Goal: Task Accomplishment & Management: Manage account settings

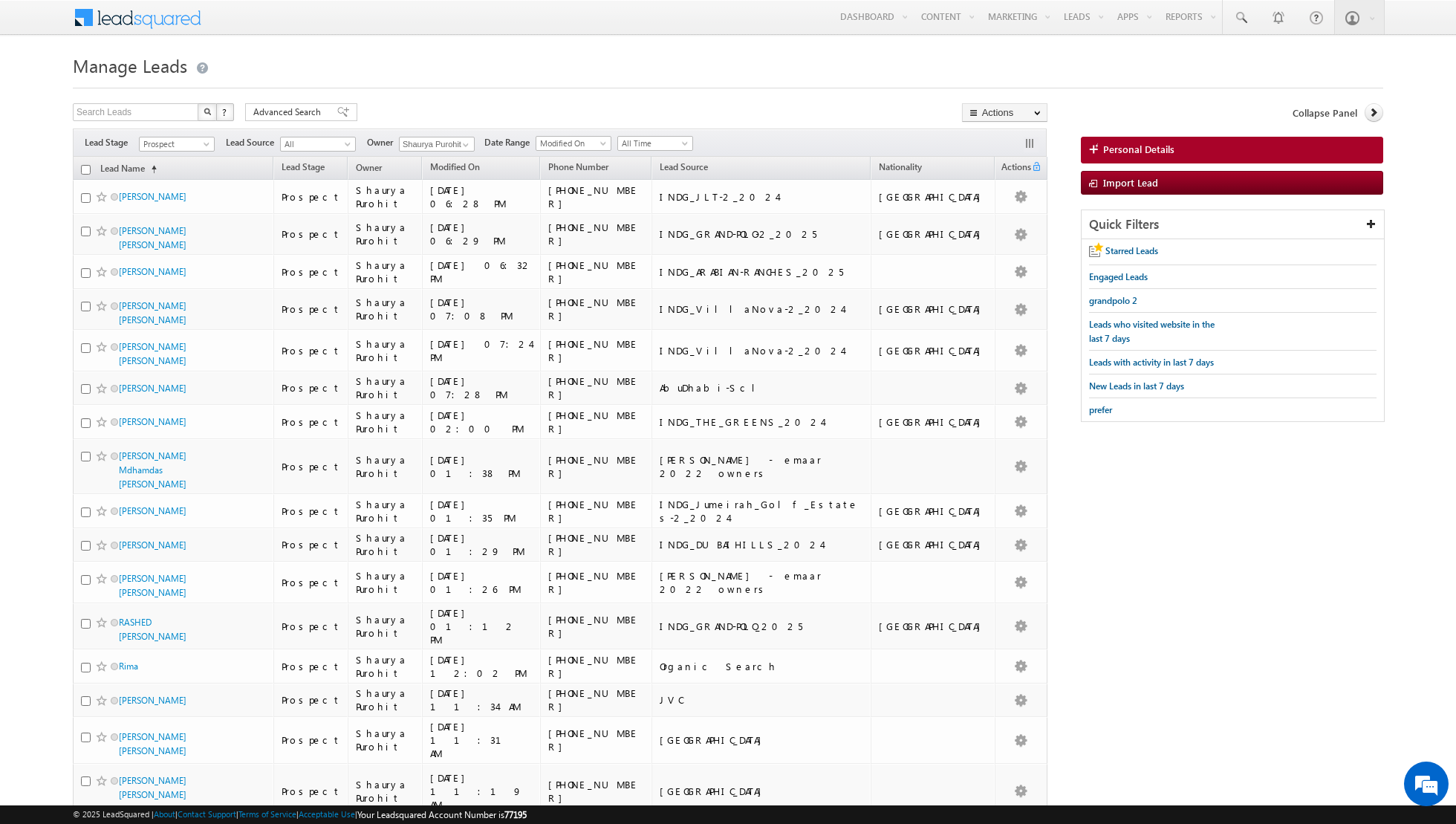
click at [644, 88] on div at bounding box center [727, 83] width 1310 height 10
click at [198, 139] on span "Prospect" at bounding box center [175, 144] width 71 height 14
click at [176, 175] on link "Contact" at bounding box center [177, 173] width 75 height 14
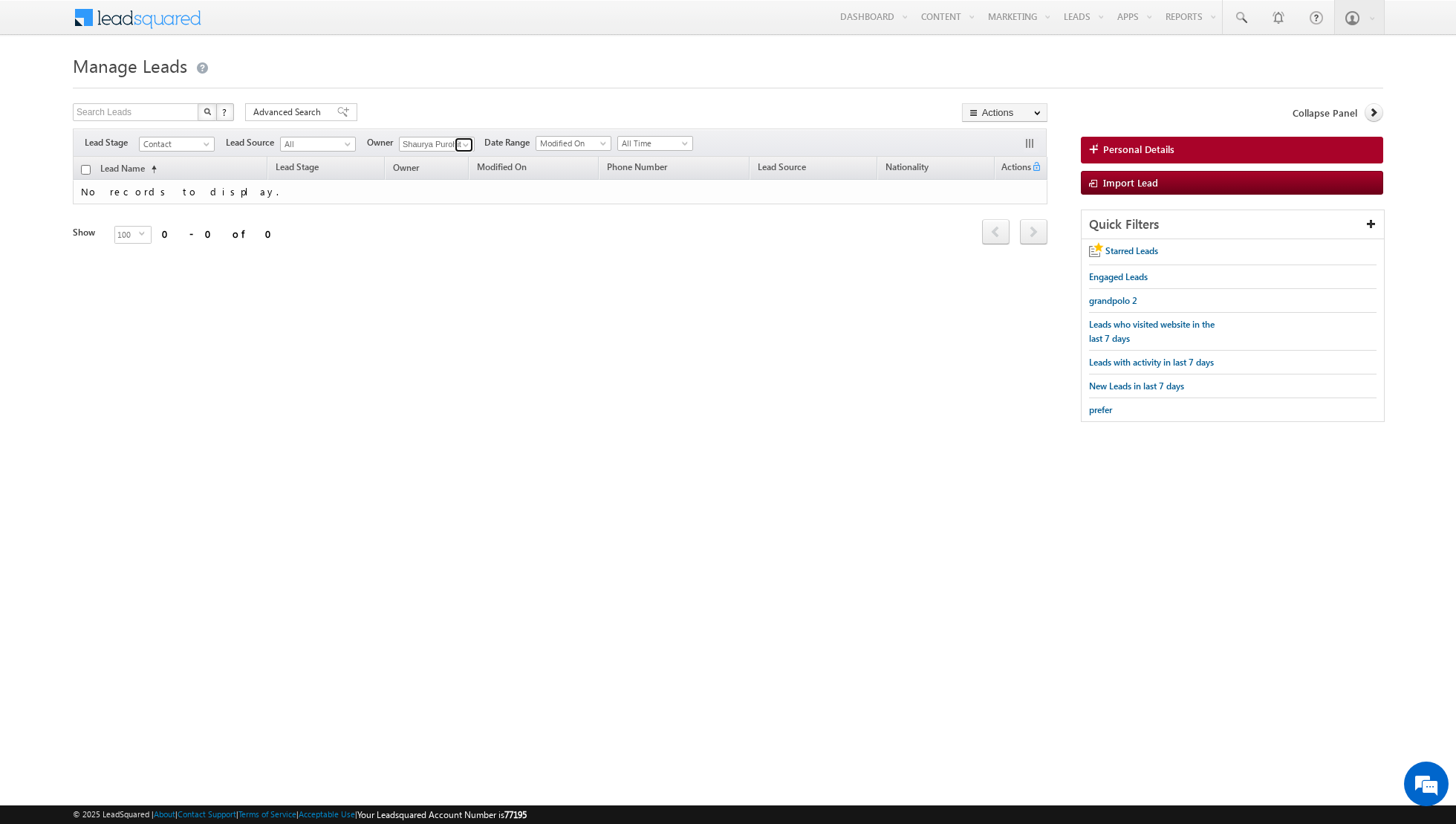
click at [460, 144] on span at bounding box center [465, 144] width 12 height 12
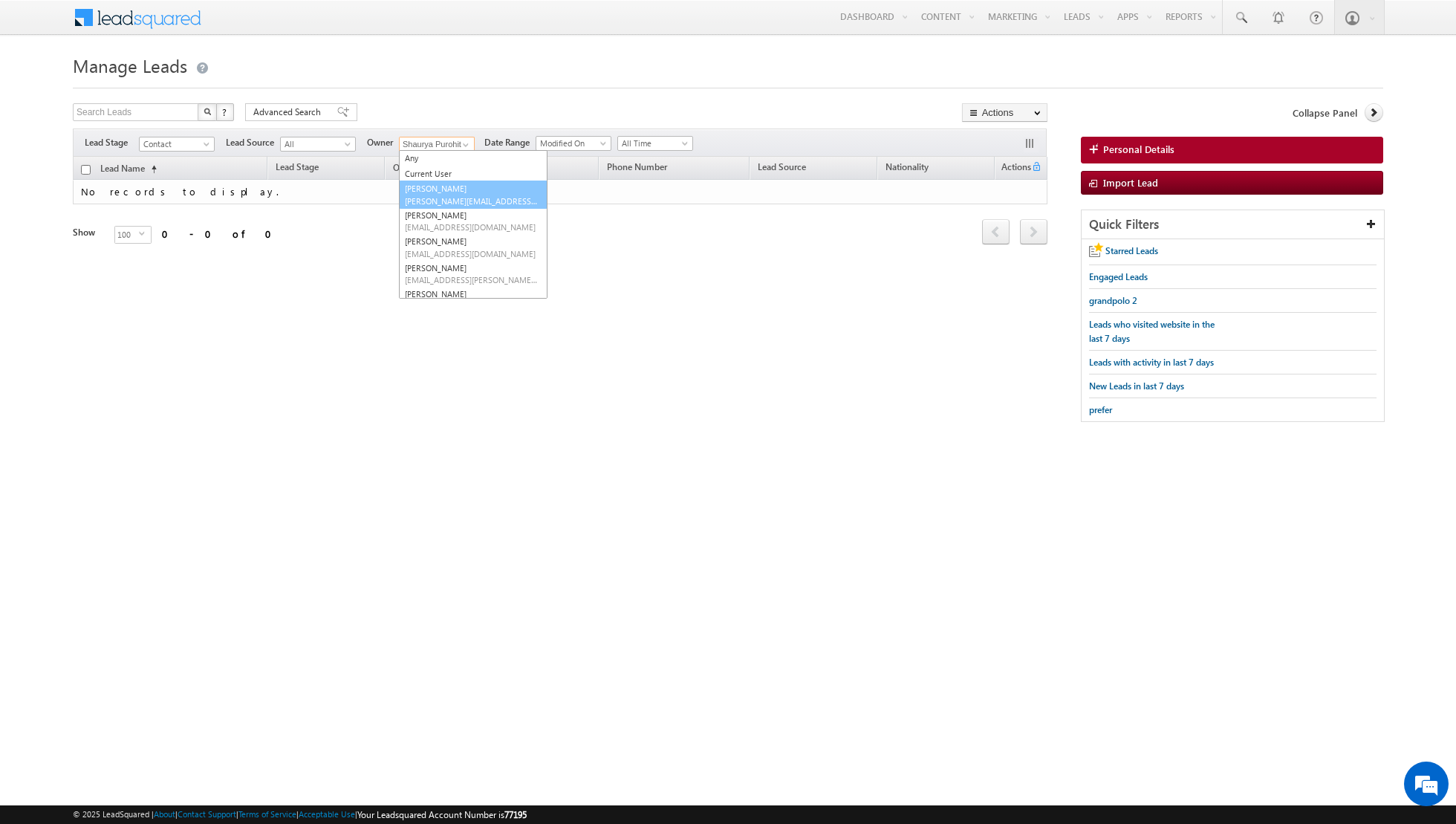
click at [442, 192] on link "[PERSON_NAME] [PERSON_NAME][EMAIL_ADDRESS][DOMAIN_NAME]" at bounding box center [474, 194] width 148 height 28
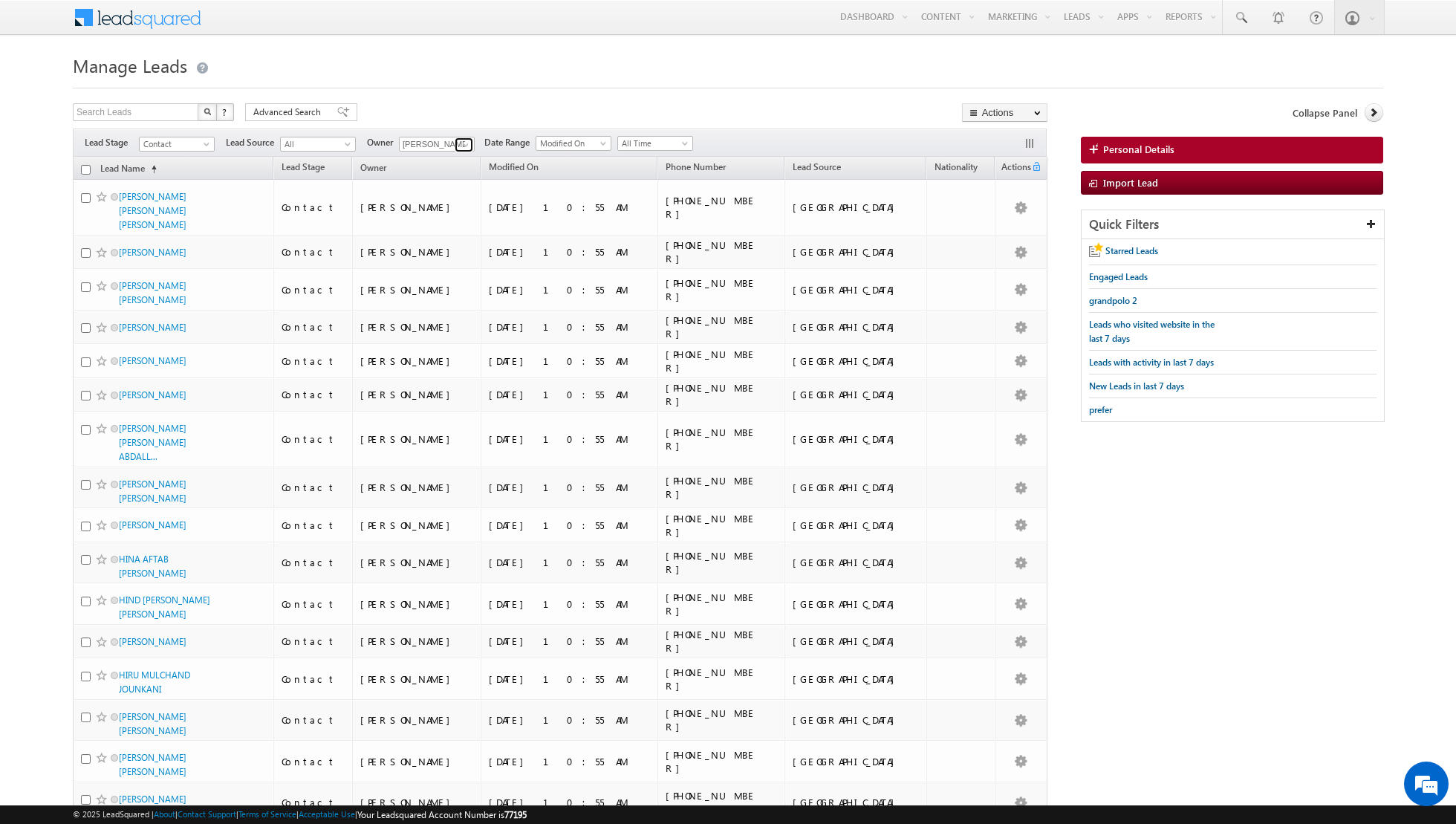
click at [460, 144] on span at bounding box center [465, 144] width 12 height 12
click at [424, 216] on link "[PERSON_NAME] [EMAIL_ADDRESS][DOMAIN_NAME]" at bounding box center [474, 221] width 148 height 28
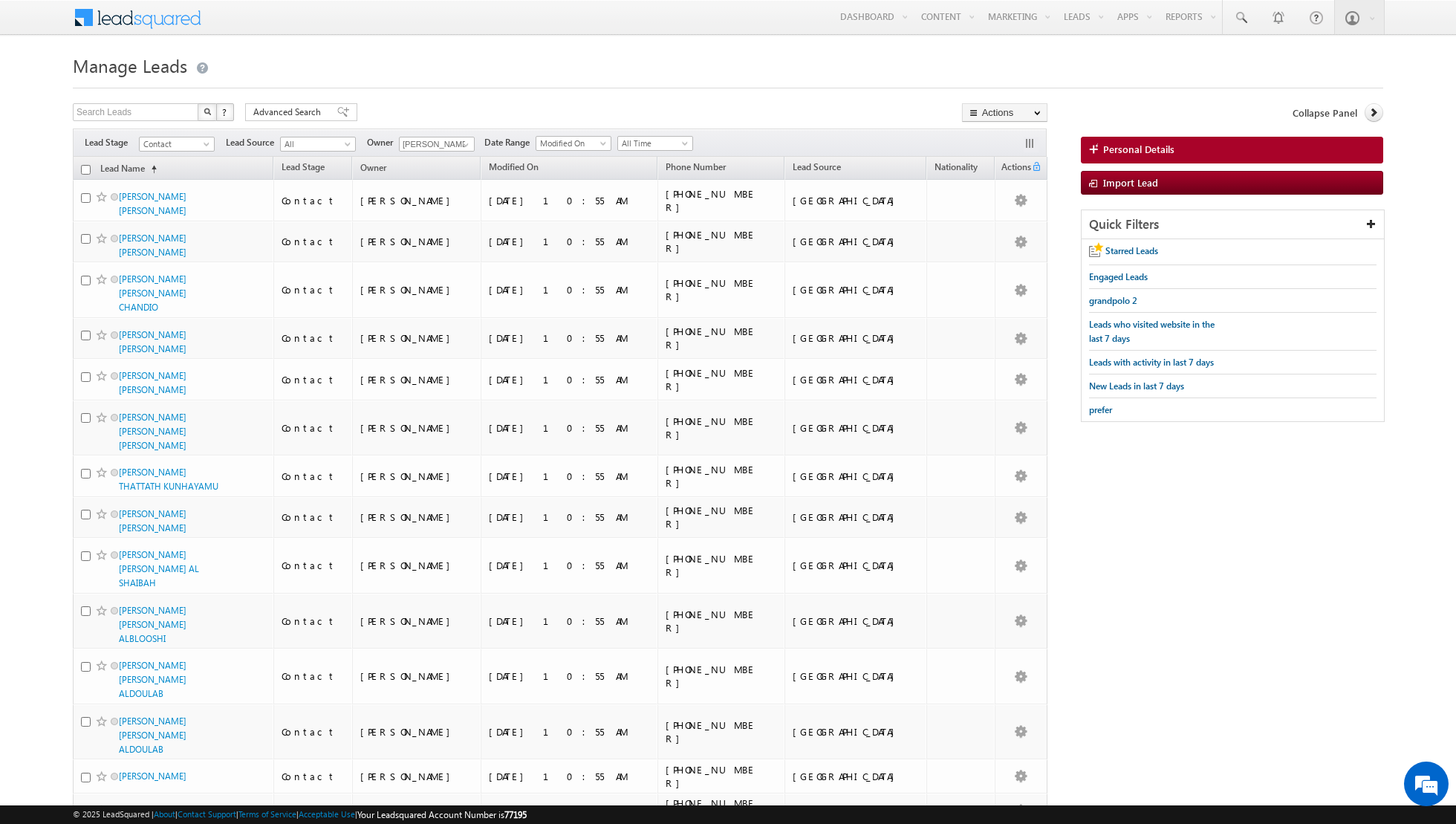
click at [461, 140] on span at bounding box center [465, 144] width 12 height 12
click at [421, 278] on link "[PERSON_NAME] [EMAIL_ADDRESS][PERSON_NAME][DOMAIN_NAME]" at bounding box center [474, 284] width 148 height 28
type input "[PERSON_NAME]"
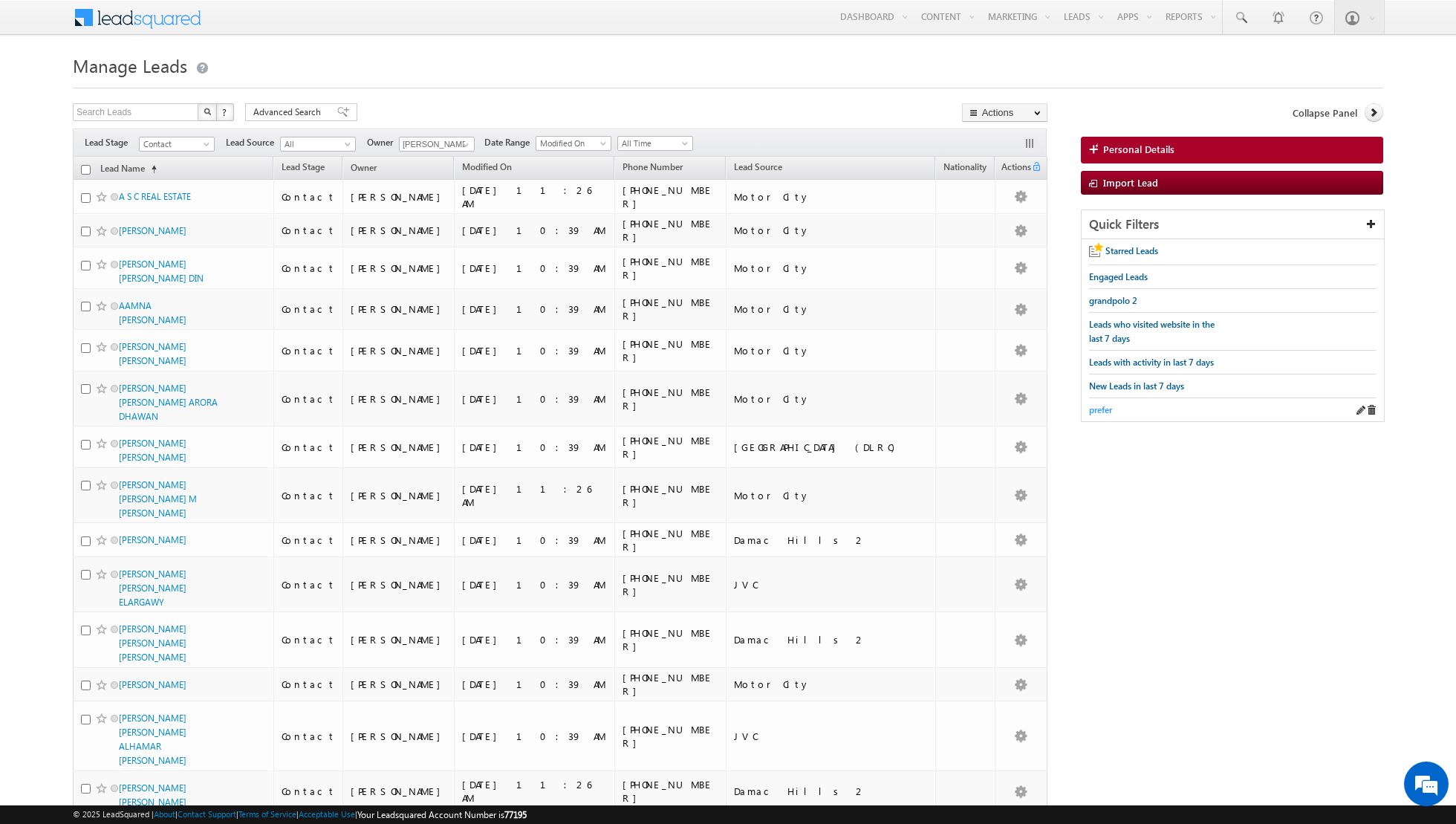
click at [1104, 406] on span "prefer" at bounding box center [1100, 409] width 23 height 11
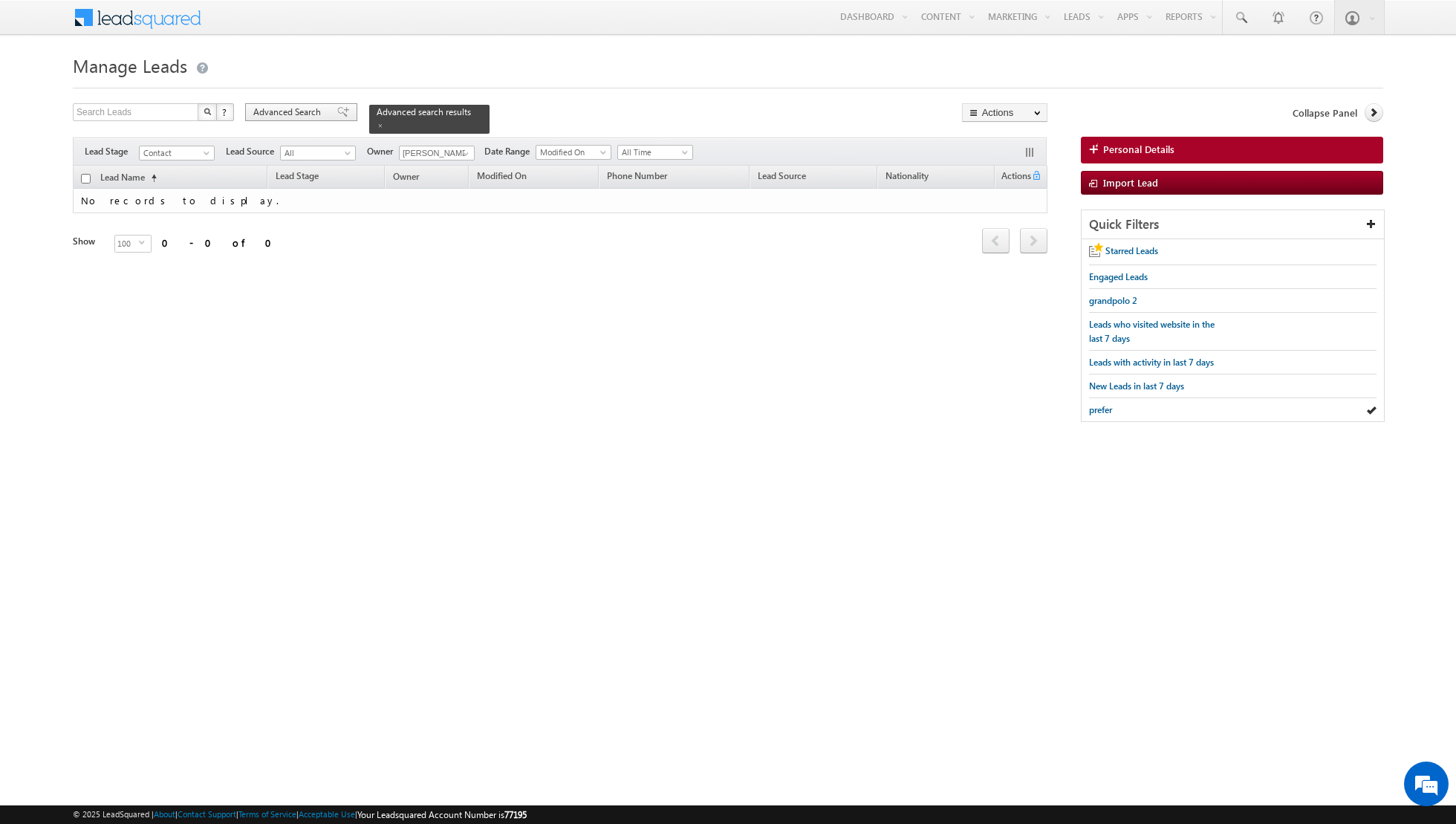
click at [337, 110] on span at bounding box center [342, 111] width 12 height 10
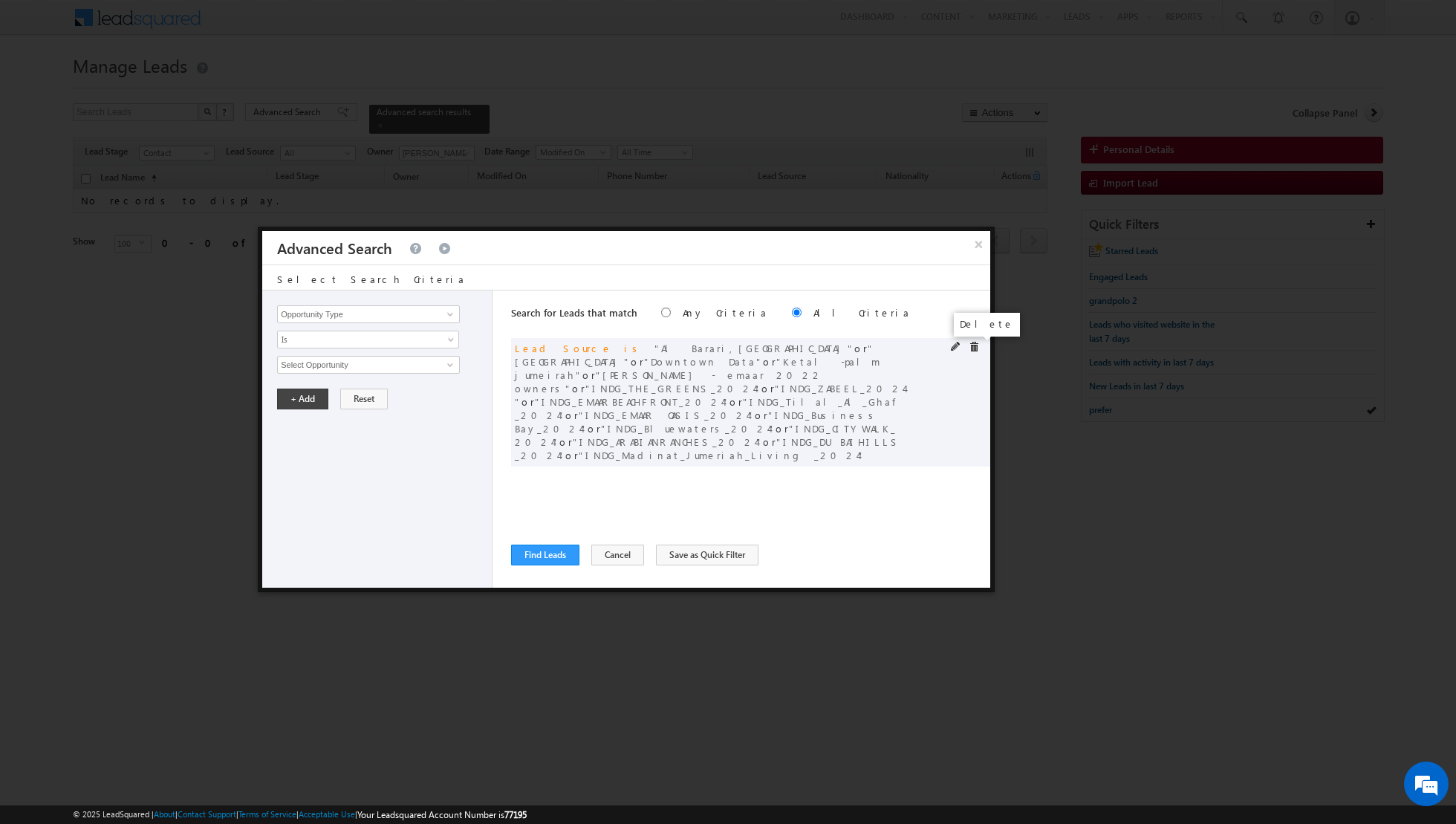
click at [973, 345] on span at bounding box center [973, 346] width 10 height 10
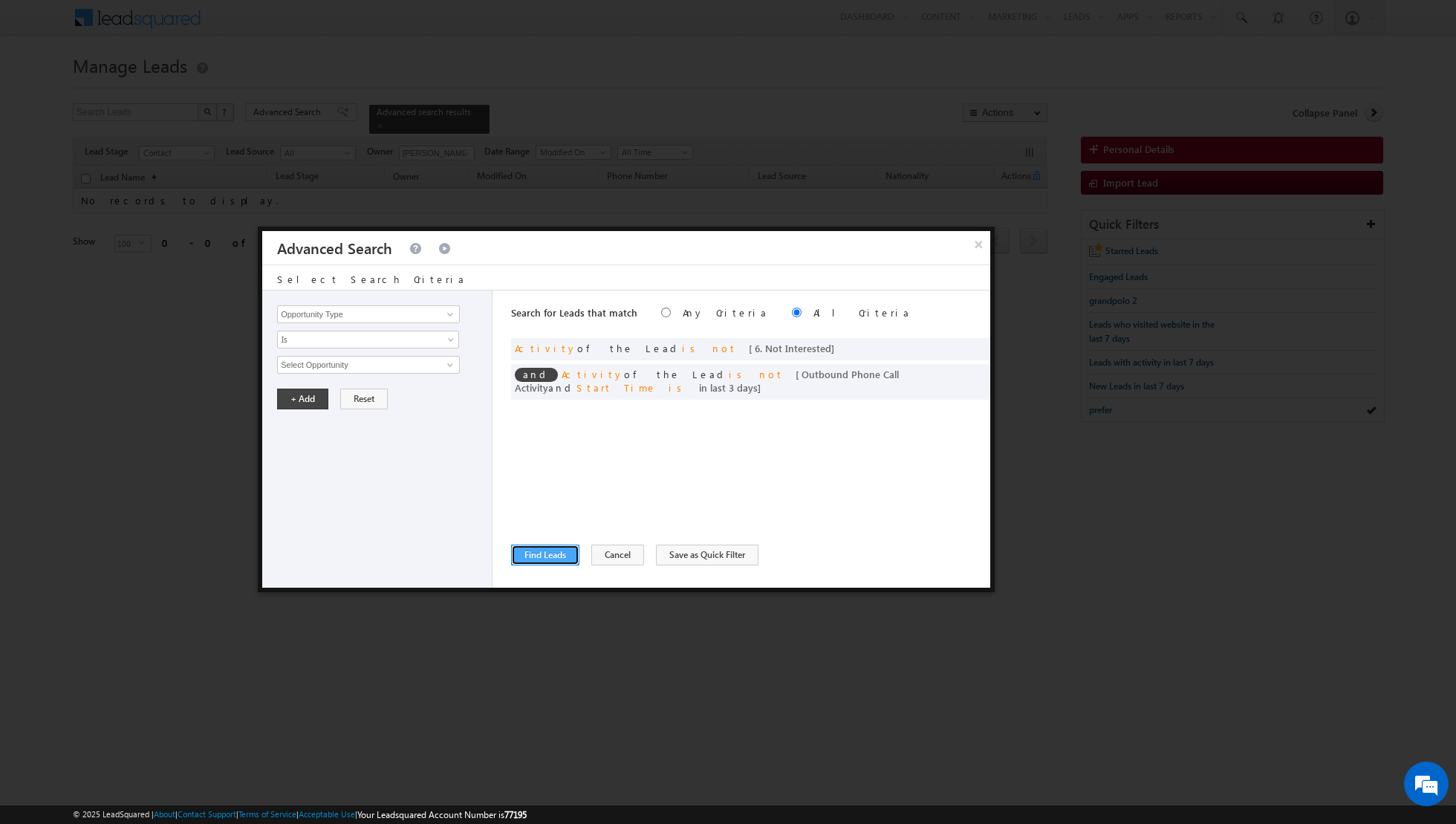
click at [547, 551] on button "Find Leads" at bounding box center [544, 554] width 68 height 21
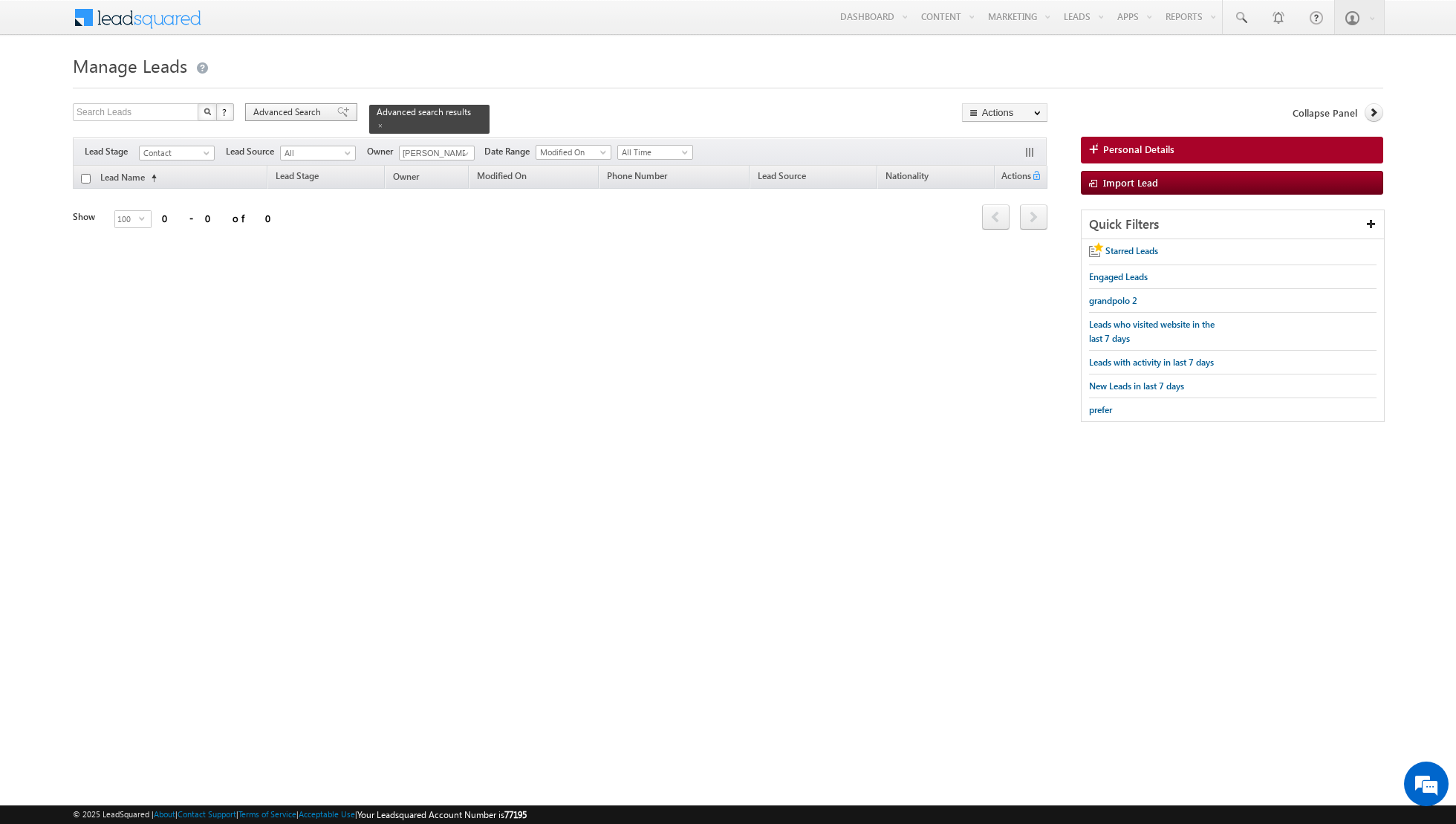
click at [337, 112] on span at bounding box center [342, 111] width 12 height 10
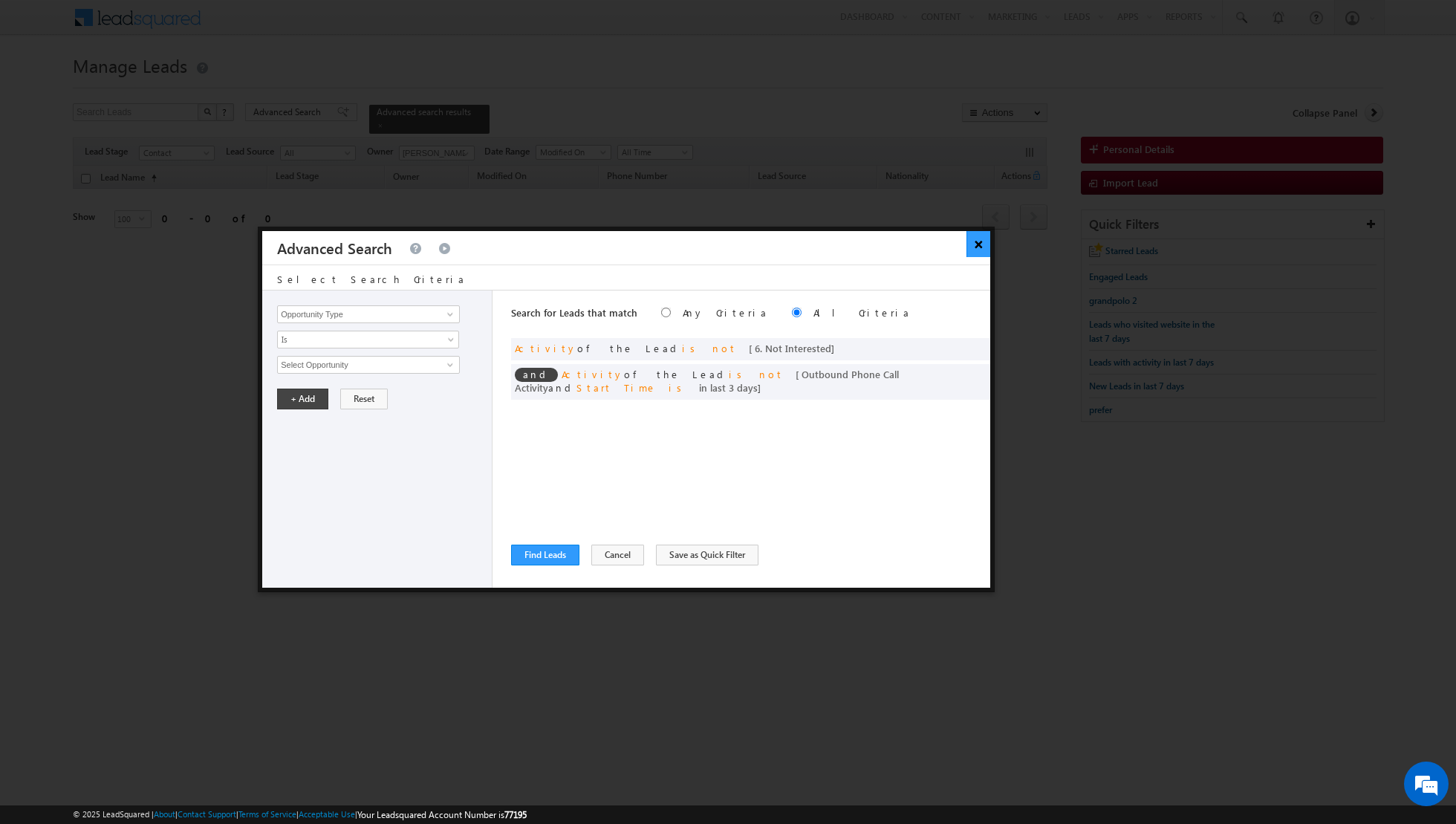
click at [975, 244] on button "×" at bounding box center [978, 244] width 24 height 26
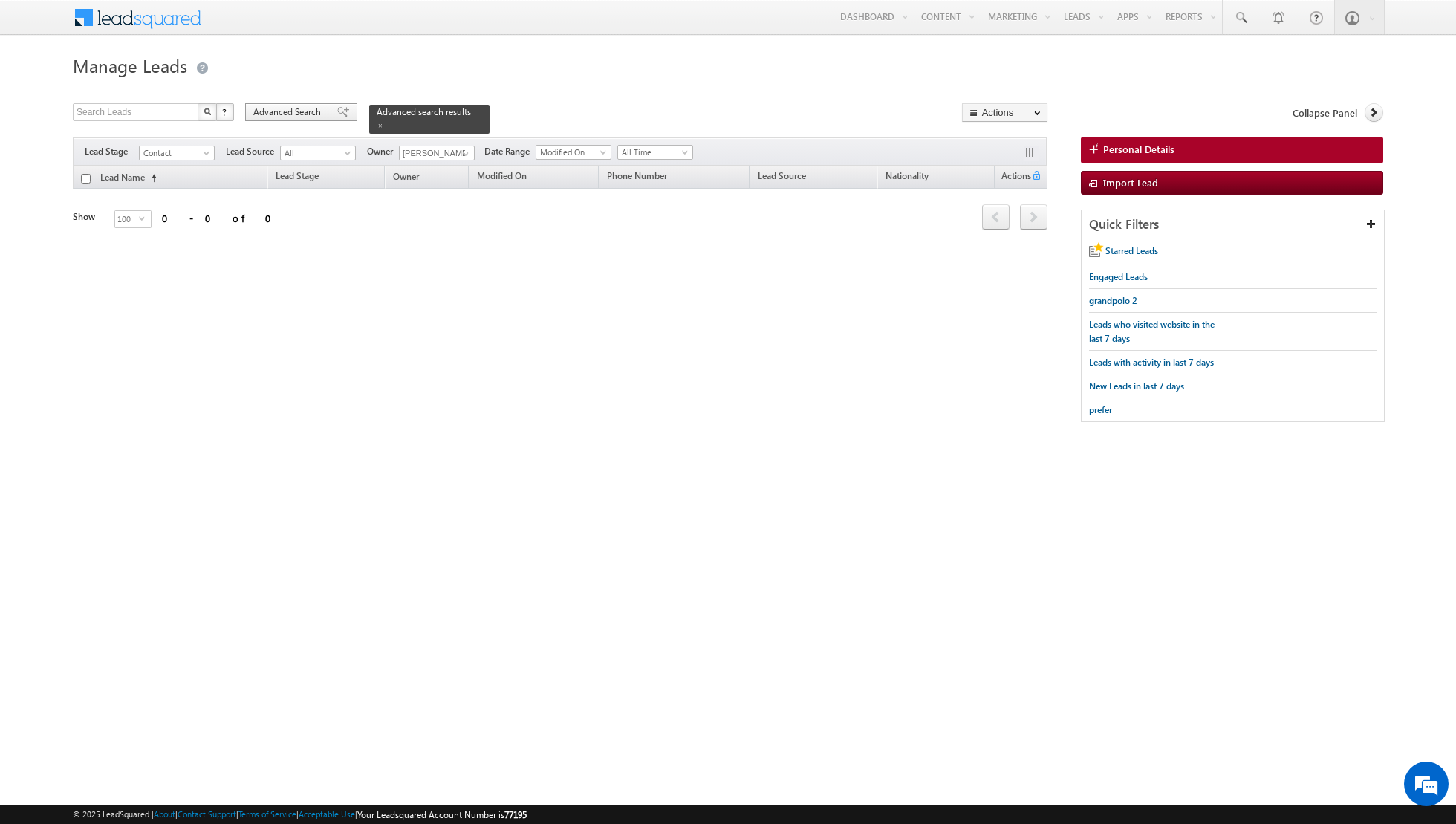
click at [338, 113] on span at bounding box center [342, 111] width 12 height 10
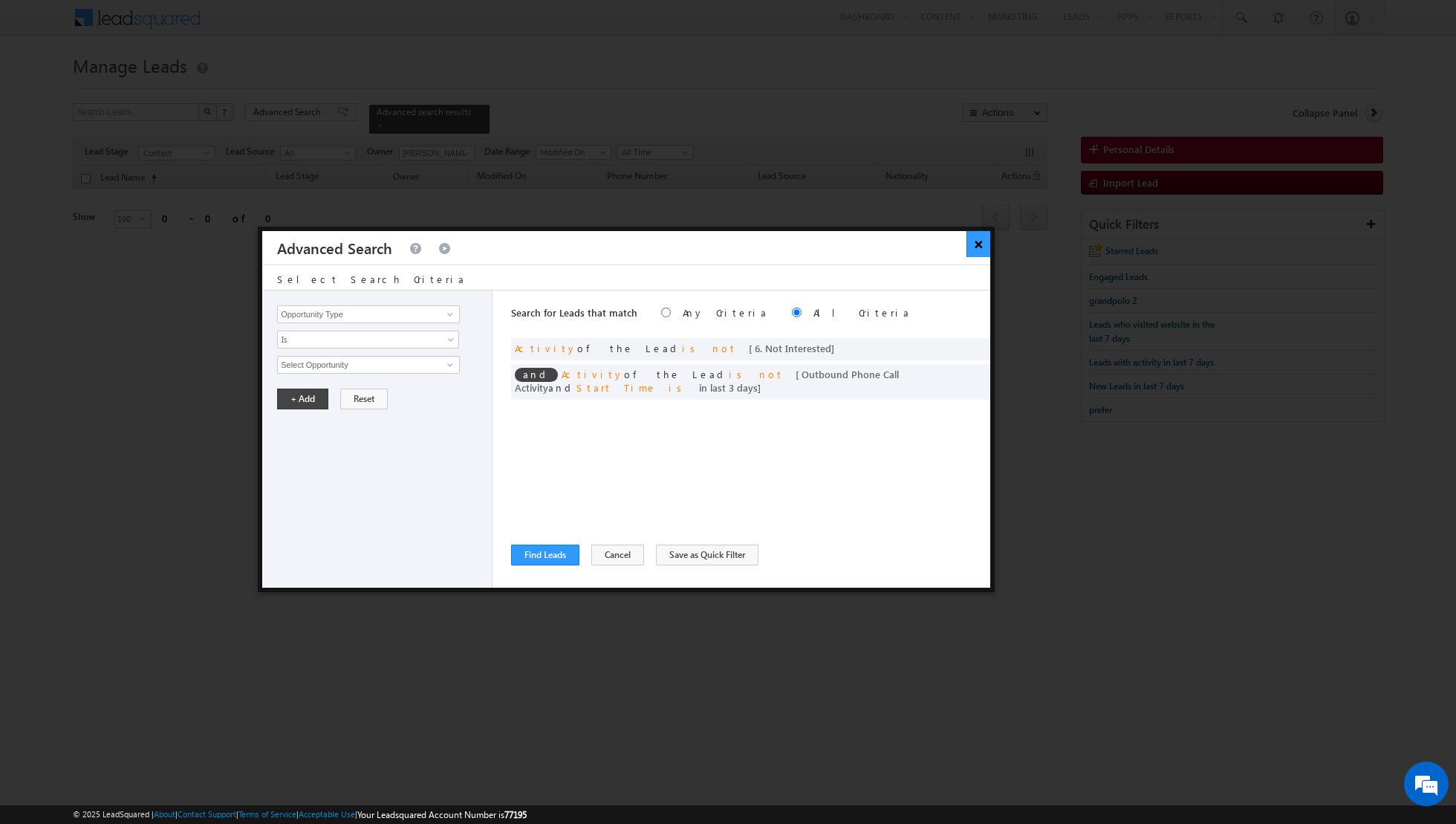
click at [974, 237] on button "×" at bounding box center [978, 244] width 24 height 26
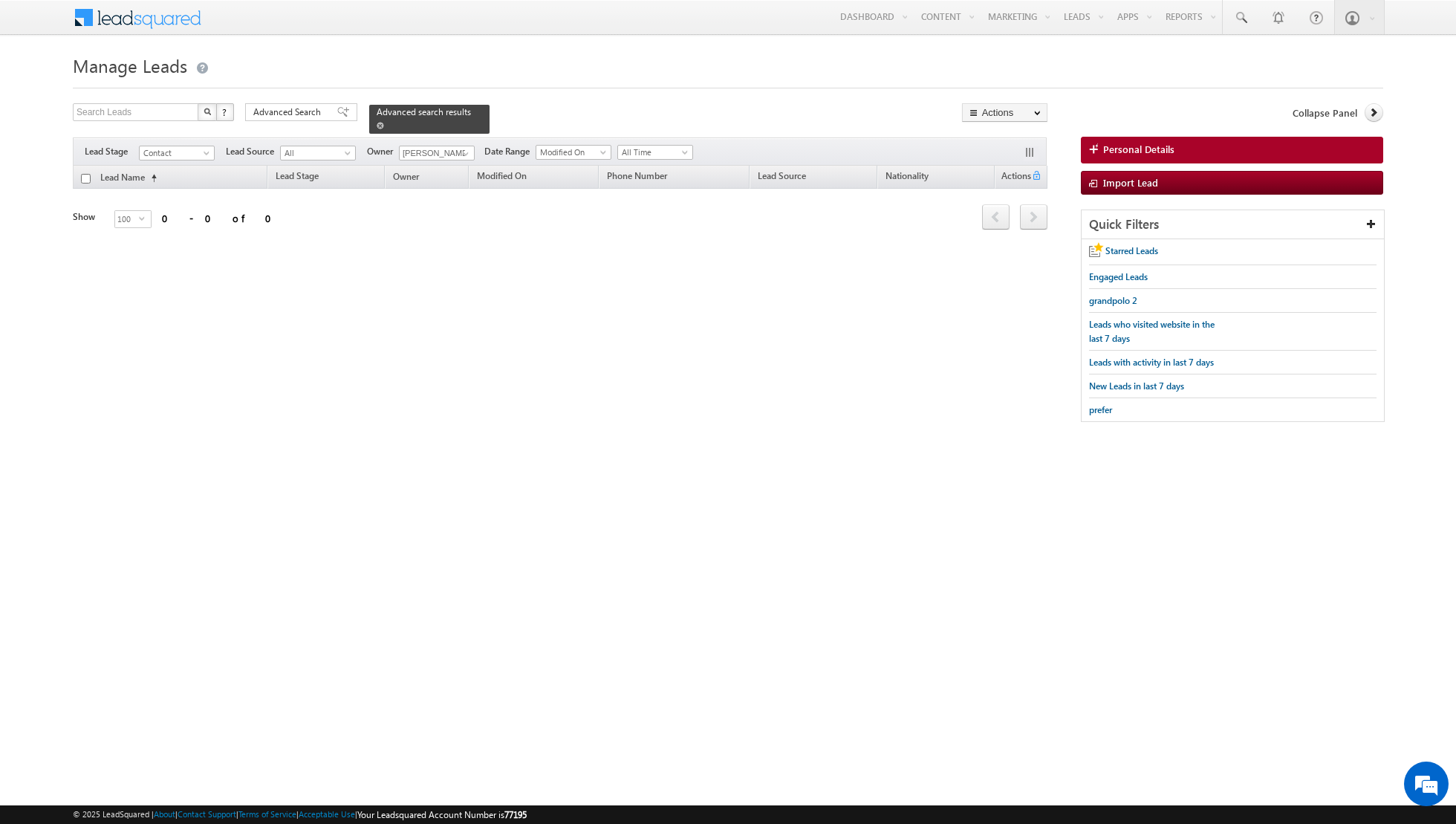
click at [377, 122] on span at bounding box center [380, 126] width 7 height 7
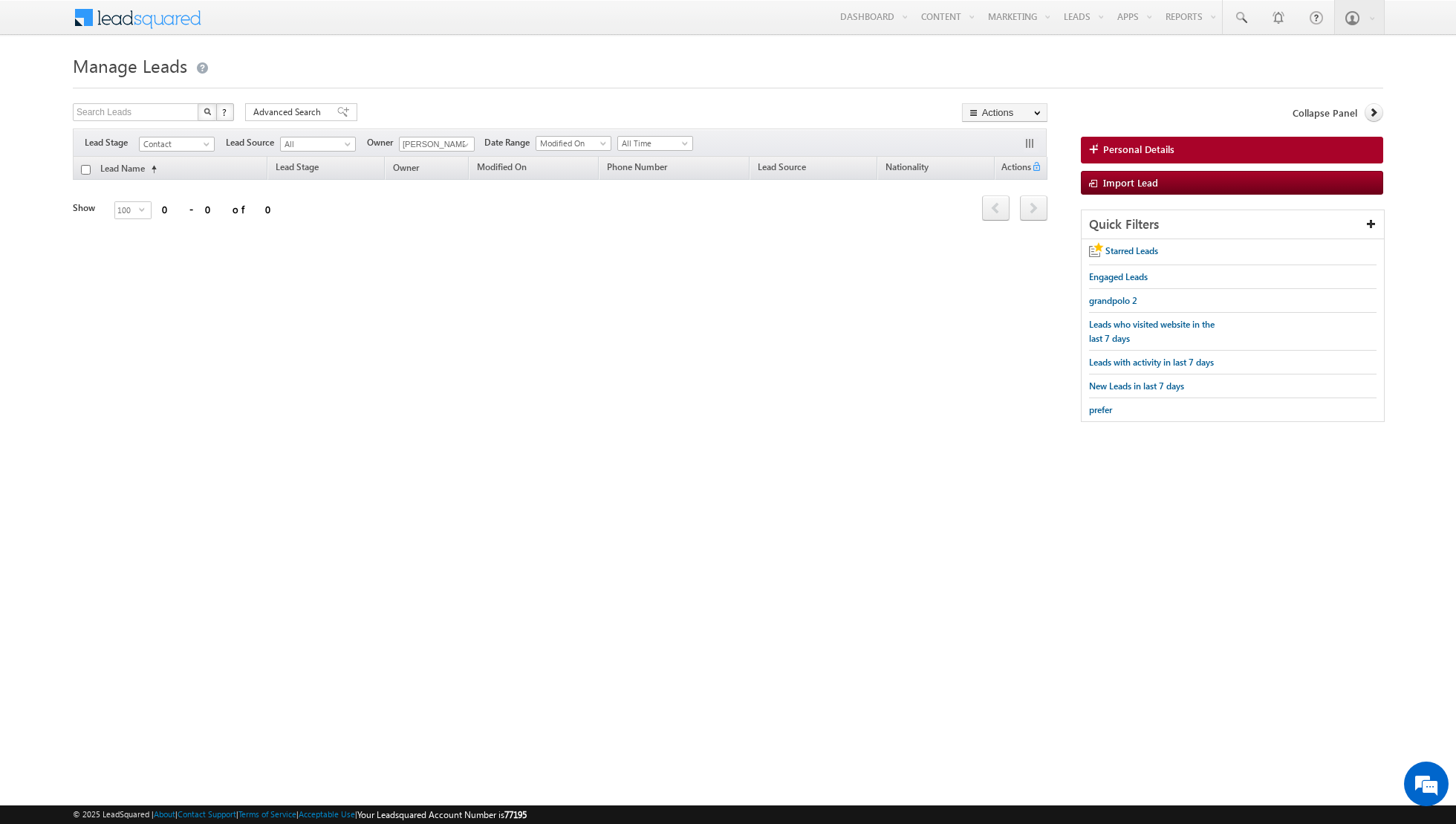
click at [539, 442] on html "Menu [PERSON_NAME] shiva .siso dia@i ndglo [MEDICAL_DATA].[PERSON_NAME]." at bounding box center [728, 236] width 1456 height 474
click at [1103, 407] on span "prefer" at bounding box center [1100, 409] width 23 height 11
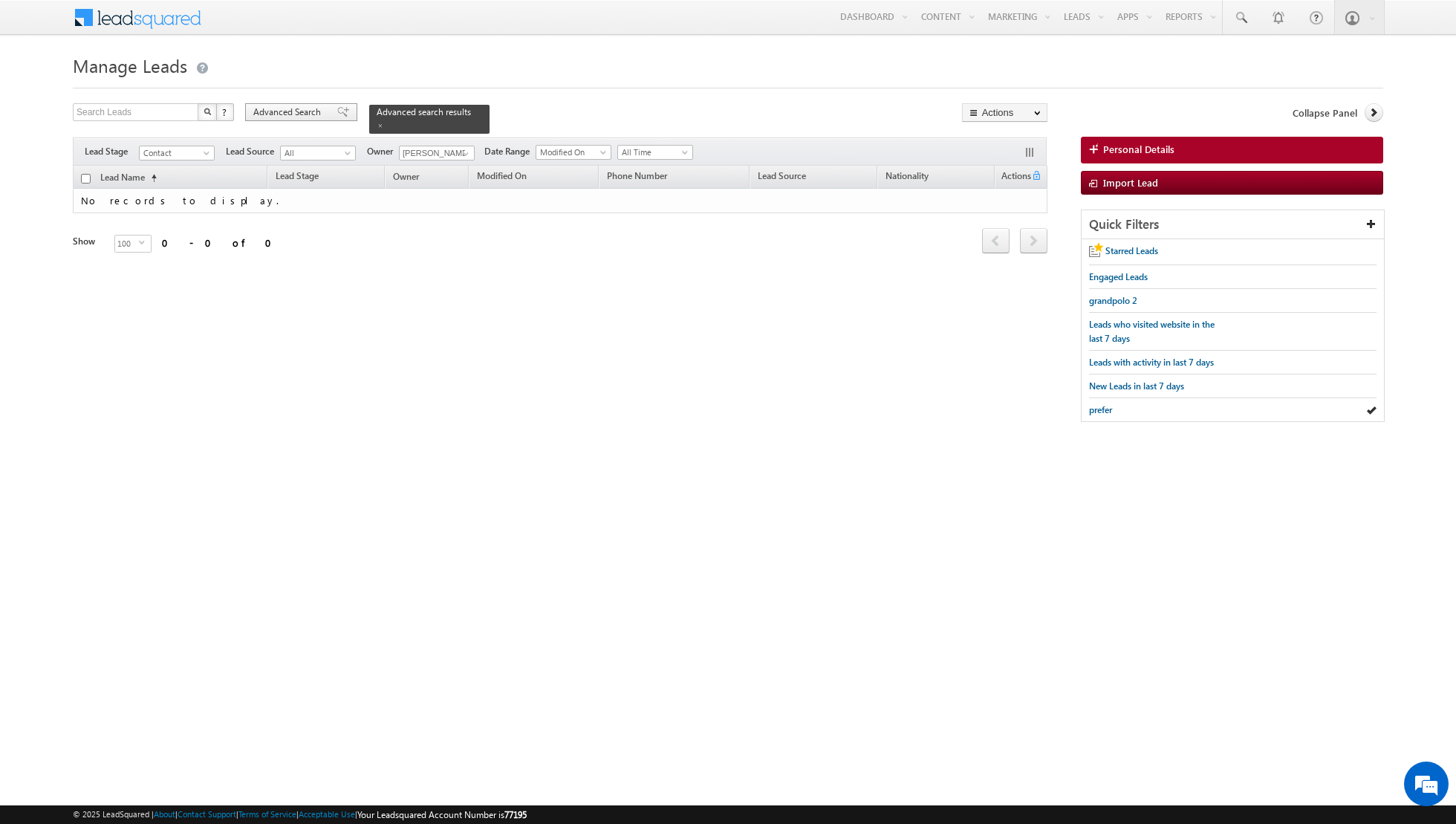
click at [337, 110] on span at bounding box center [342, 111] width 12 height 10
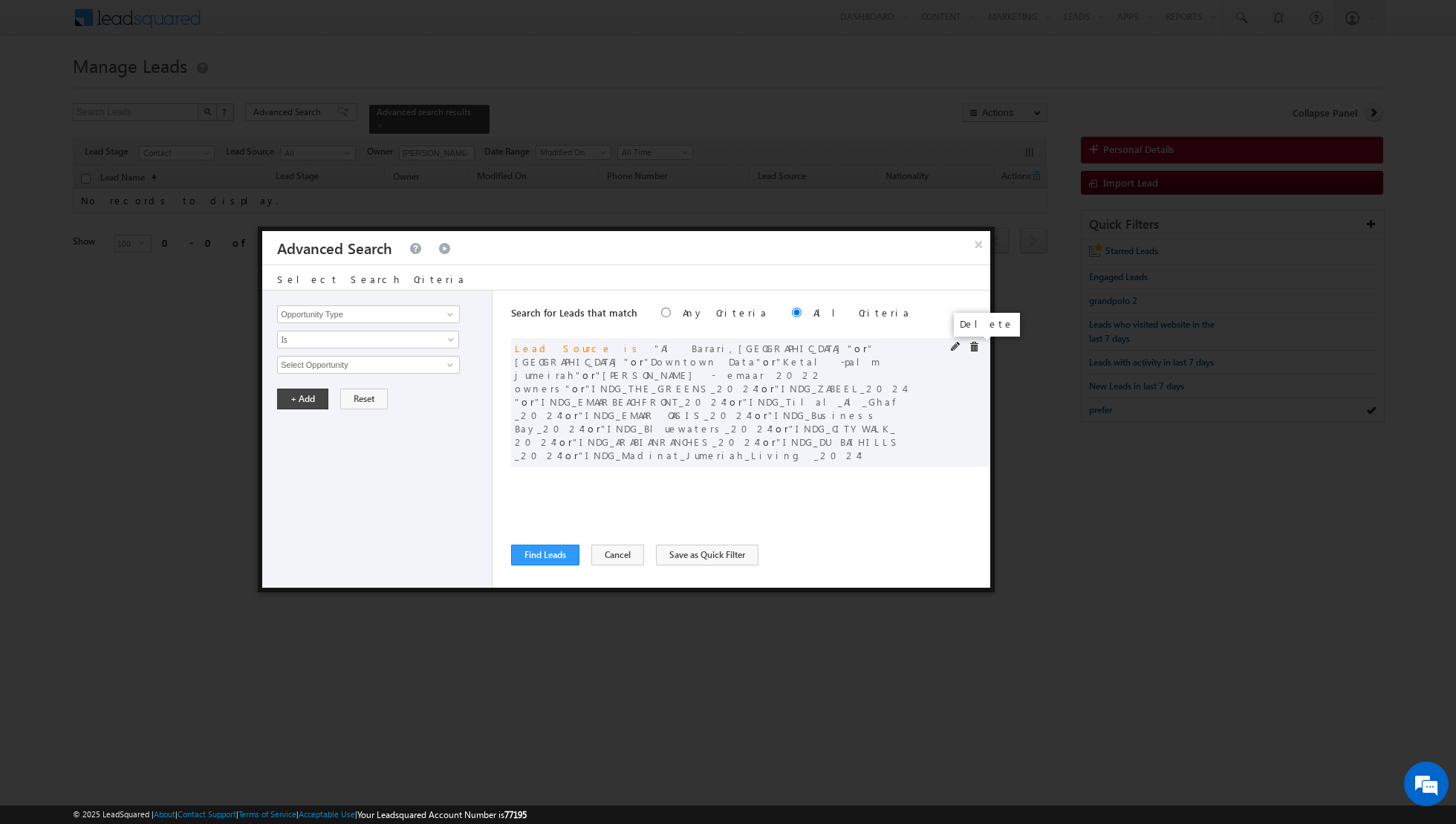
click at [975, 346] on span at bounding box center [973, 346] width 10 height 10
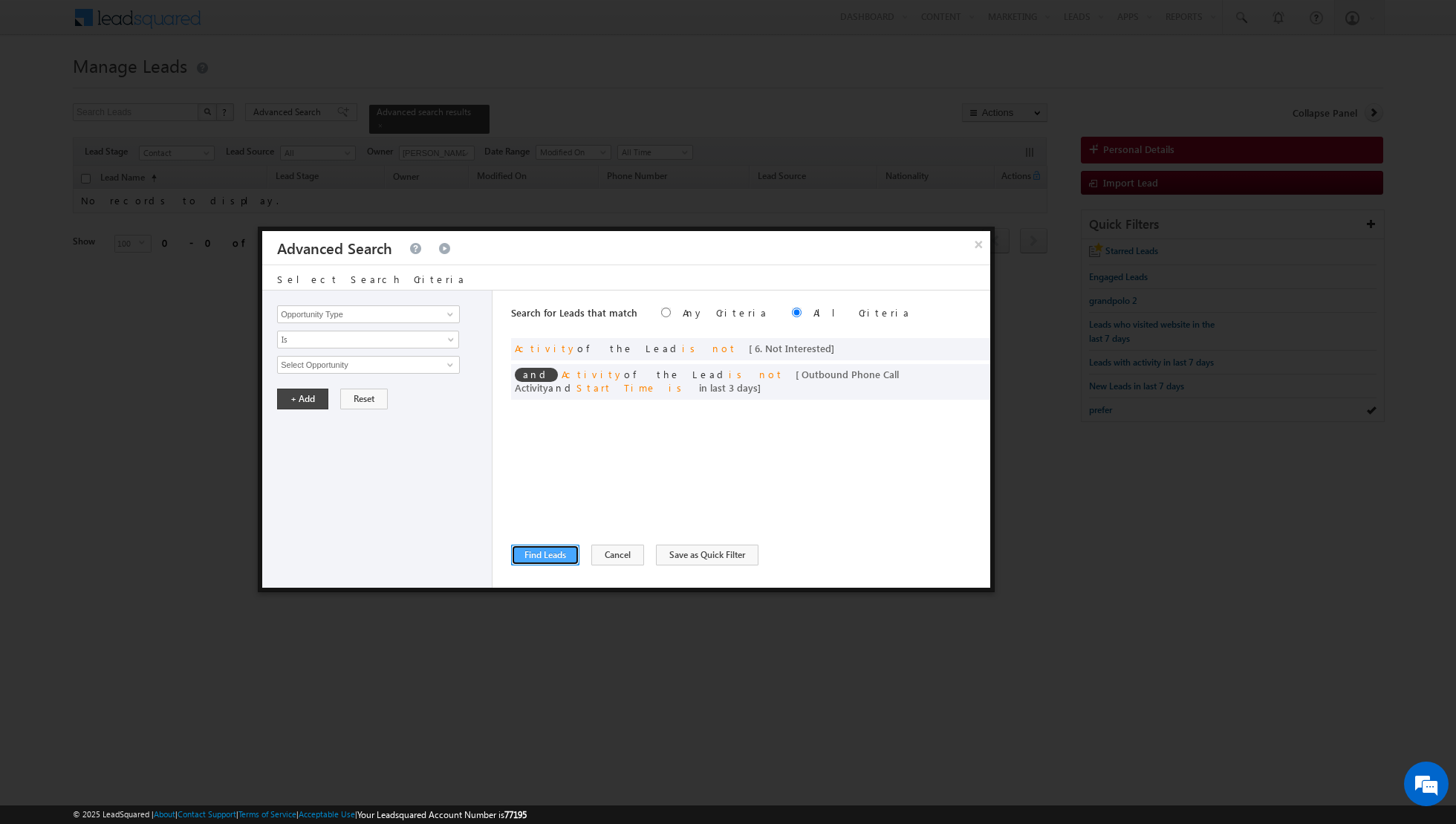
click at [544, 548] on button "Find Leads" at bounding box center [544, 554] width 68 height 21
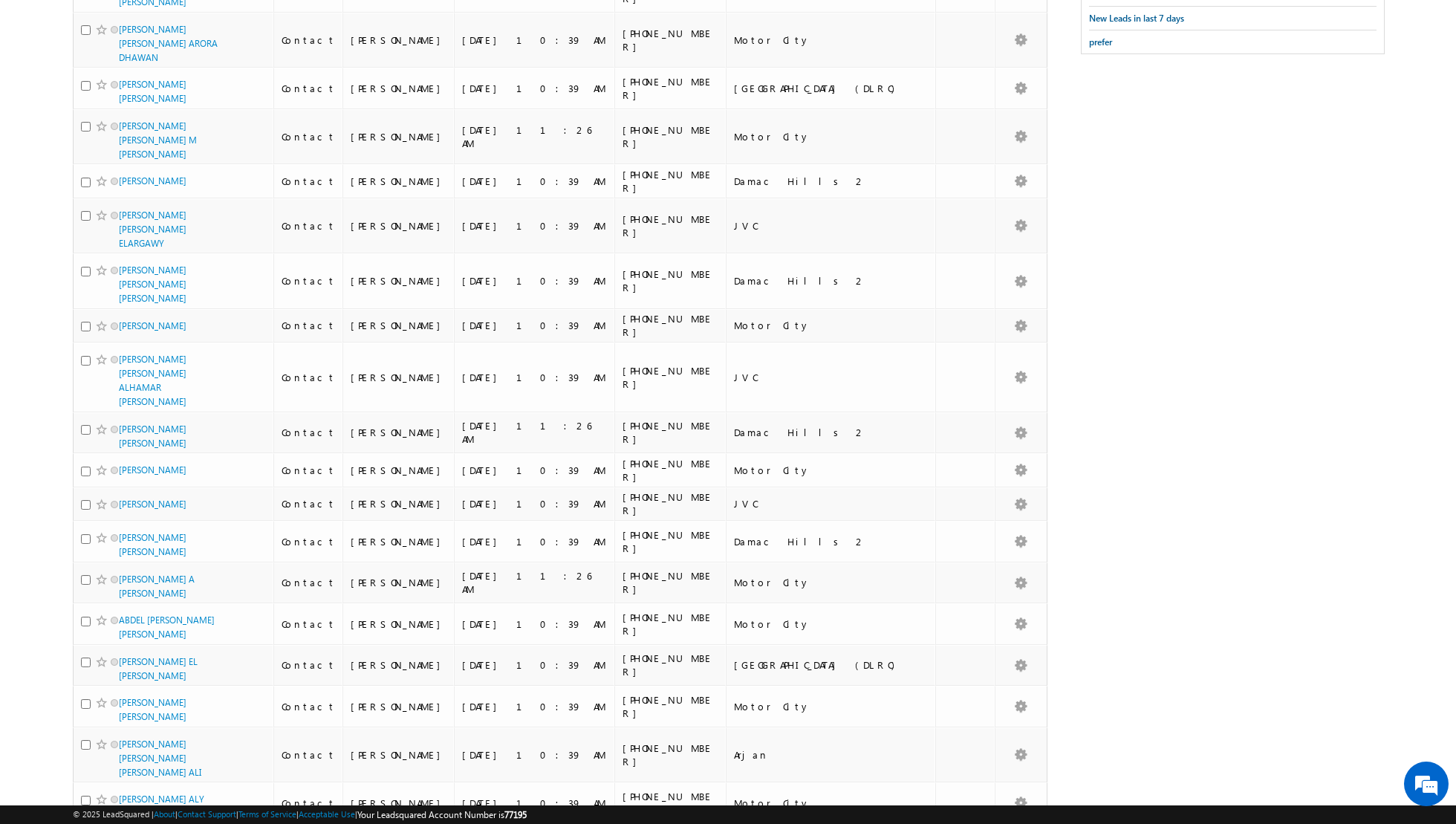
scroll to position [0, 0]
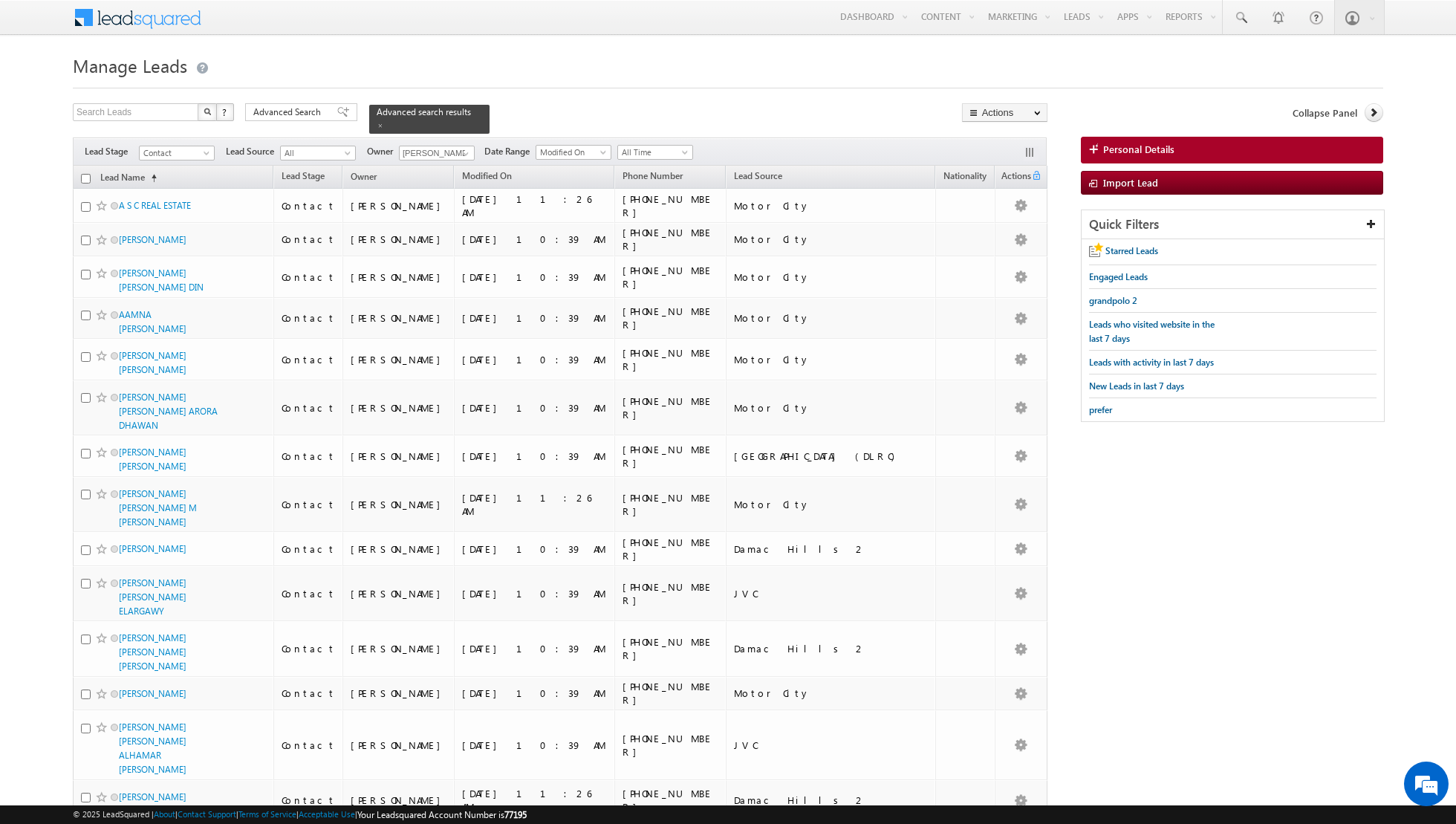
click at [86, 180] on input "checkbox" at bounding box center [85, 178] width 10 height 10
checkbox input "true"
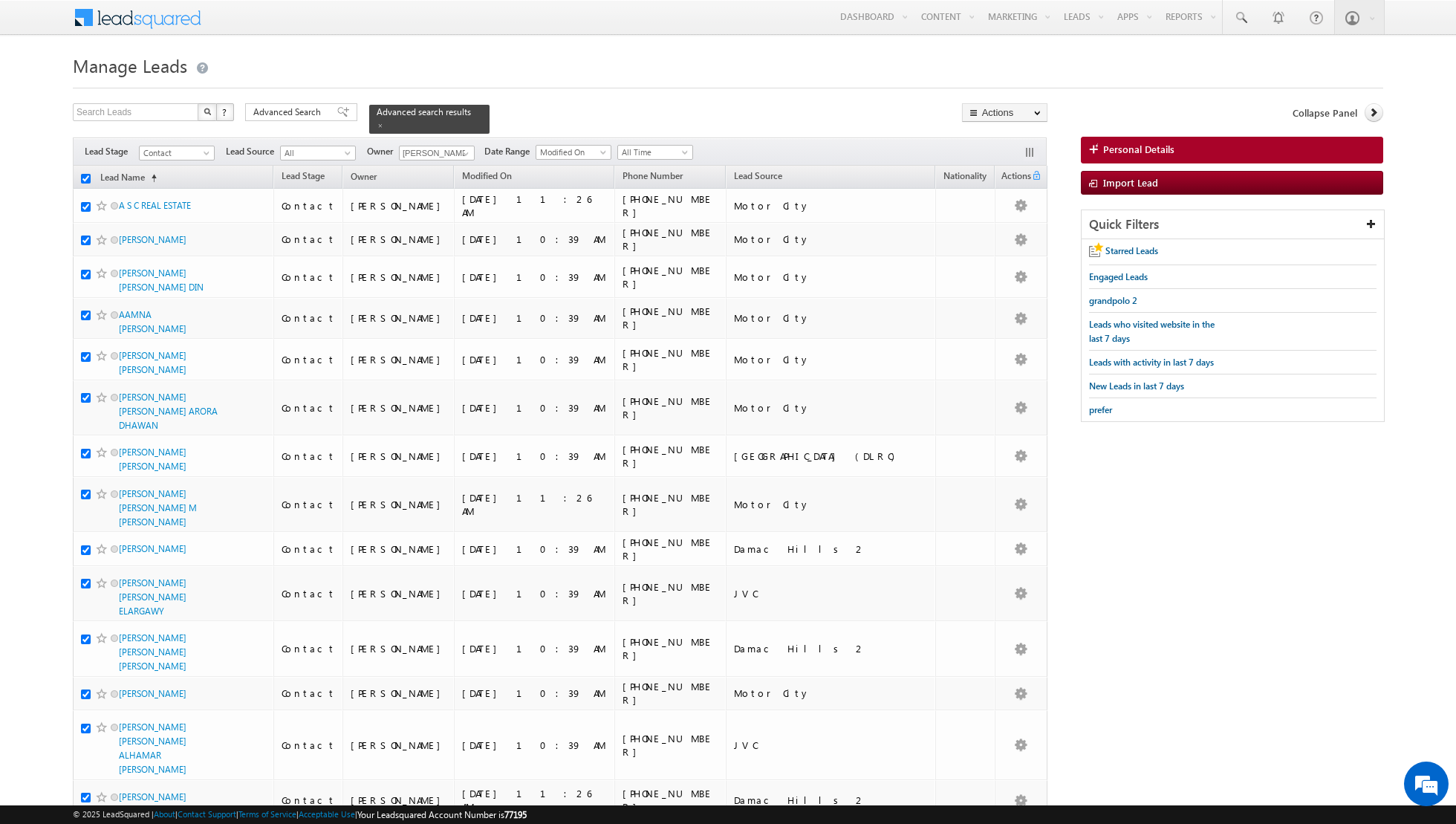
checkbox input "true"
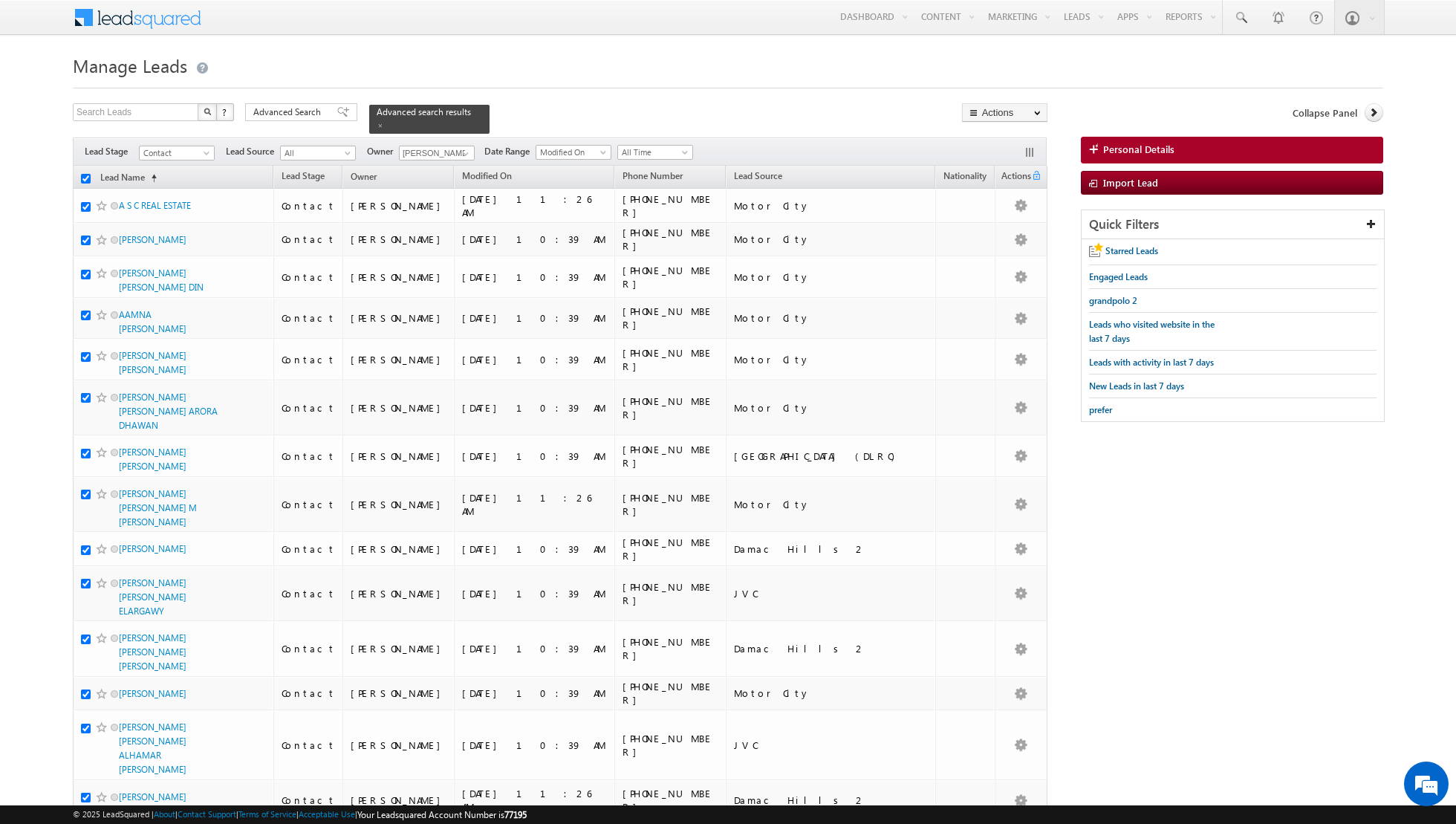
checkbox input "true"
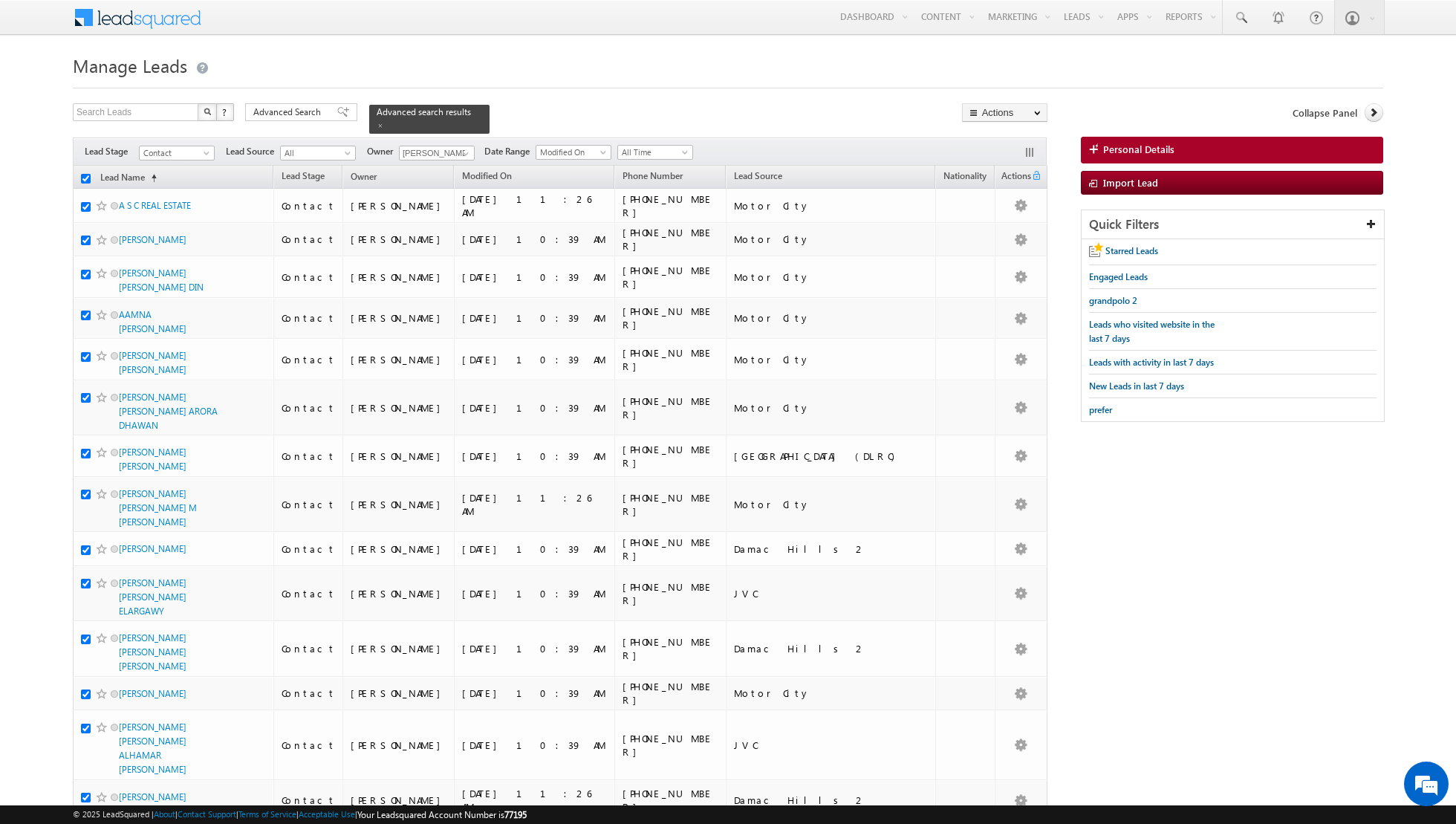
checkbox input "true"
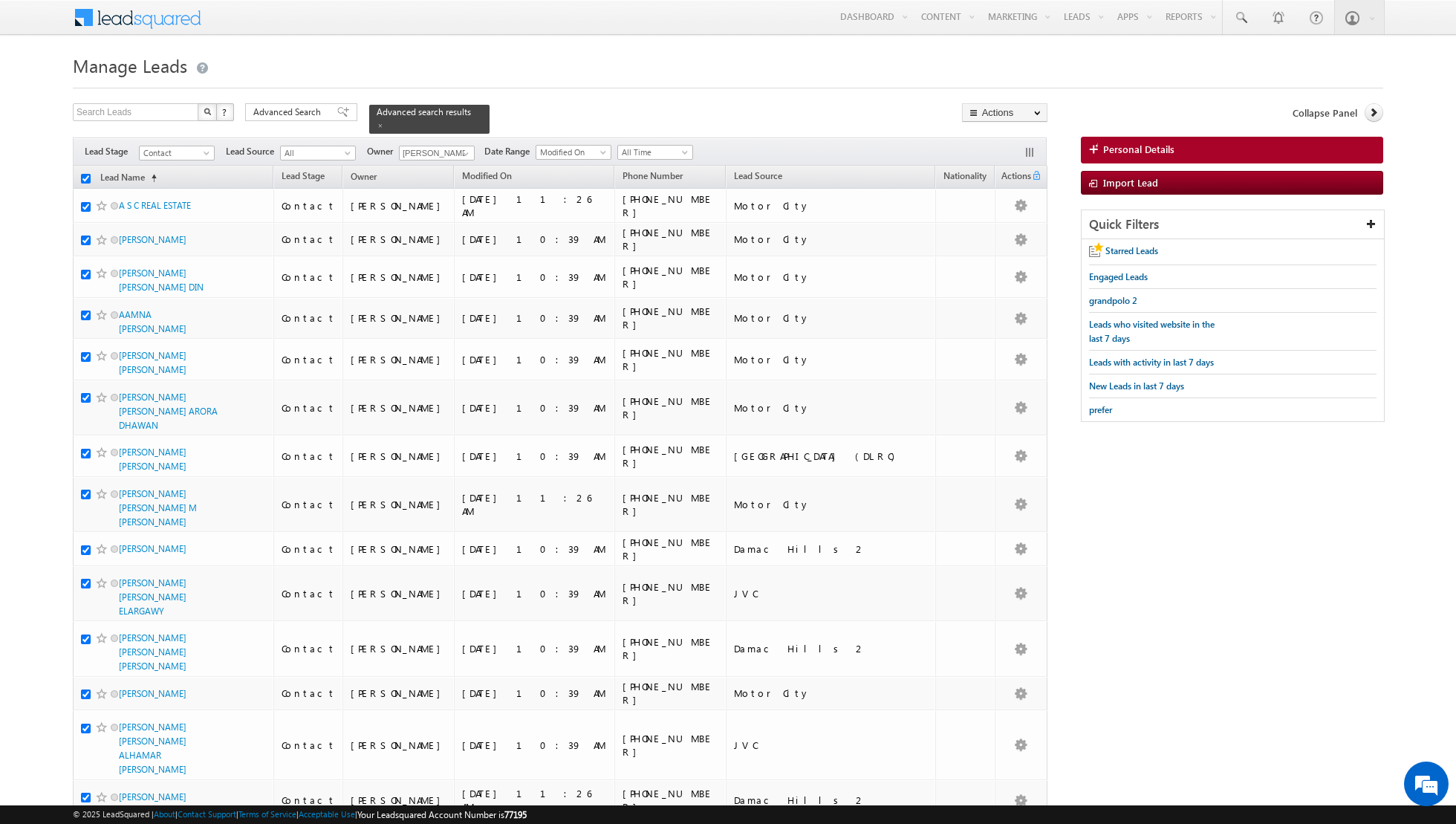
checkbox input "true"
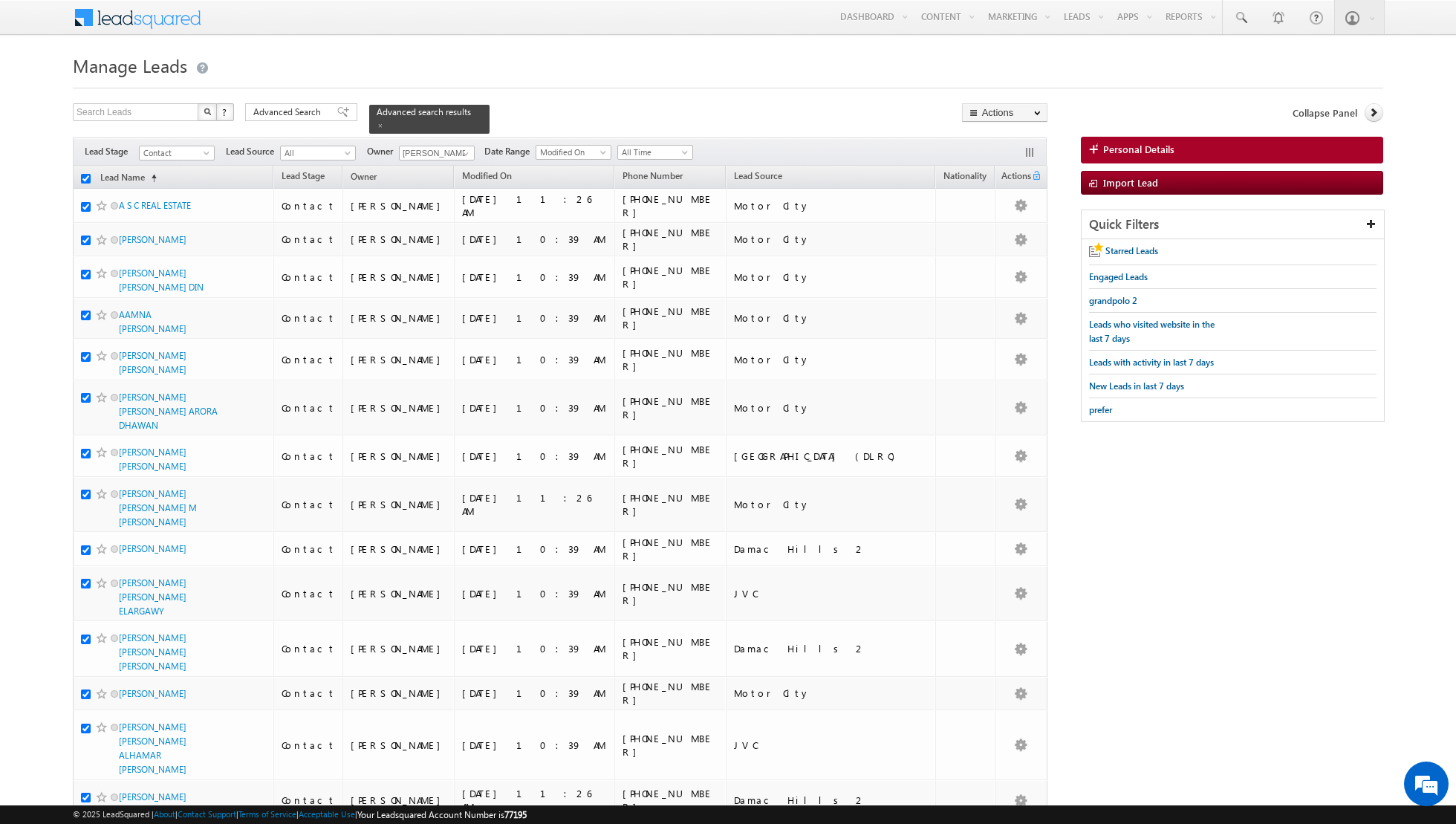
checkbox input "true"
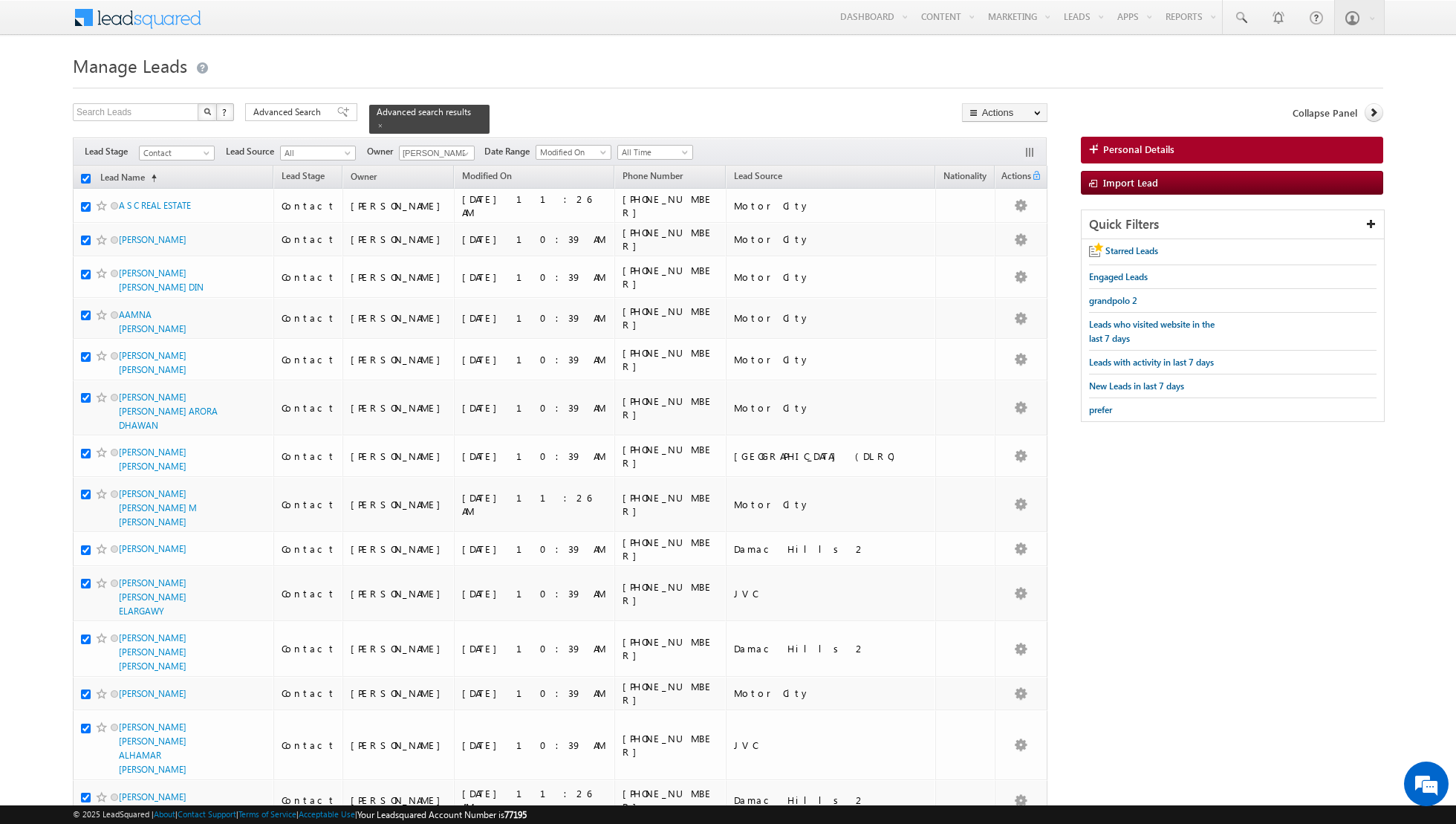
checkbox input "true"
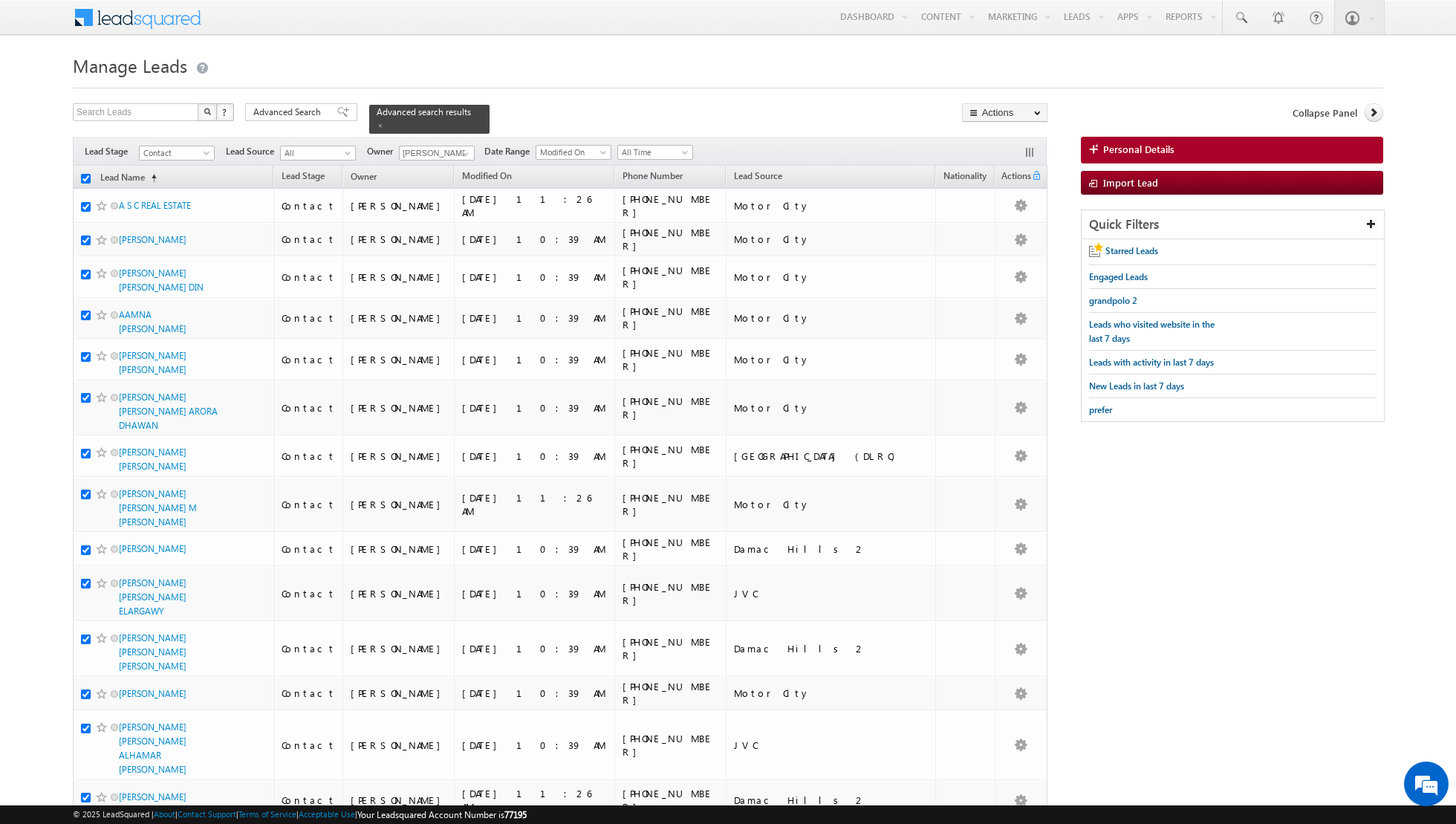
checkbox input "true"
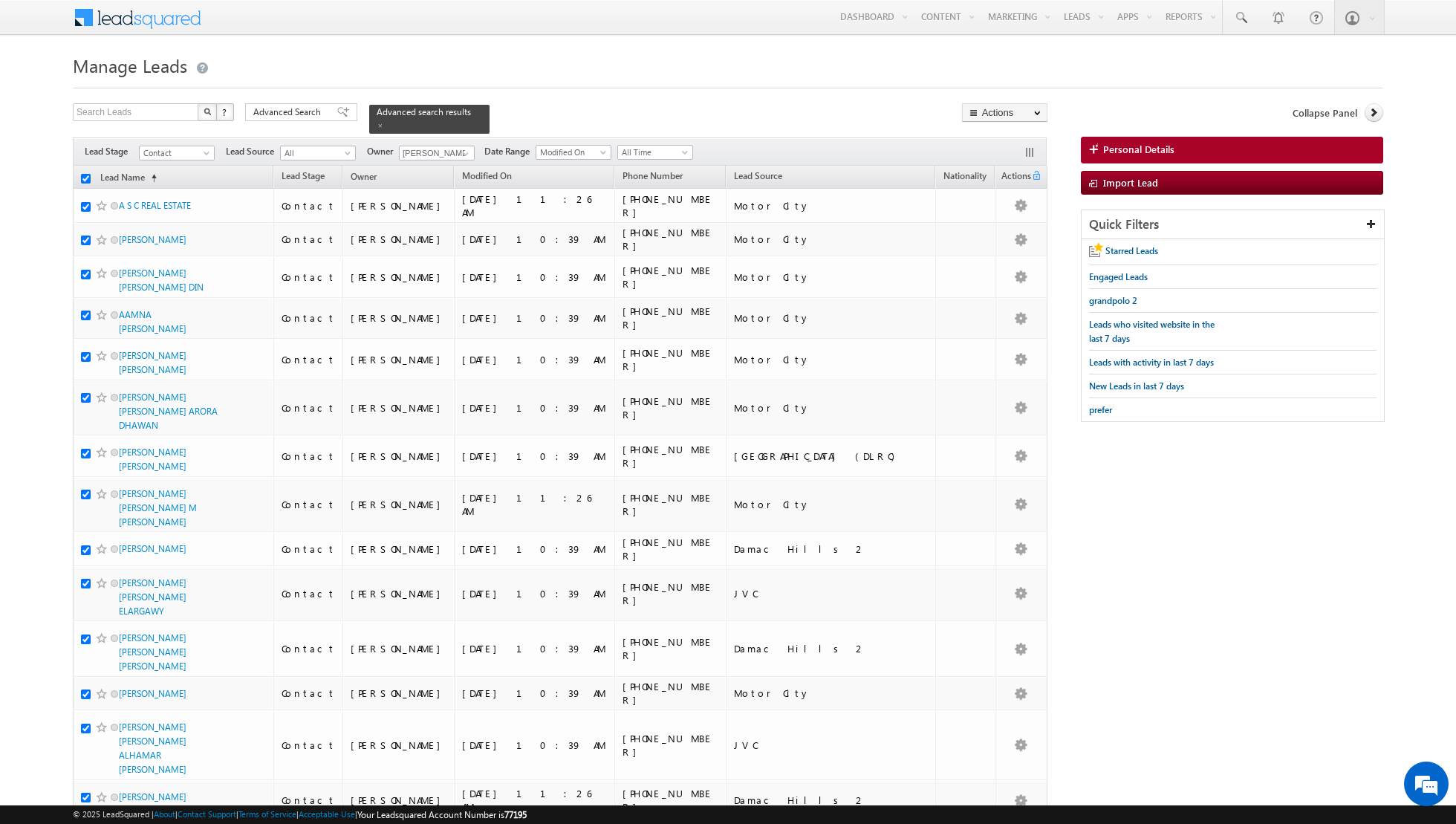
checkbox input "true"
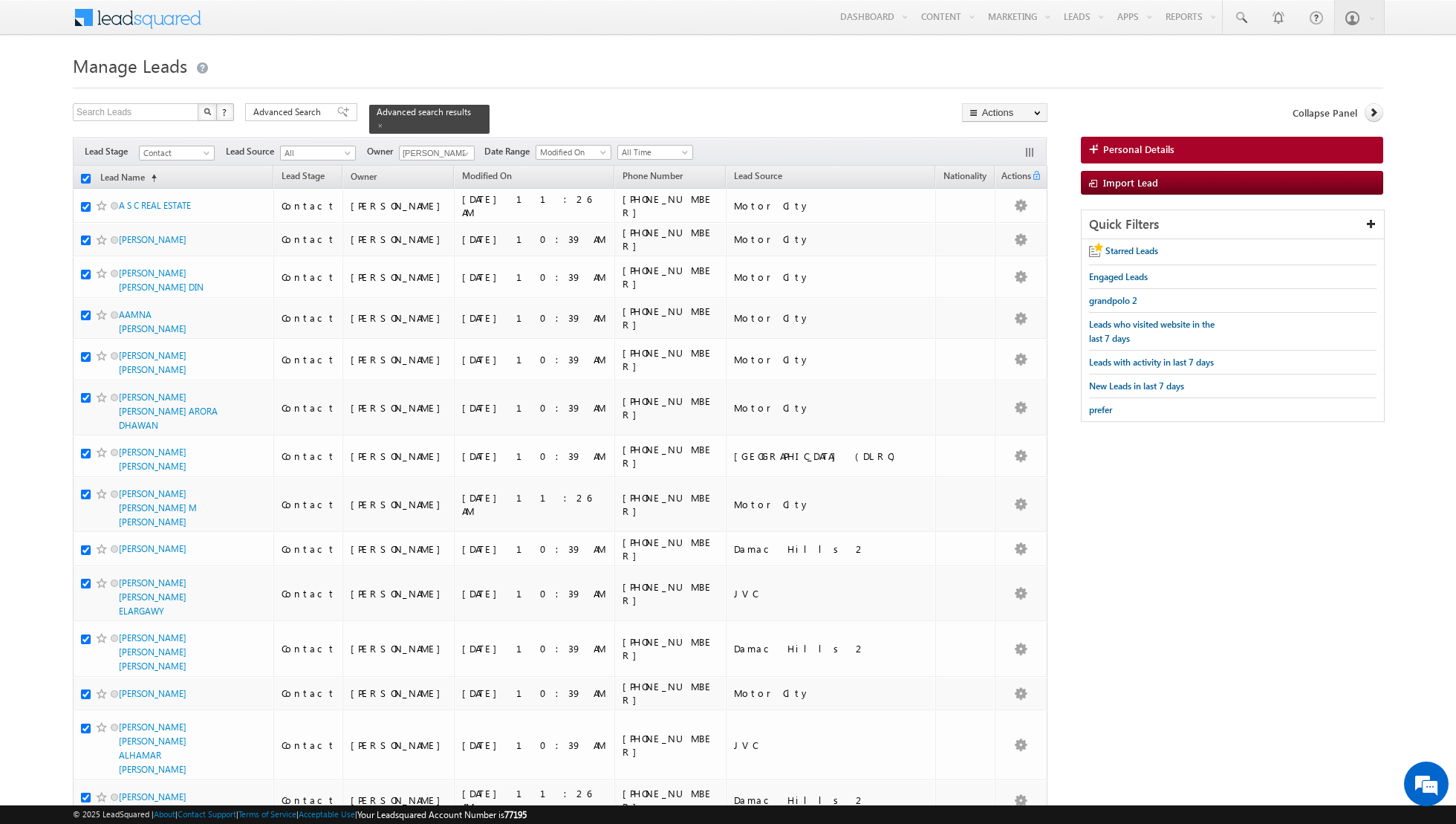
checkbox input "true"
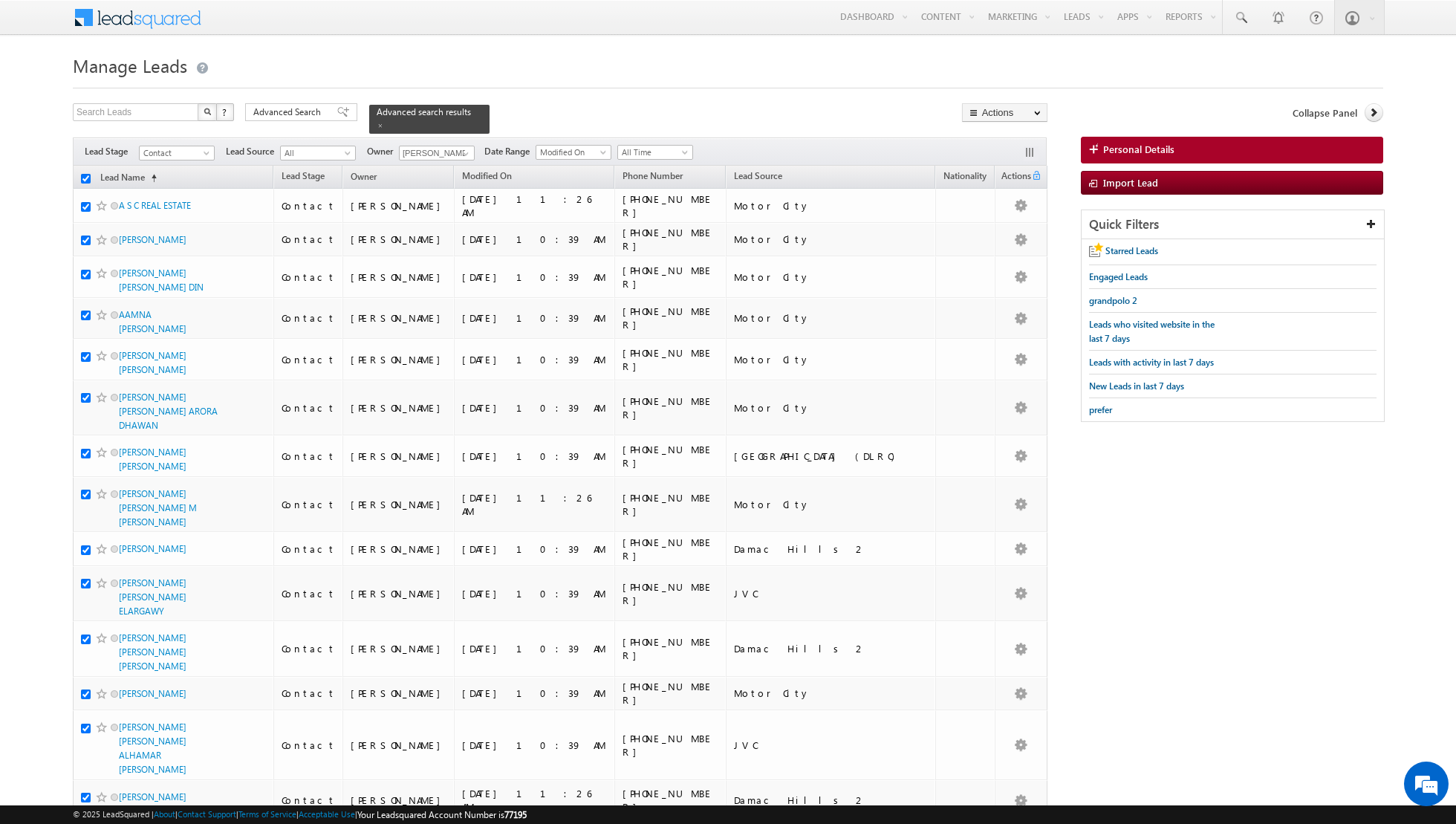
checkbox input "true"
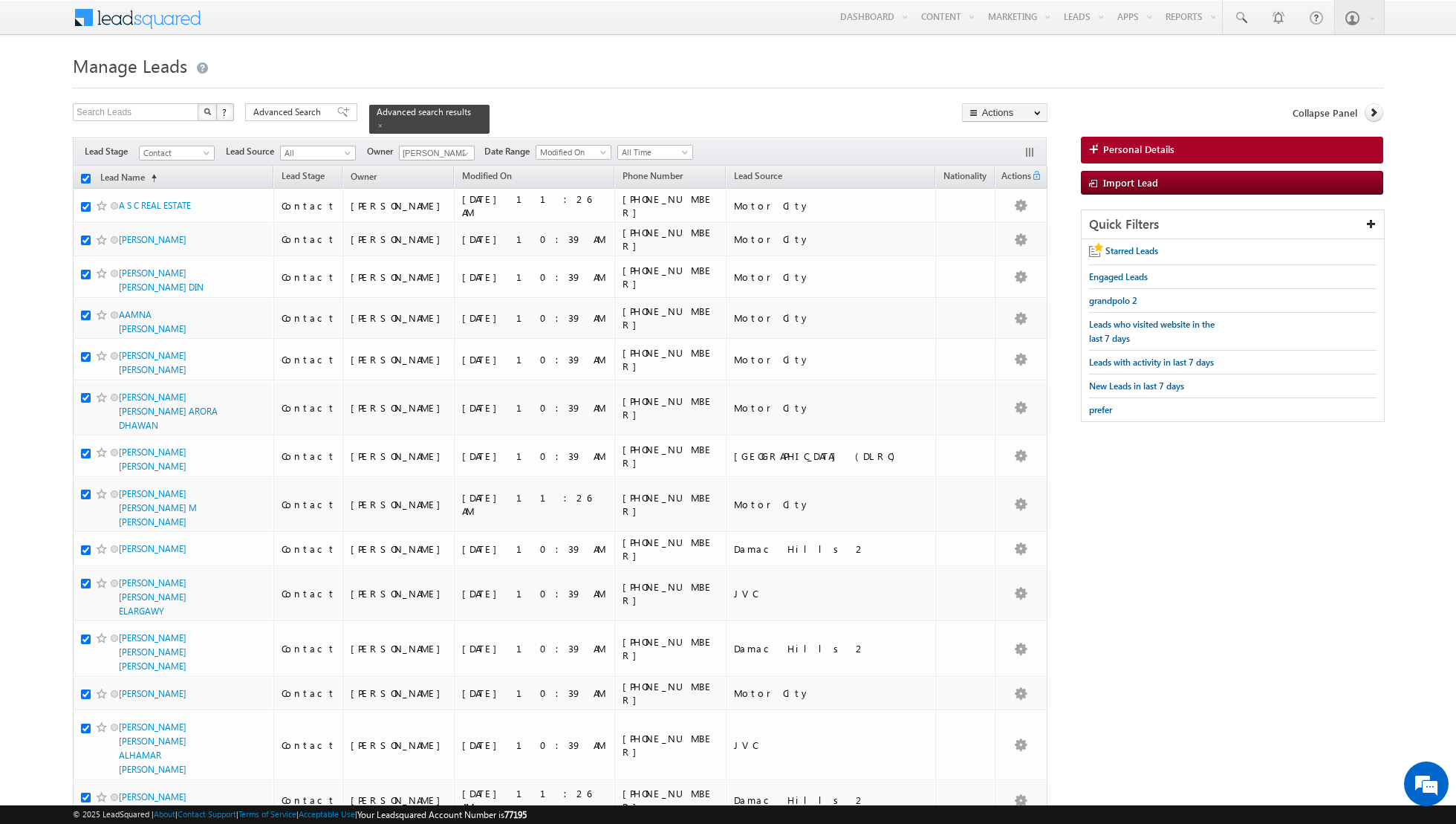
checkbox input "true"
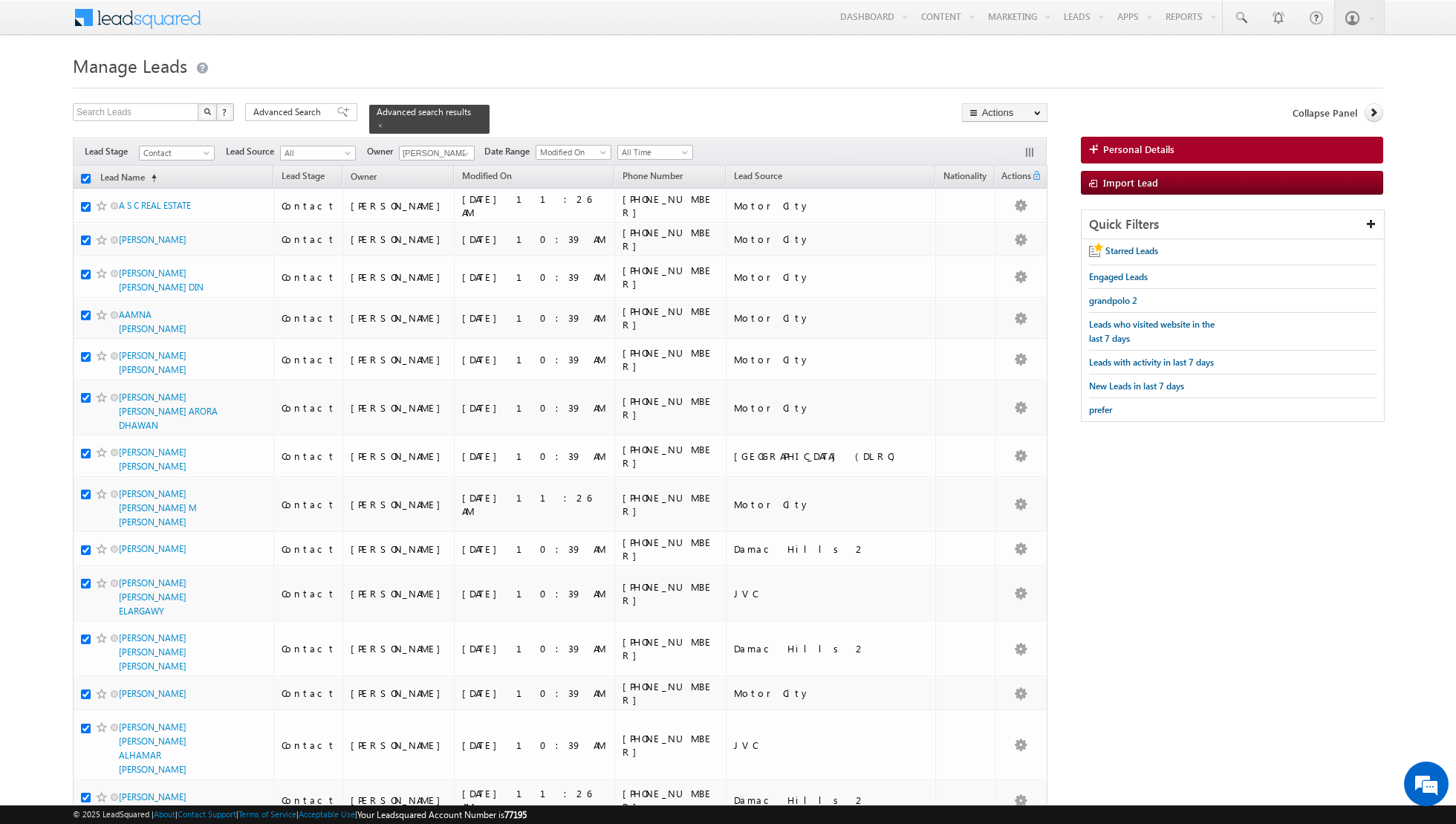
checkbox input "true"
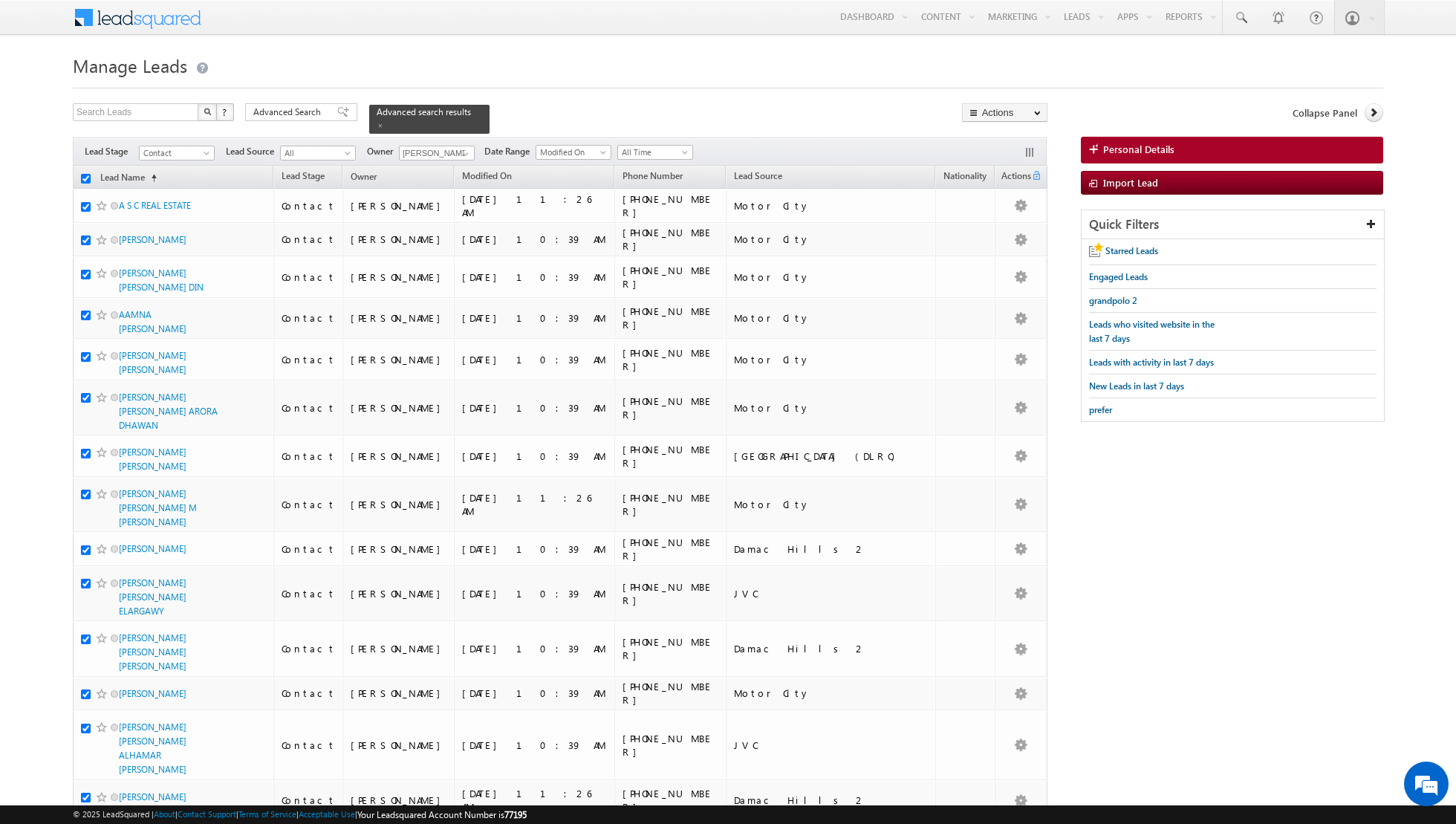
checkbox input "true"
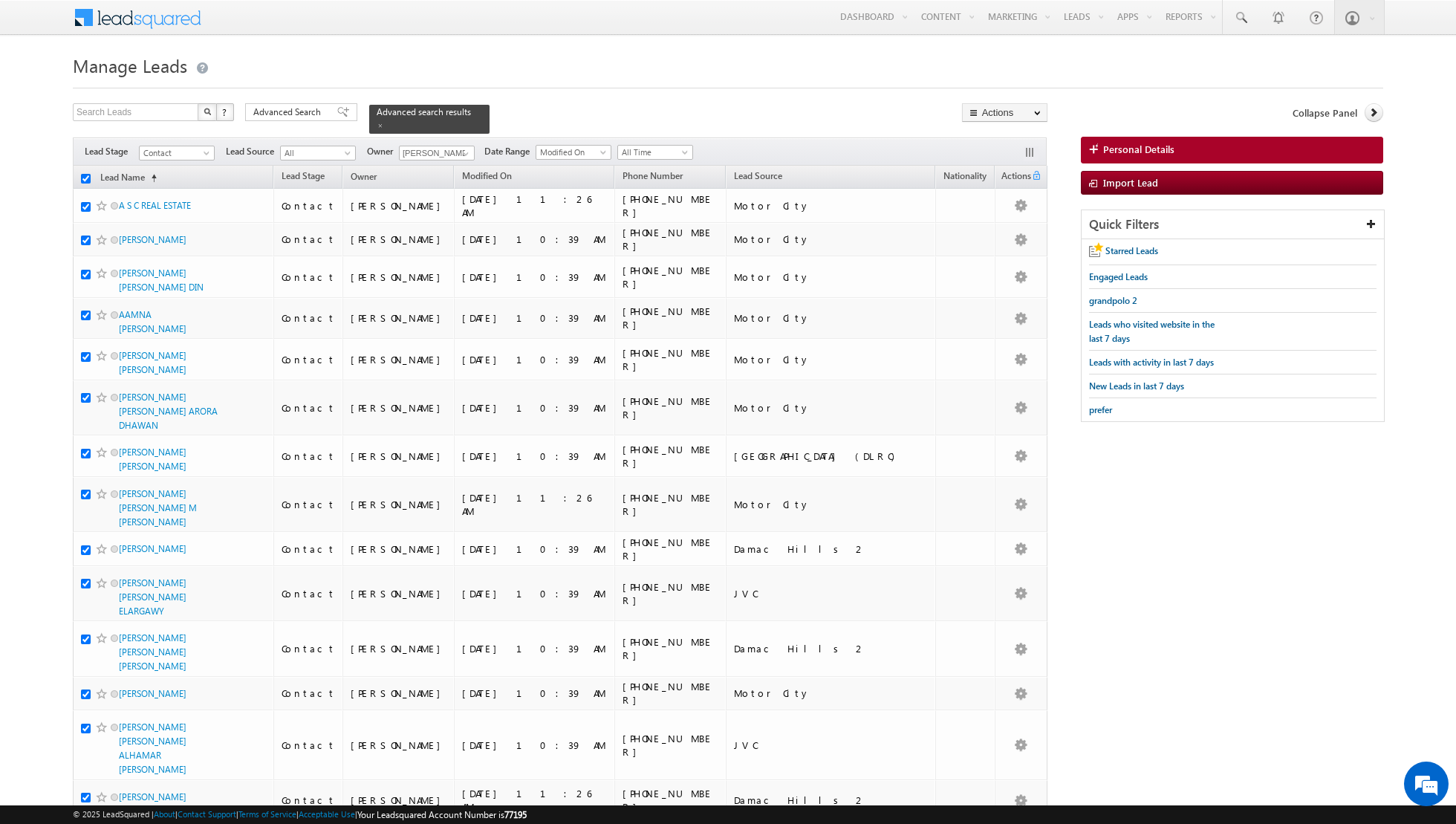
checkbox input "true"
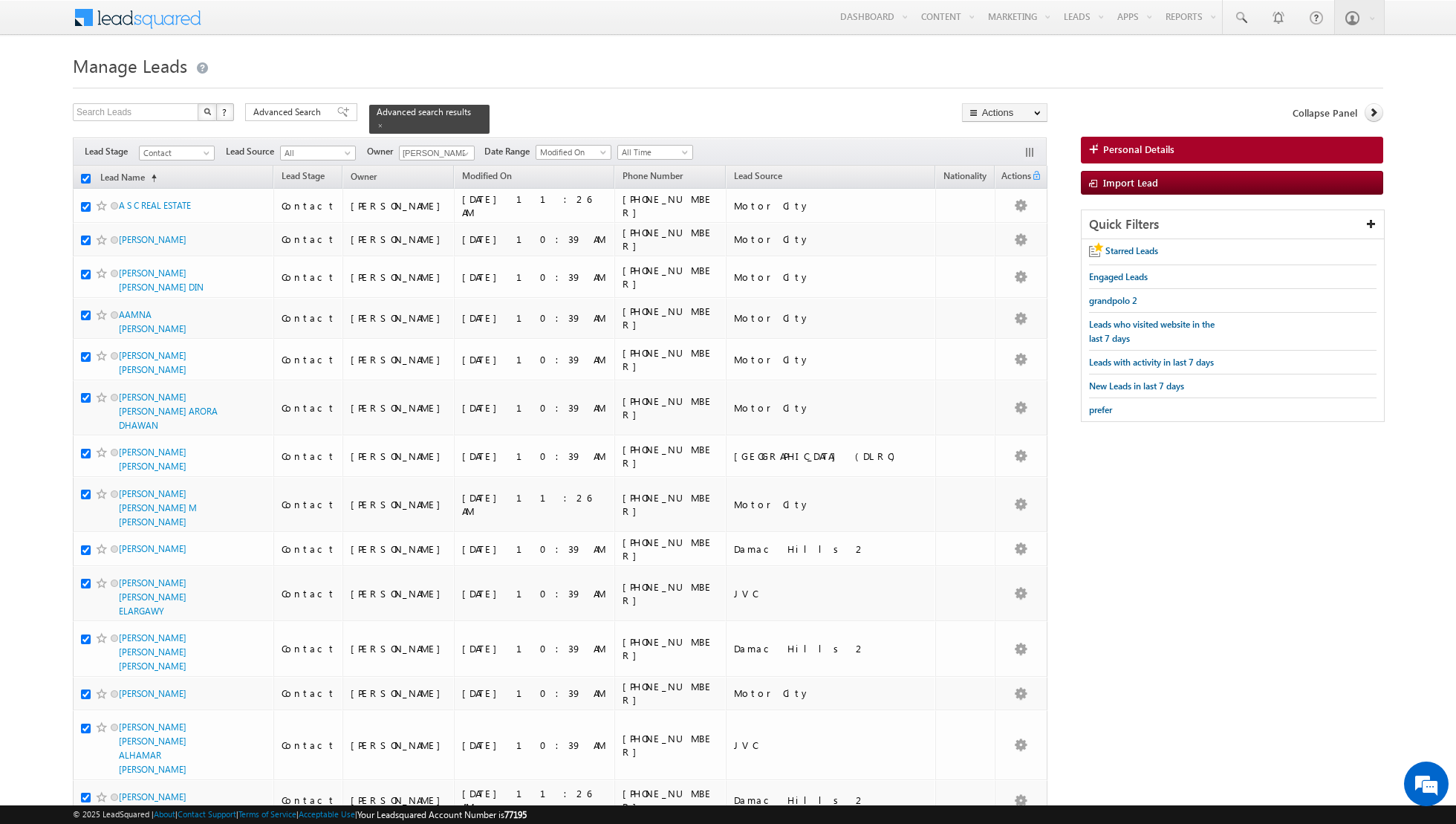
checkbox input "true"
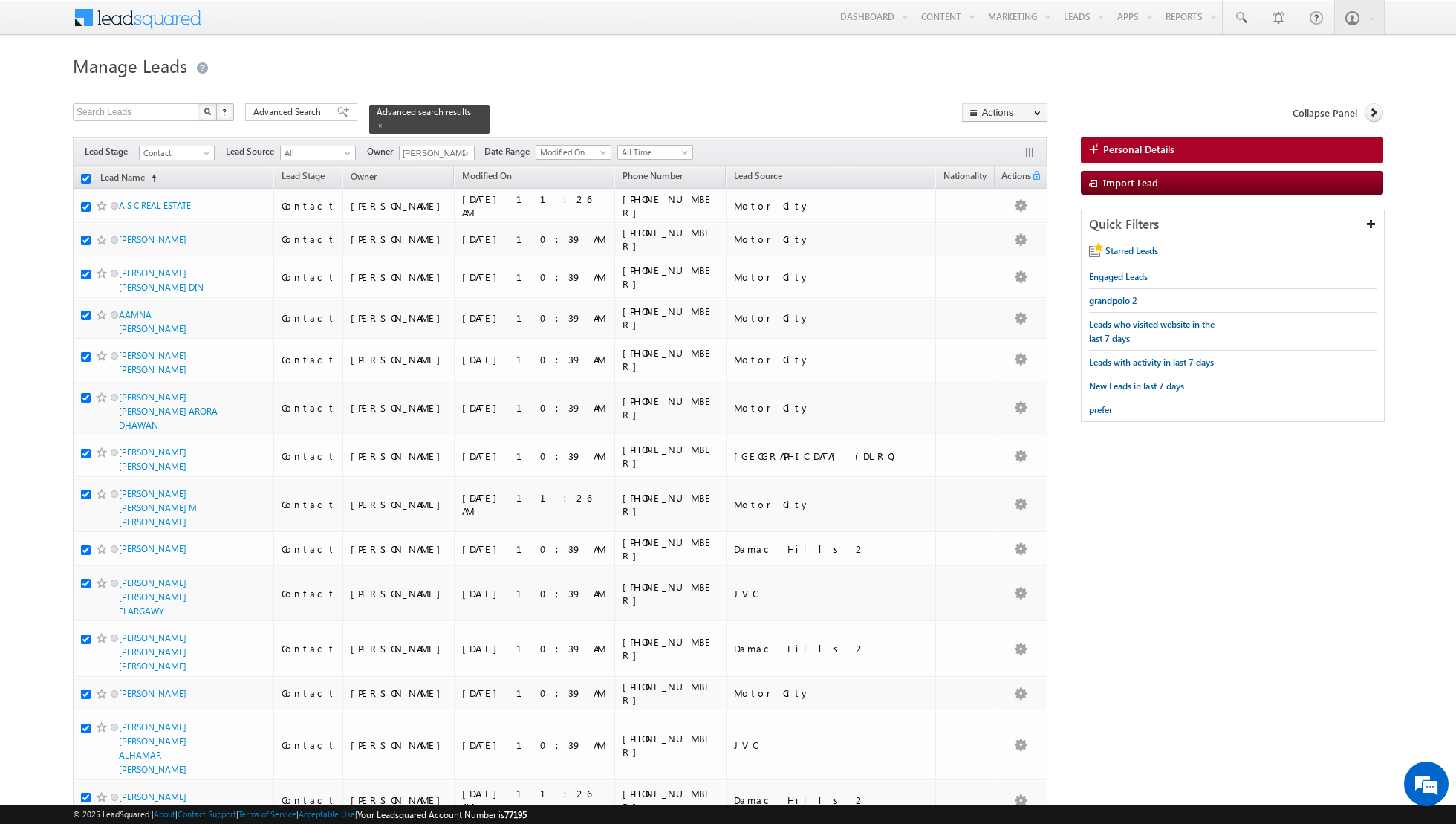
checkbox input "true"
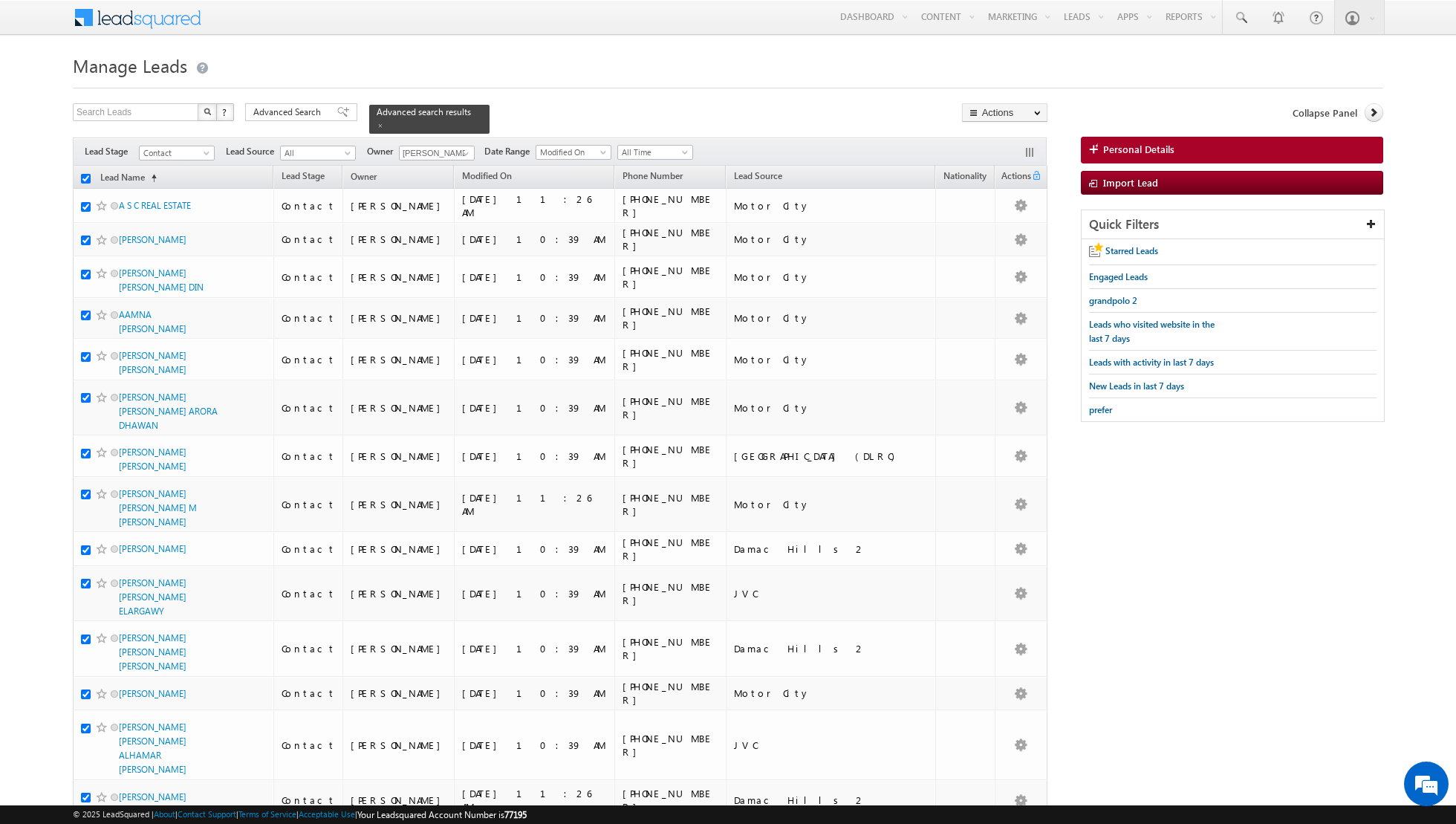
checkbox input "true"
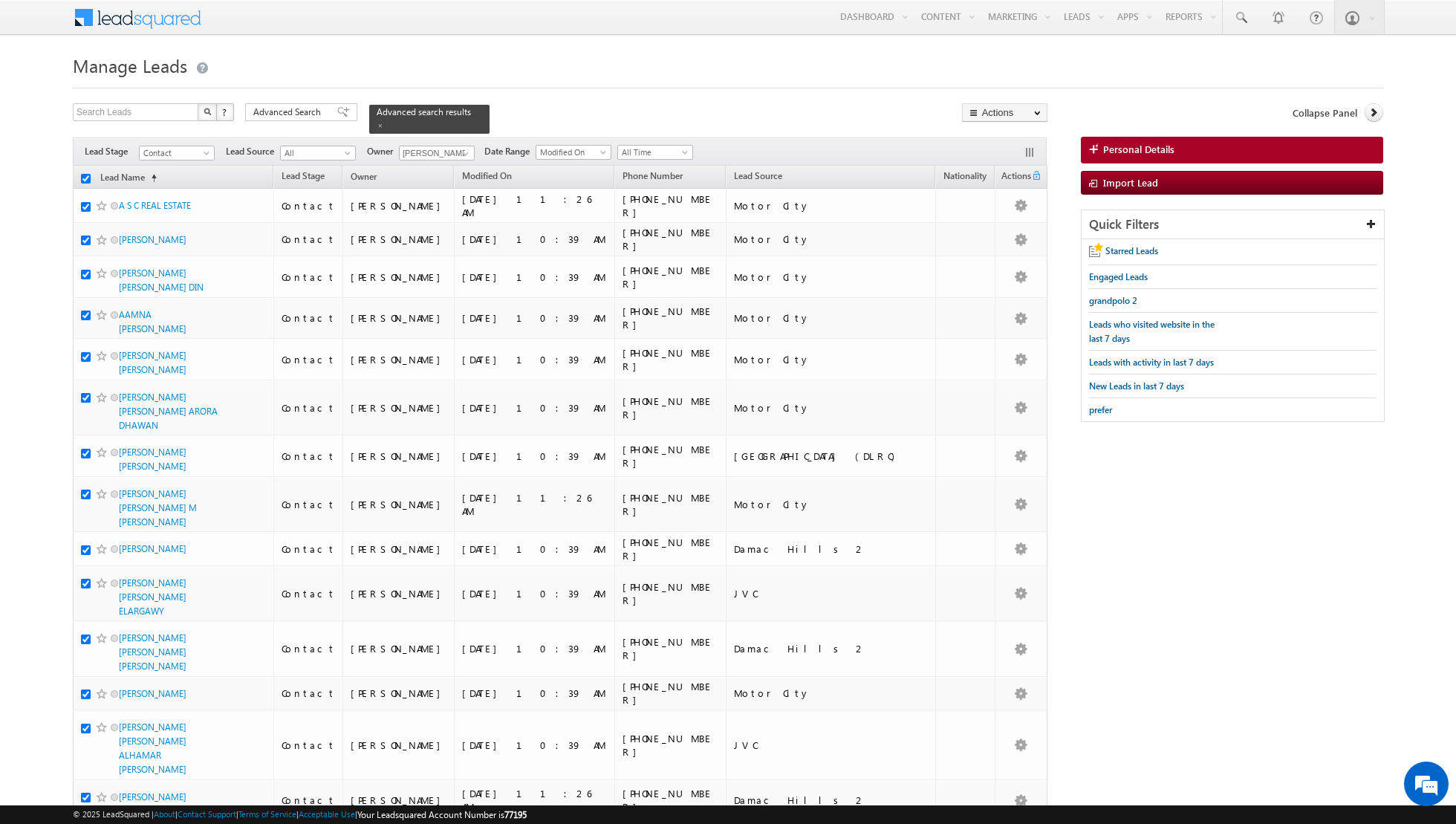
checkbox input "true"
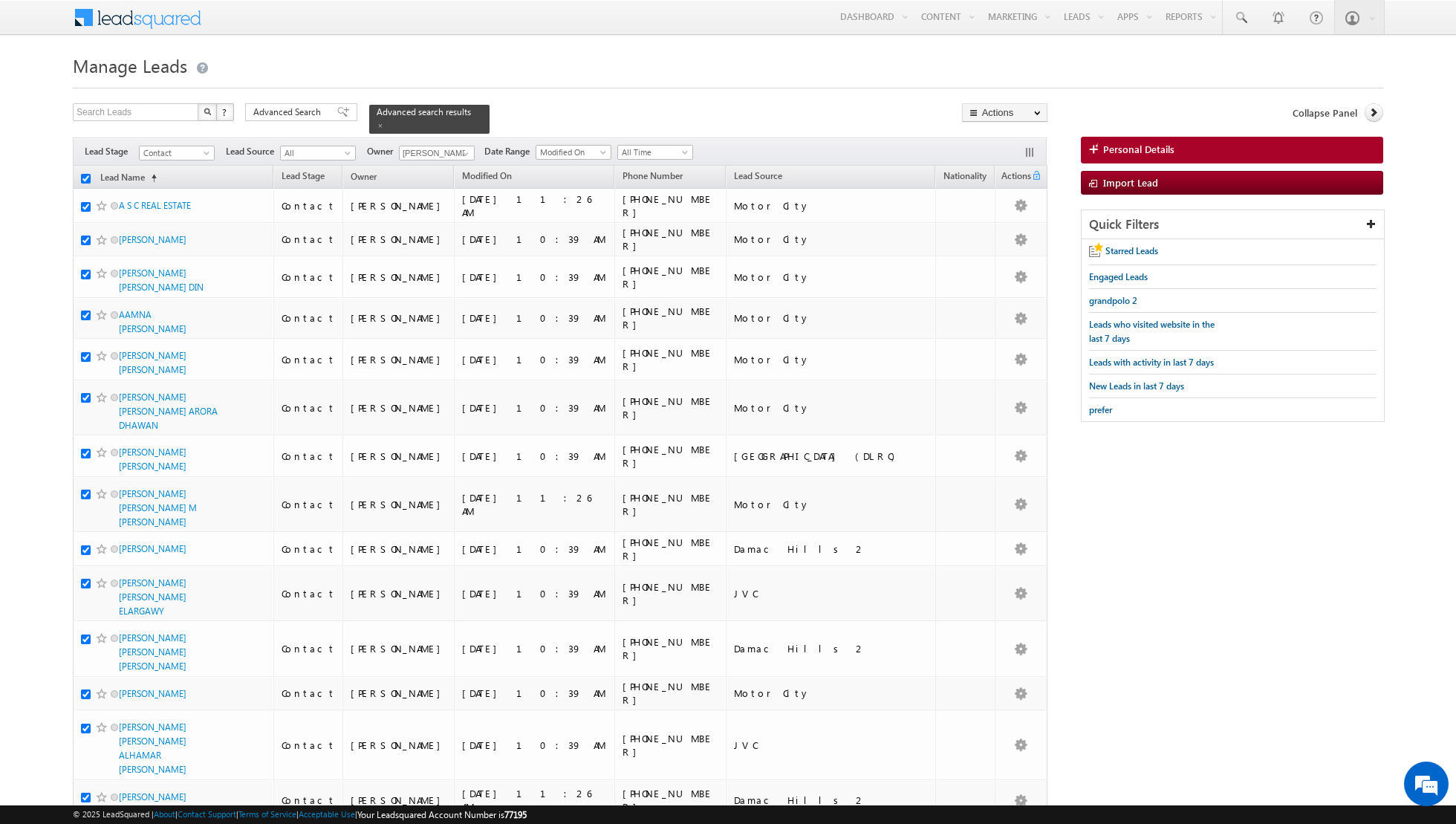
checkbox input "true"
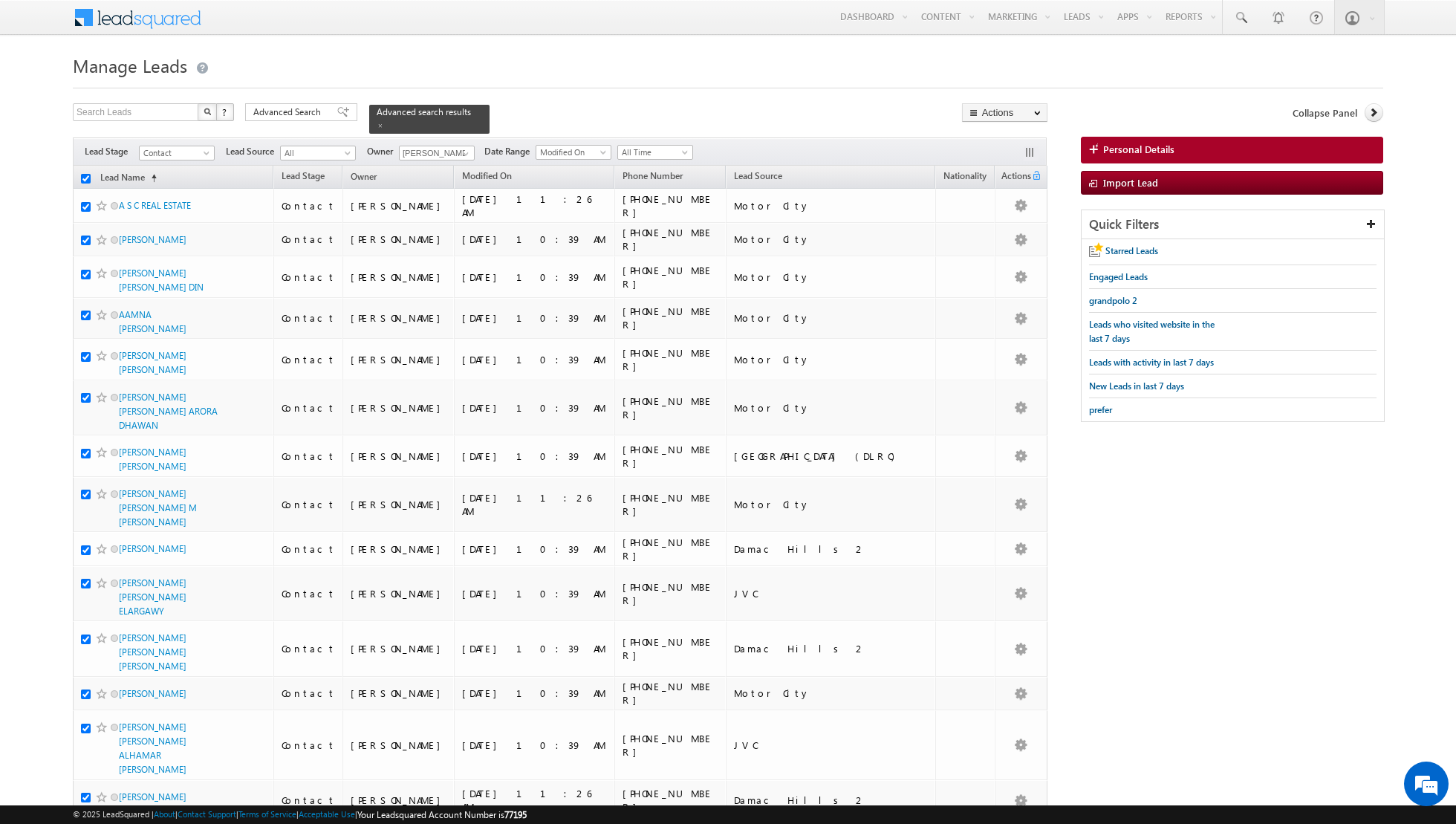
checkbox input "true"
click at [998, 235] on link "Change Owner" at bounding box center [1004, 241] width 84 height 18
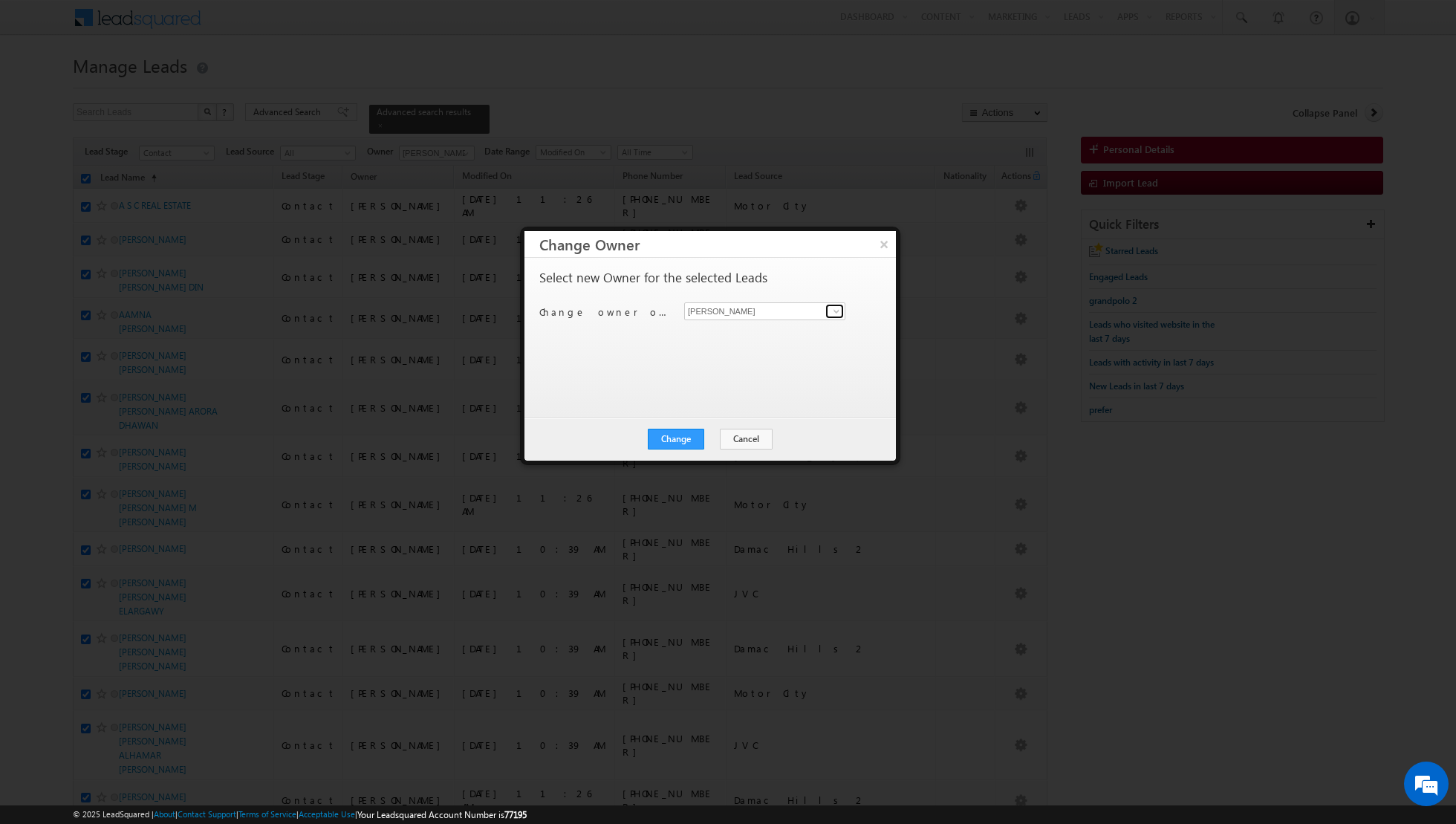
click at [832, 310] on span at bounding box center [836, 311] width 12 height 12
click at [741, 370] on link "[PERSON_NAME] [PERSON_NAME] [PERSON_NAME][EMAIL_ADDRESS][PERSON_NAME][DOMAIN_NA…" at bounding box center [765, 376] width 161 height 28
type input "[PERSON_NAME] [PERSON_NAME]"
click at [686, 437] on button "Change" at bounding box center [675, 438] width 56 height 21
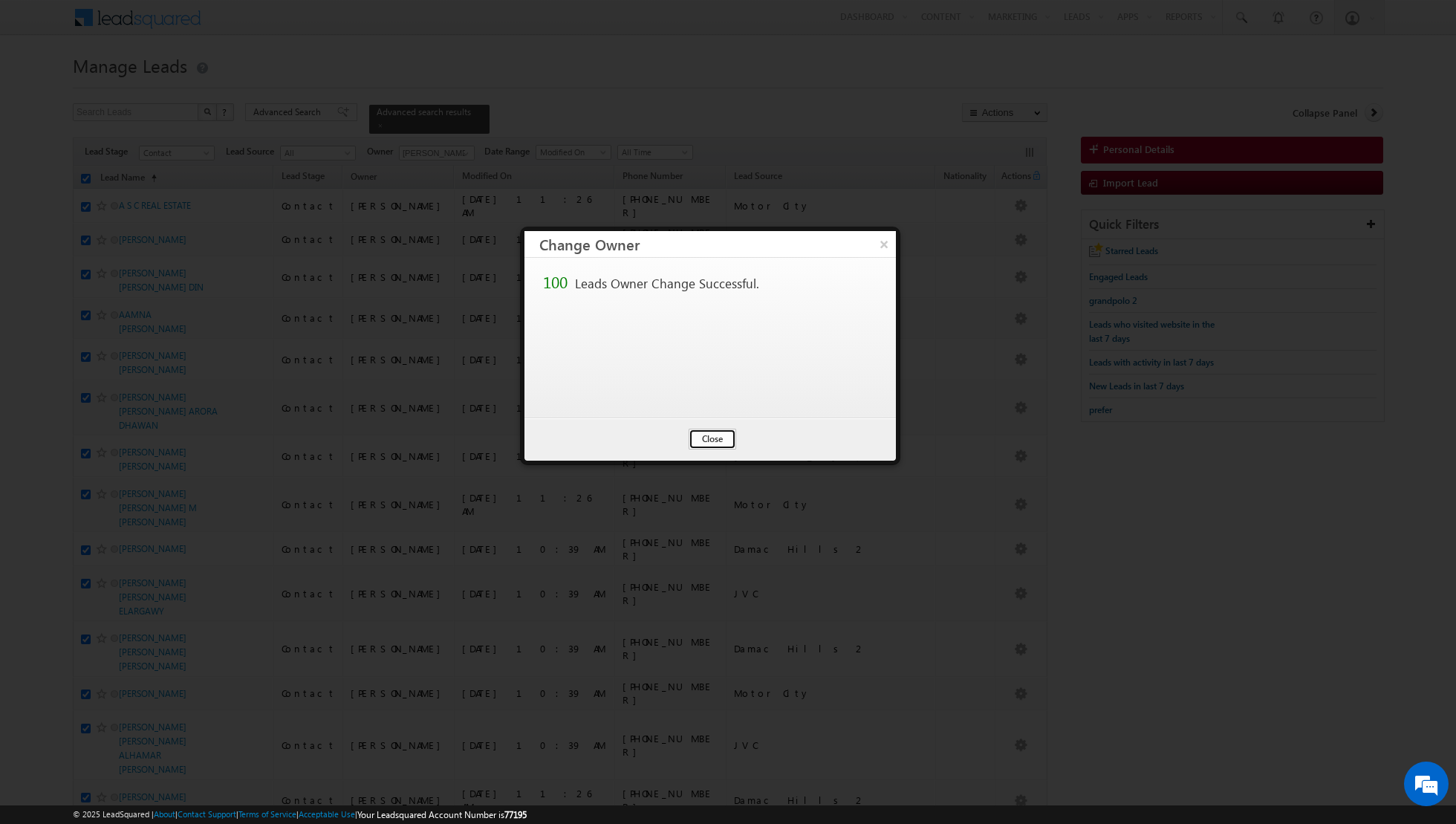
click at [711, 440] on button "Close" at bounding box center [713, 438] width 48 height 21
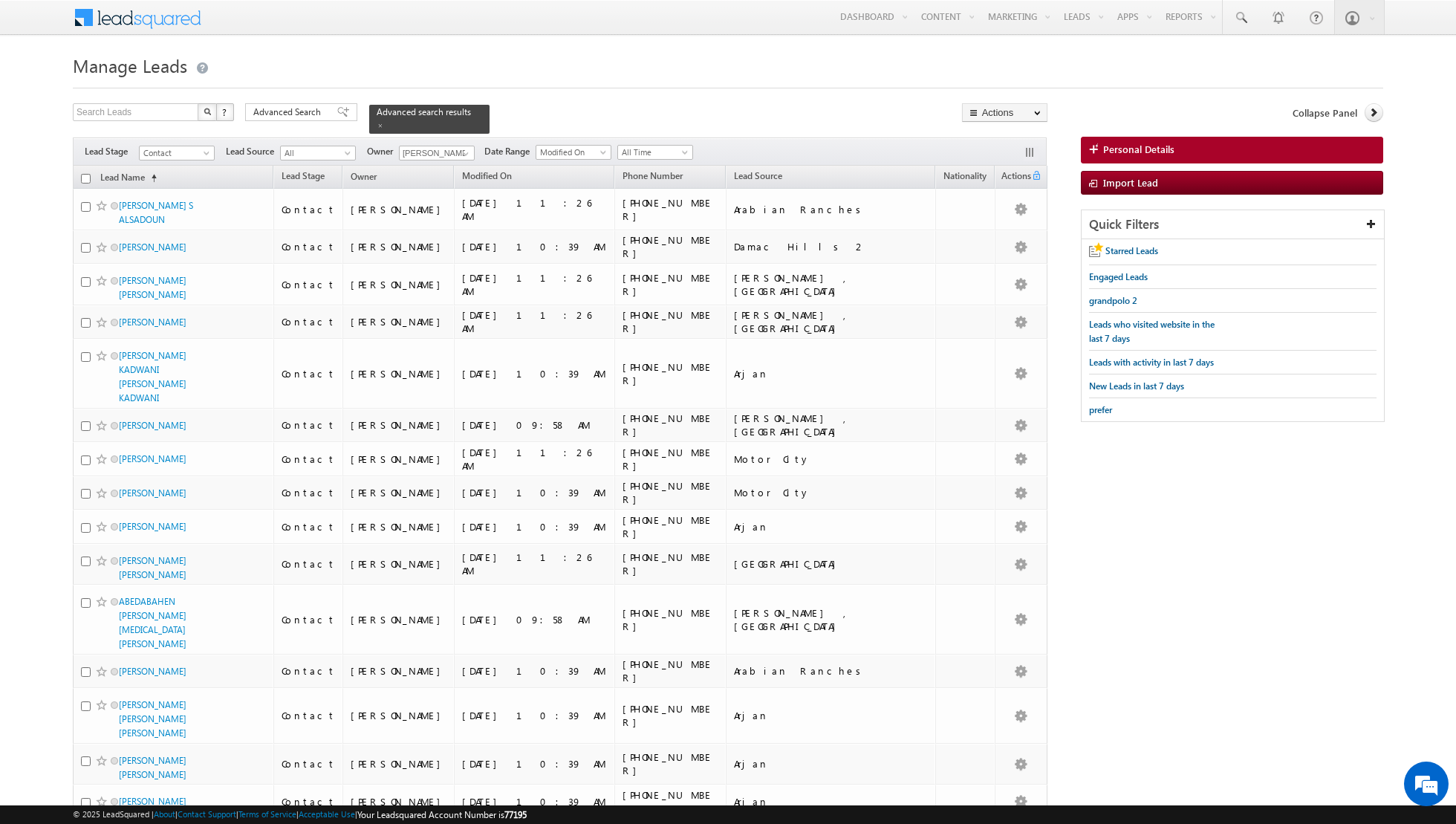
click at [85, 180] on input "checkbox" at bounding box center [85, 178] width 10 height 10
checkbox input "true"
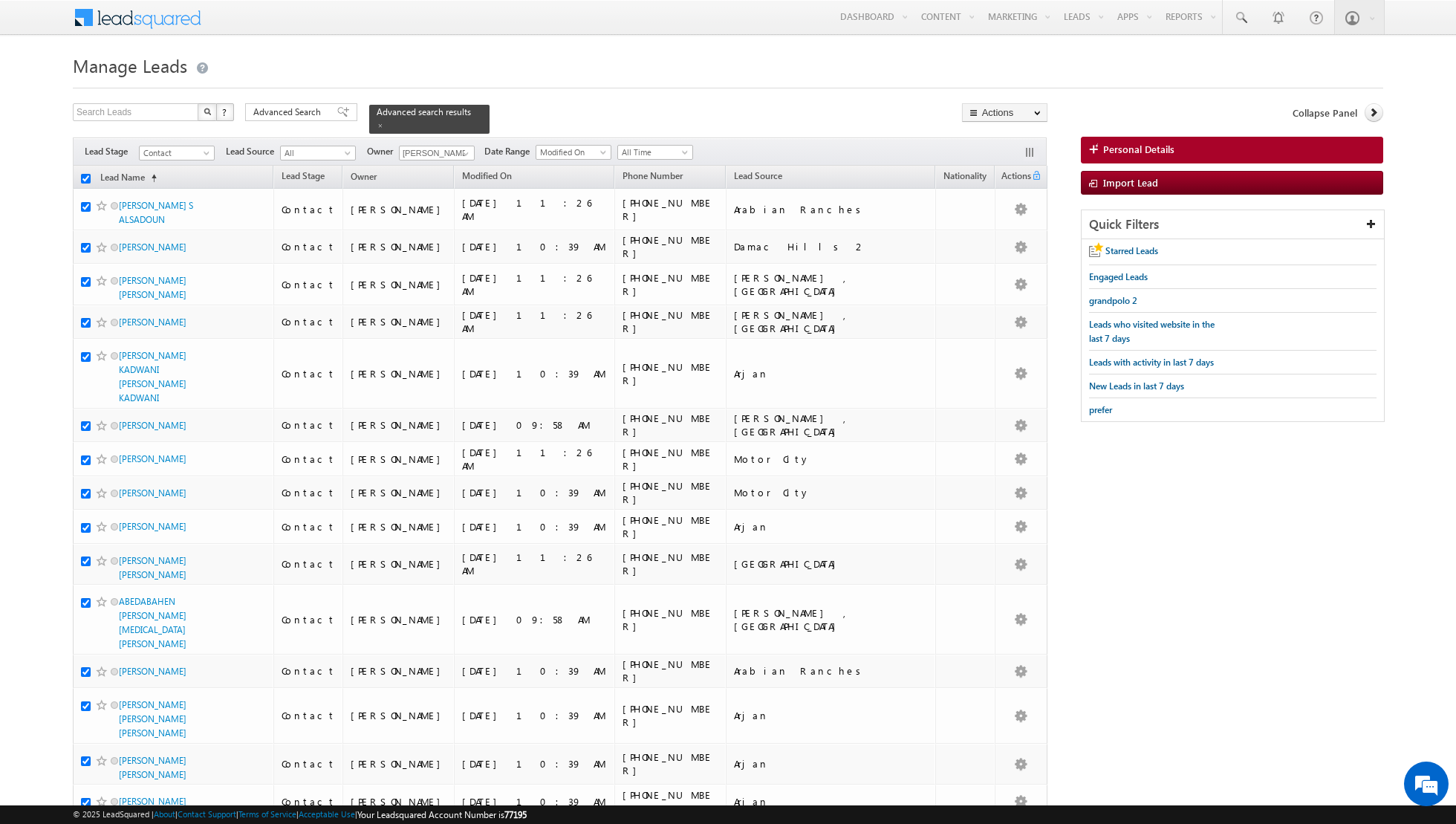
checkbox input "true"
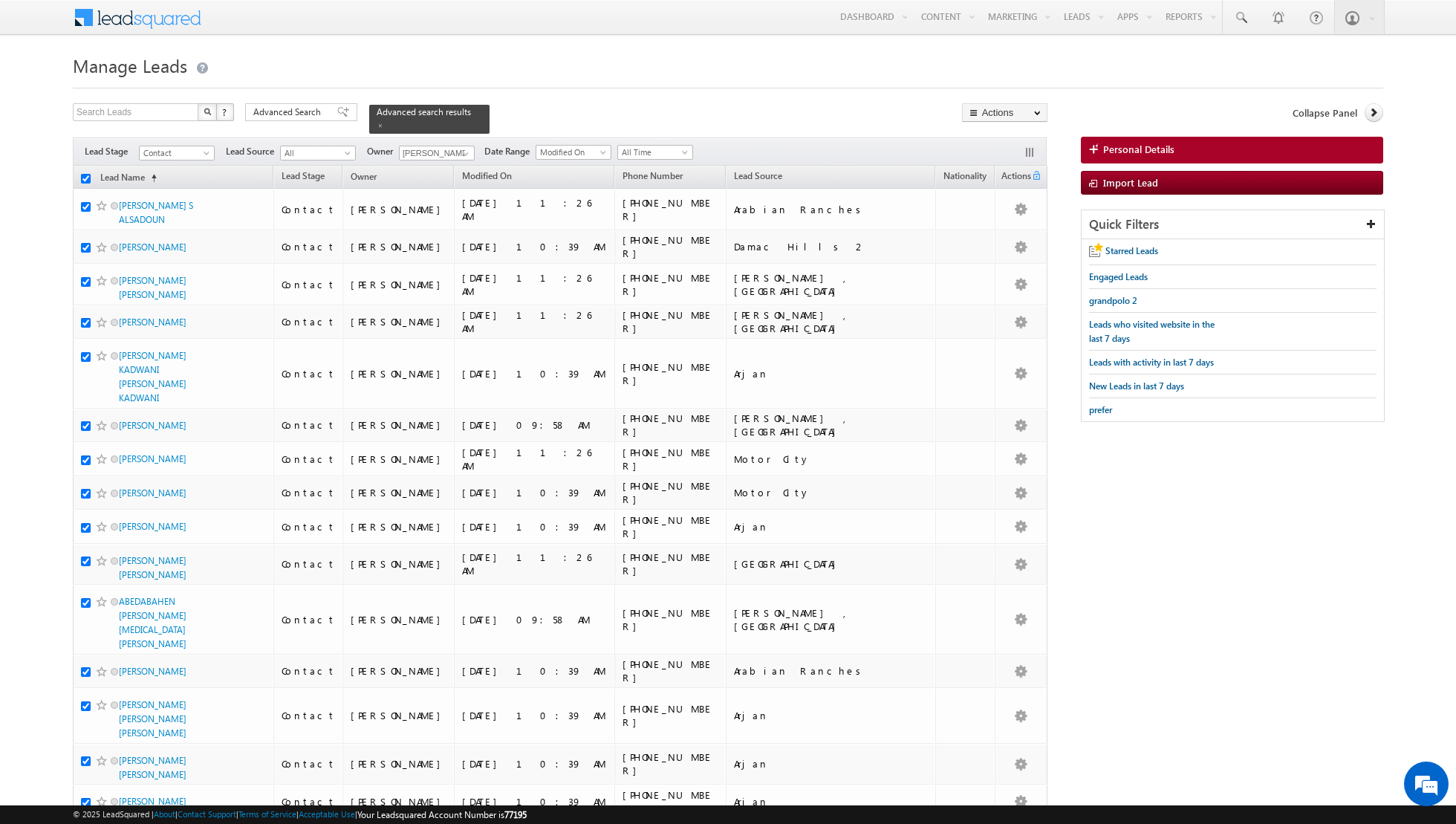
checkbox input "true"
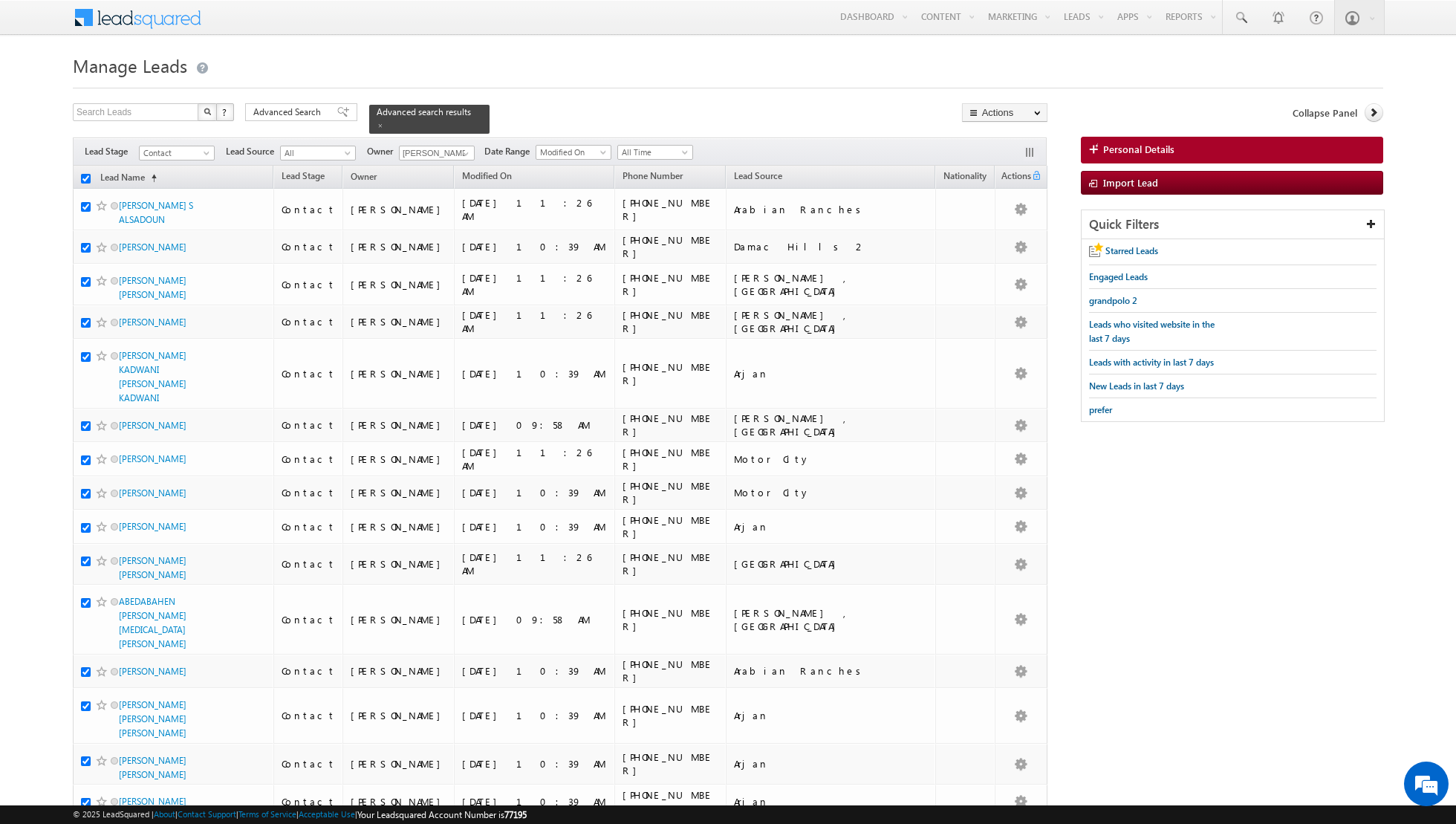
checkbox input "true"
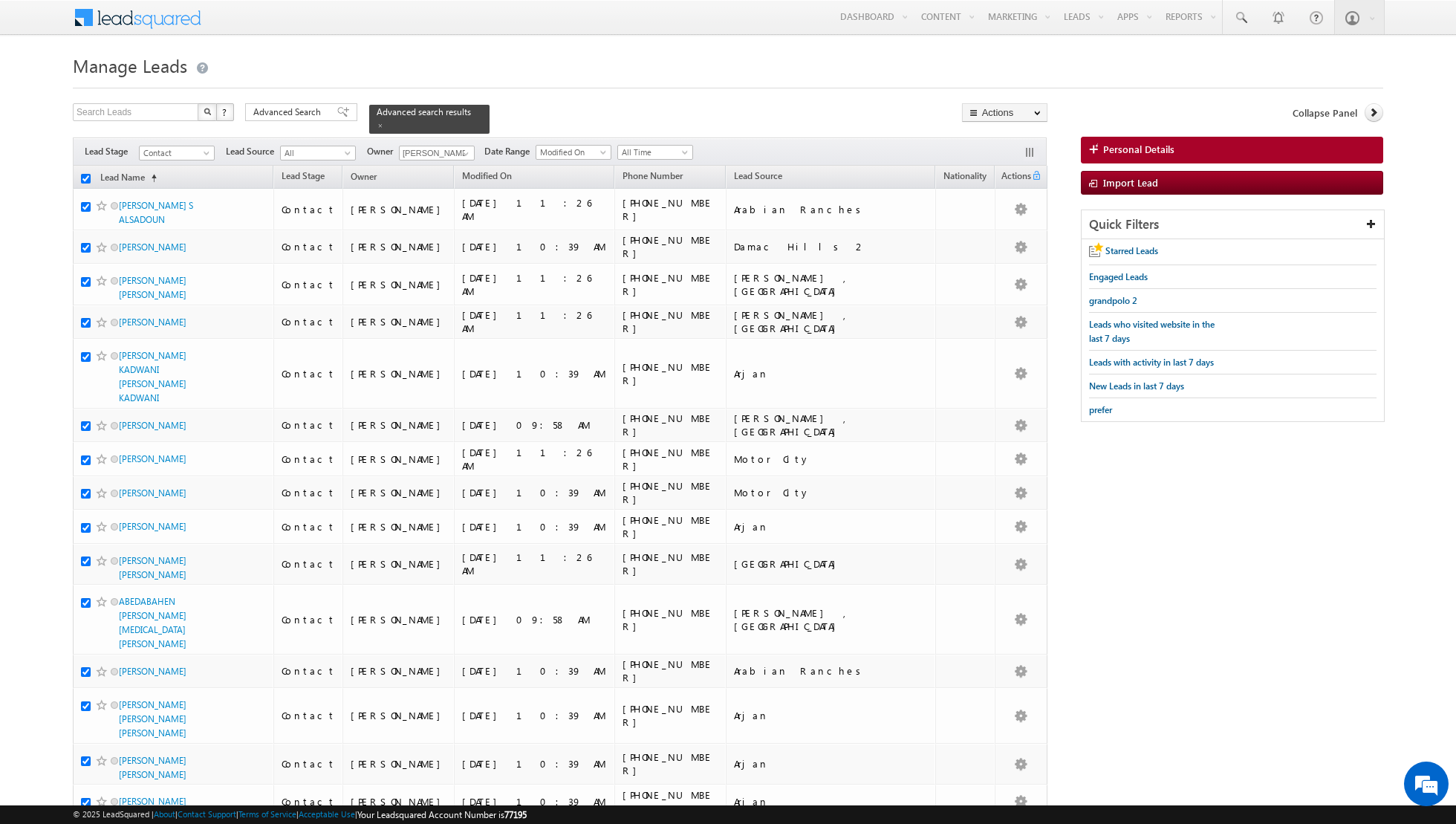
checkbox input "true"
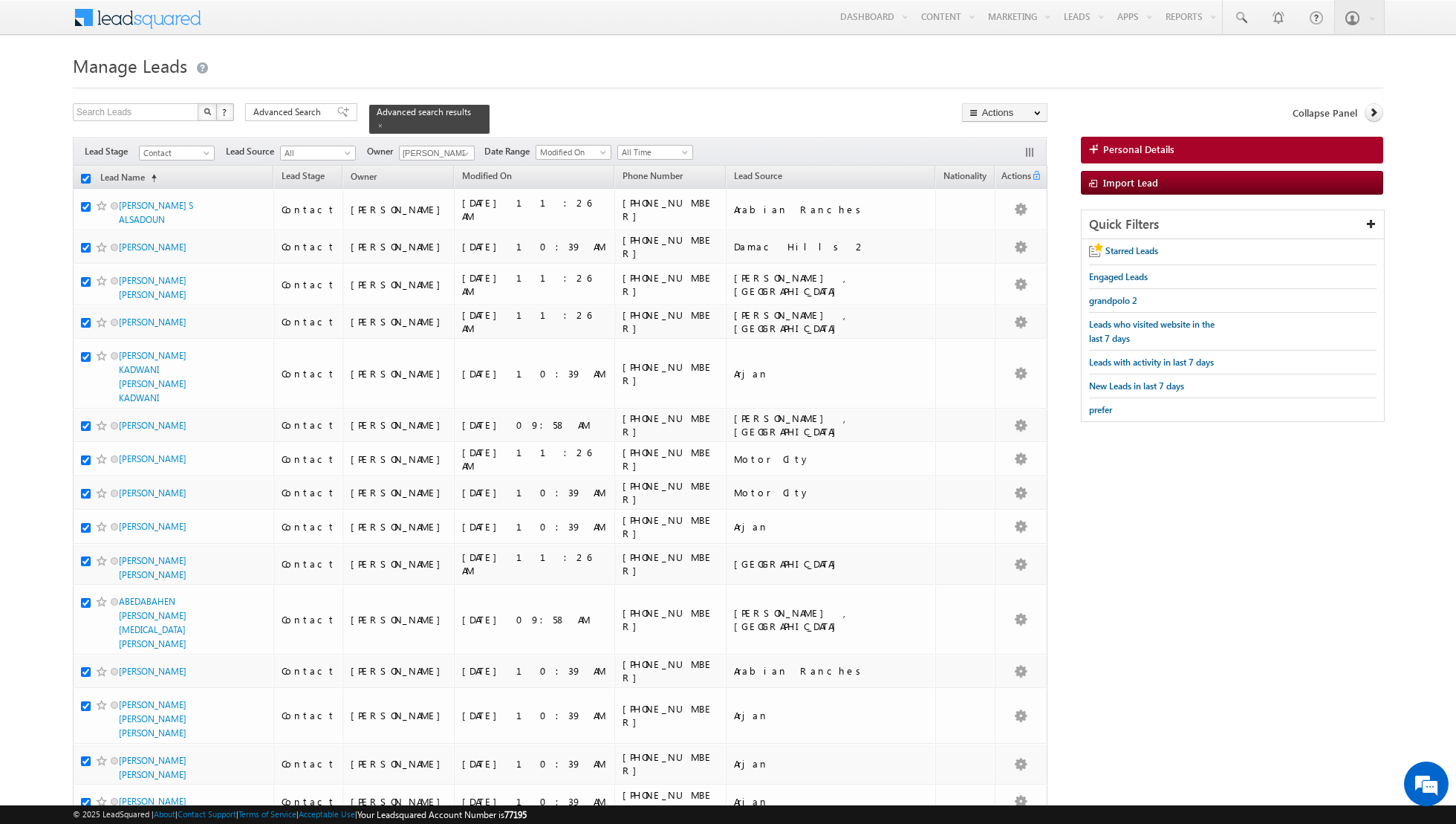
checkbox input "true"
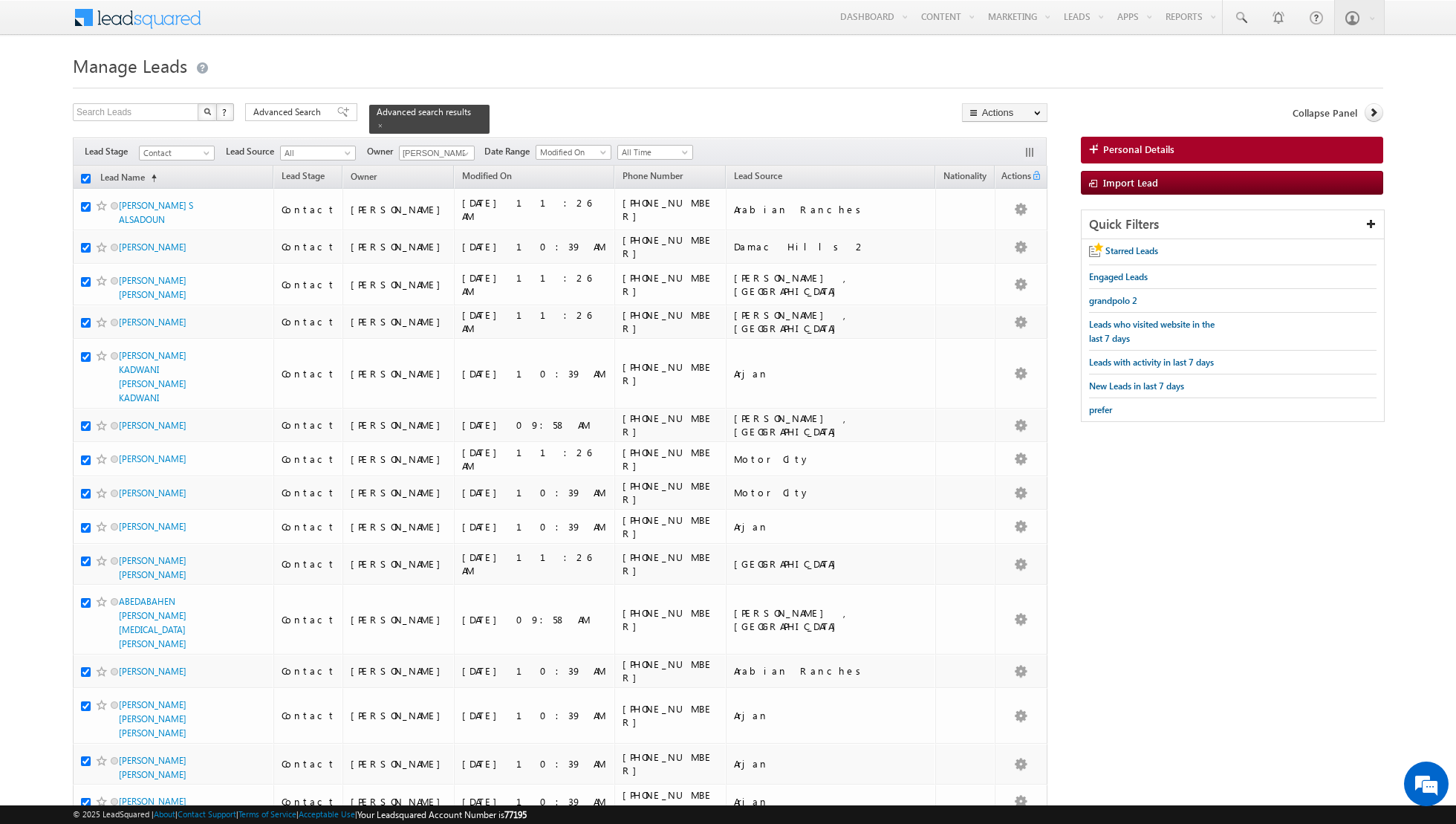
checkbox input "true"
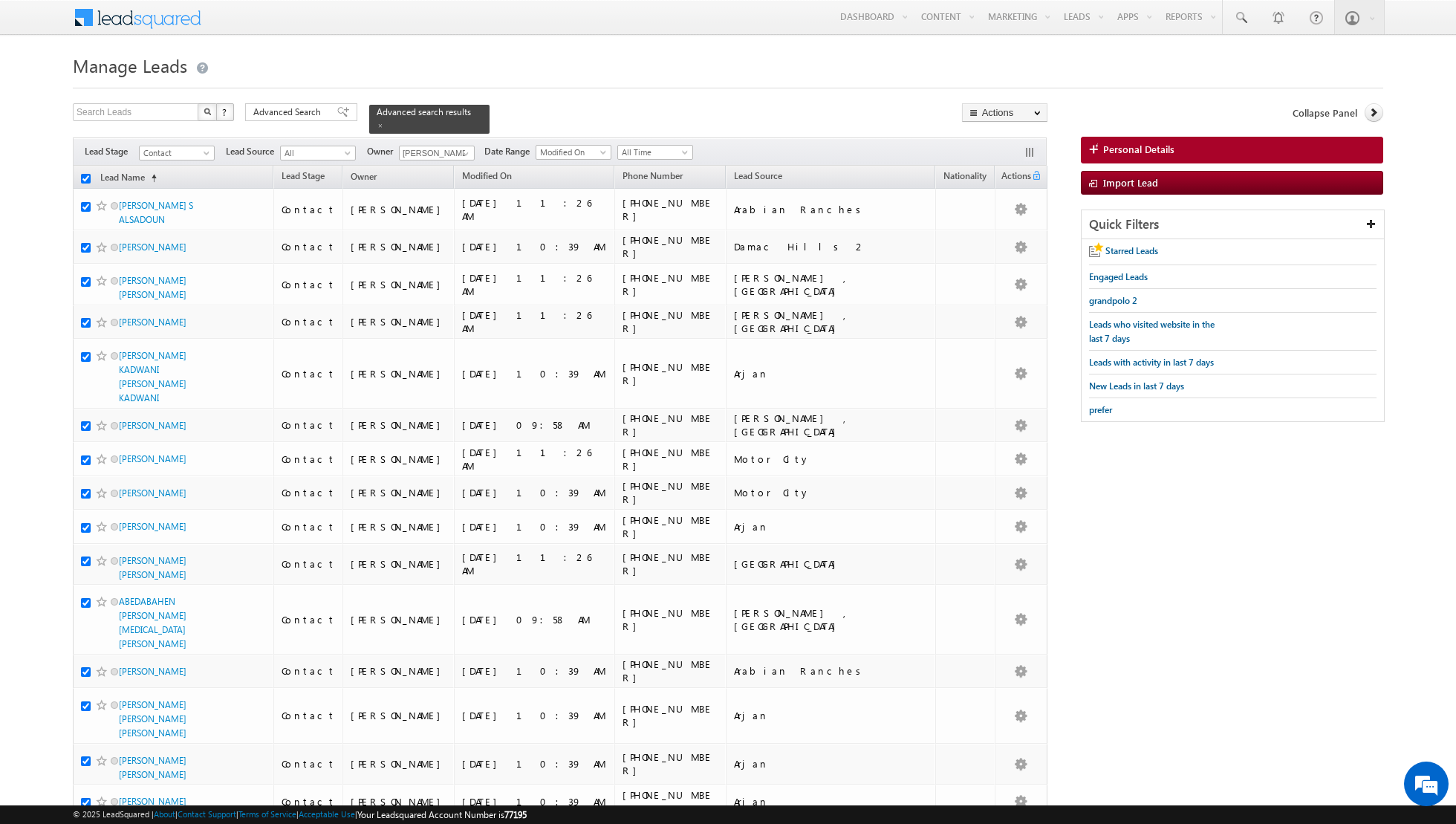
checkbox input "true"
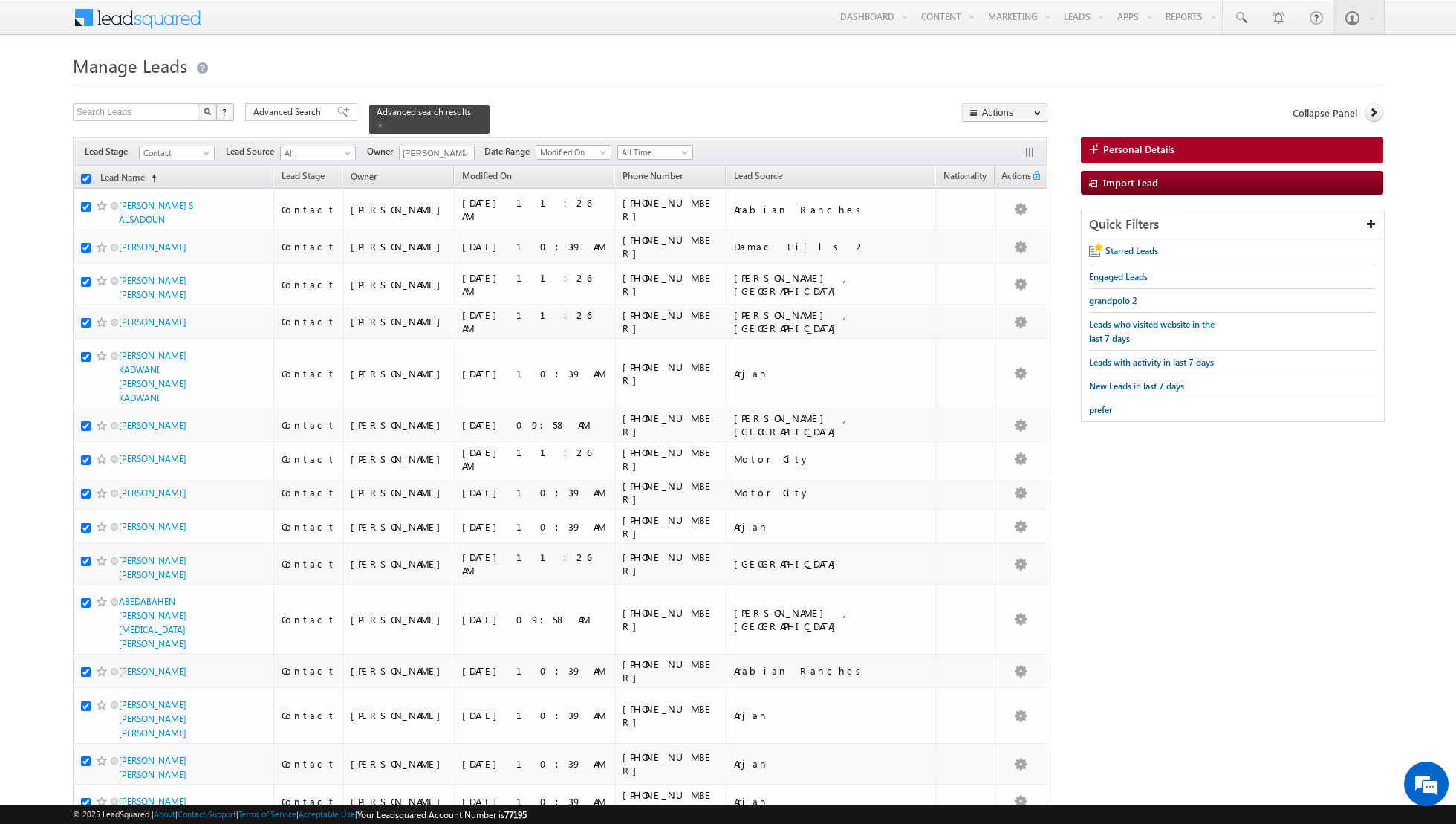
checkbox input "true"
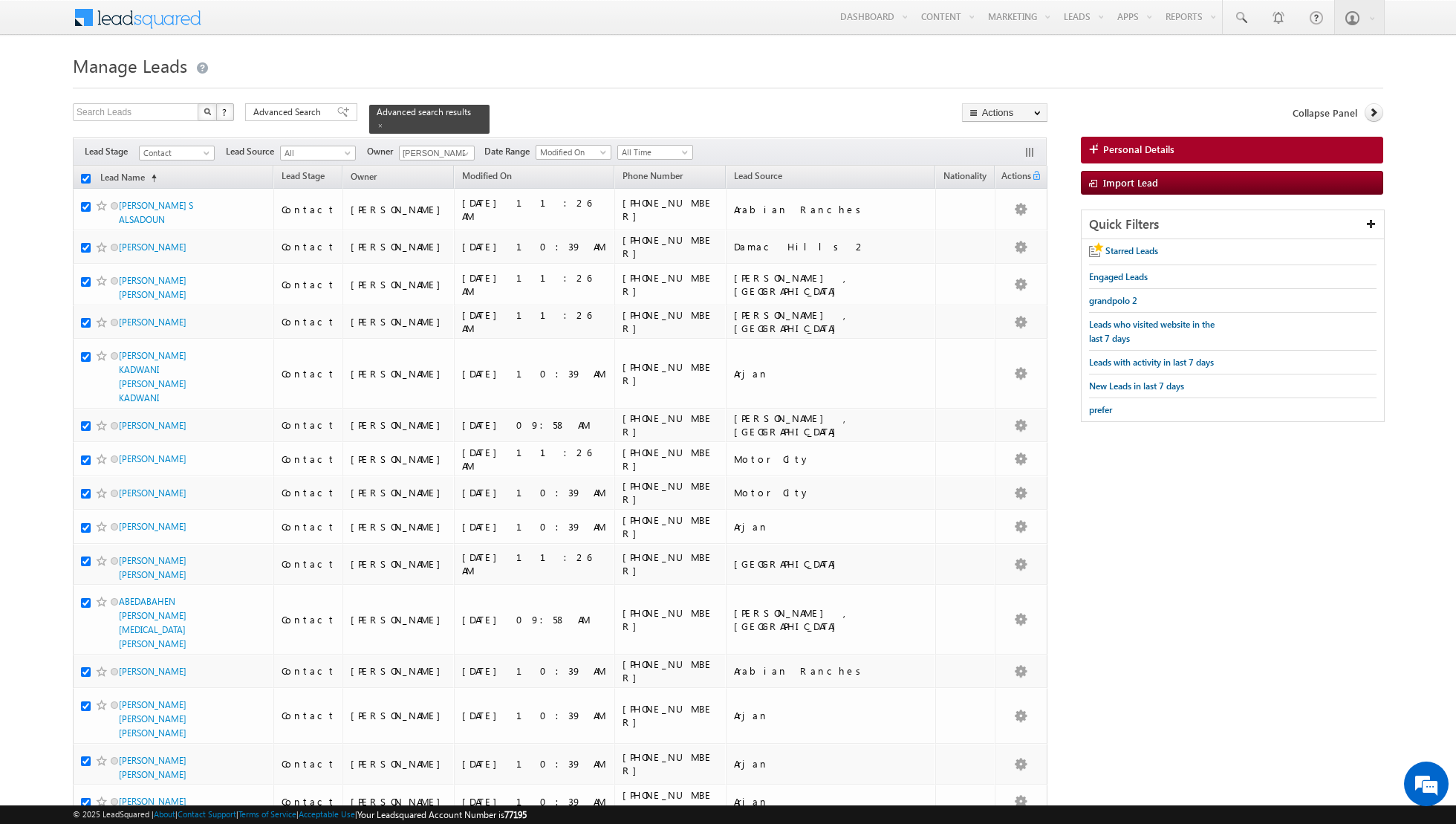
checkbox input "true"
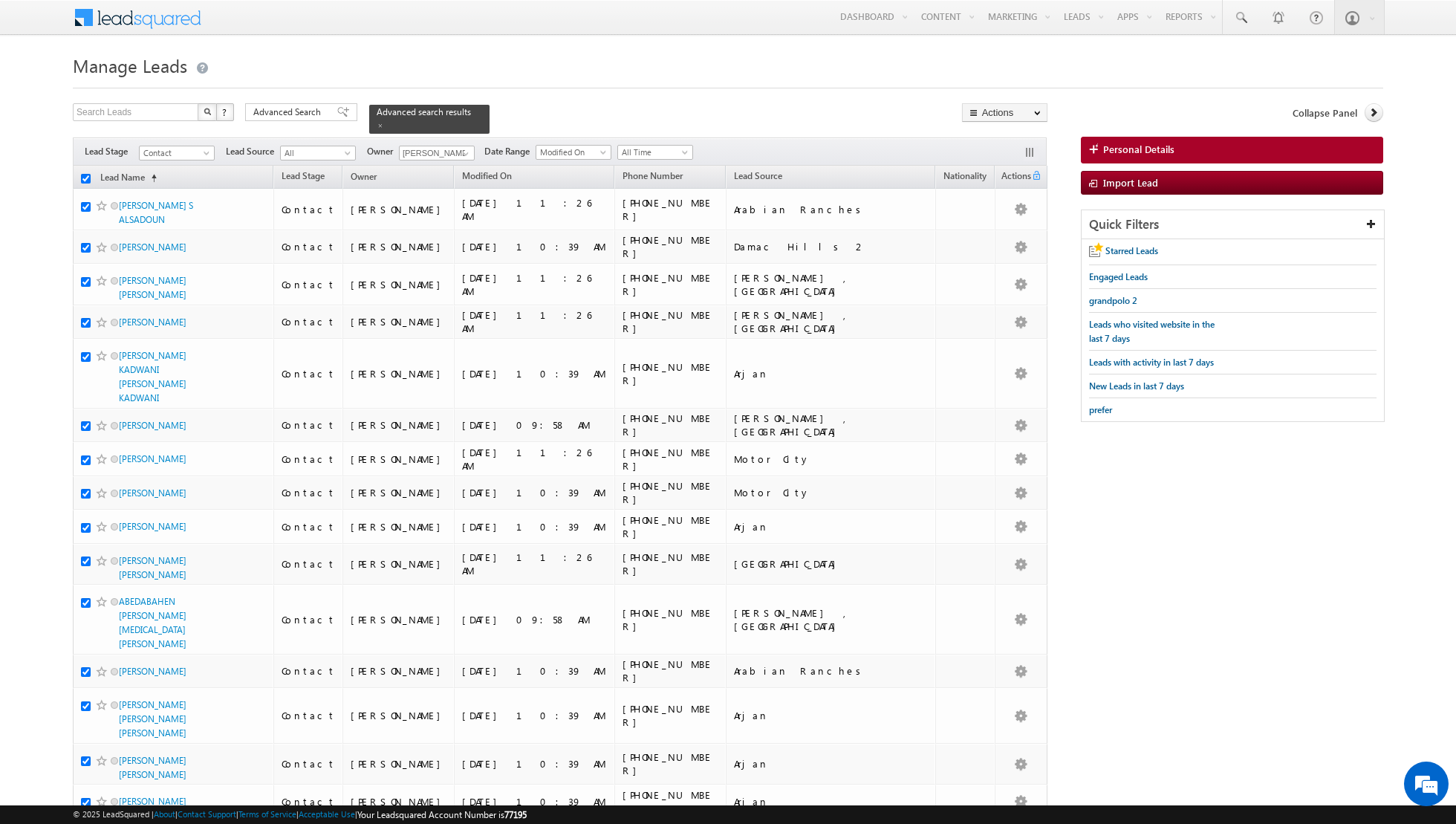
checkbox input "true"
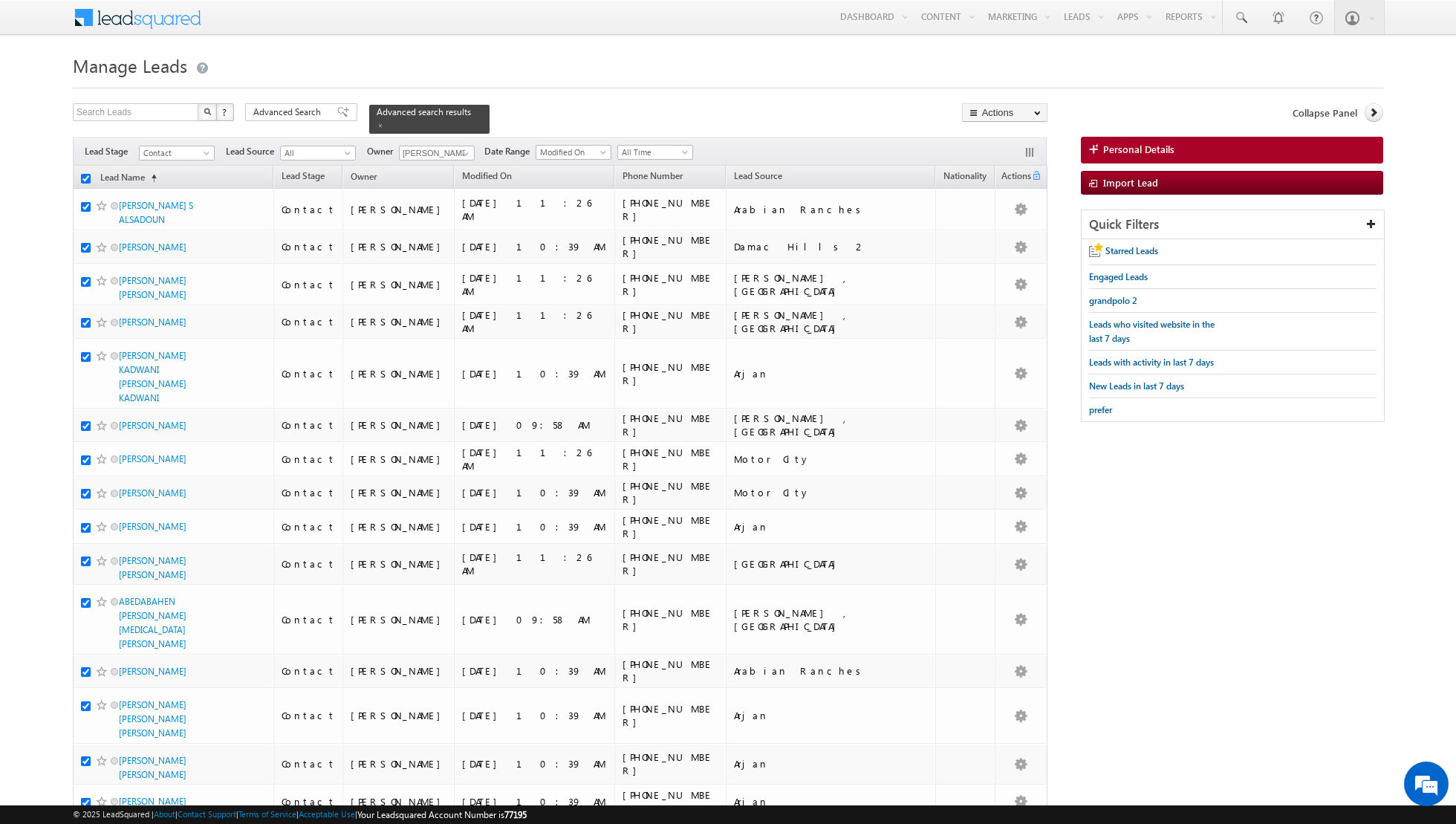
checkbox input "true"
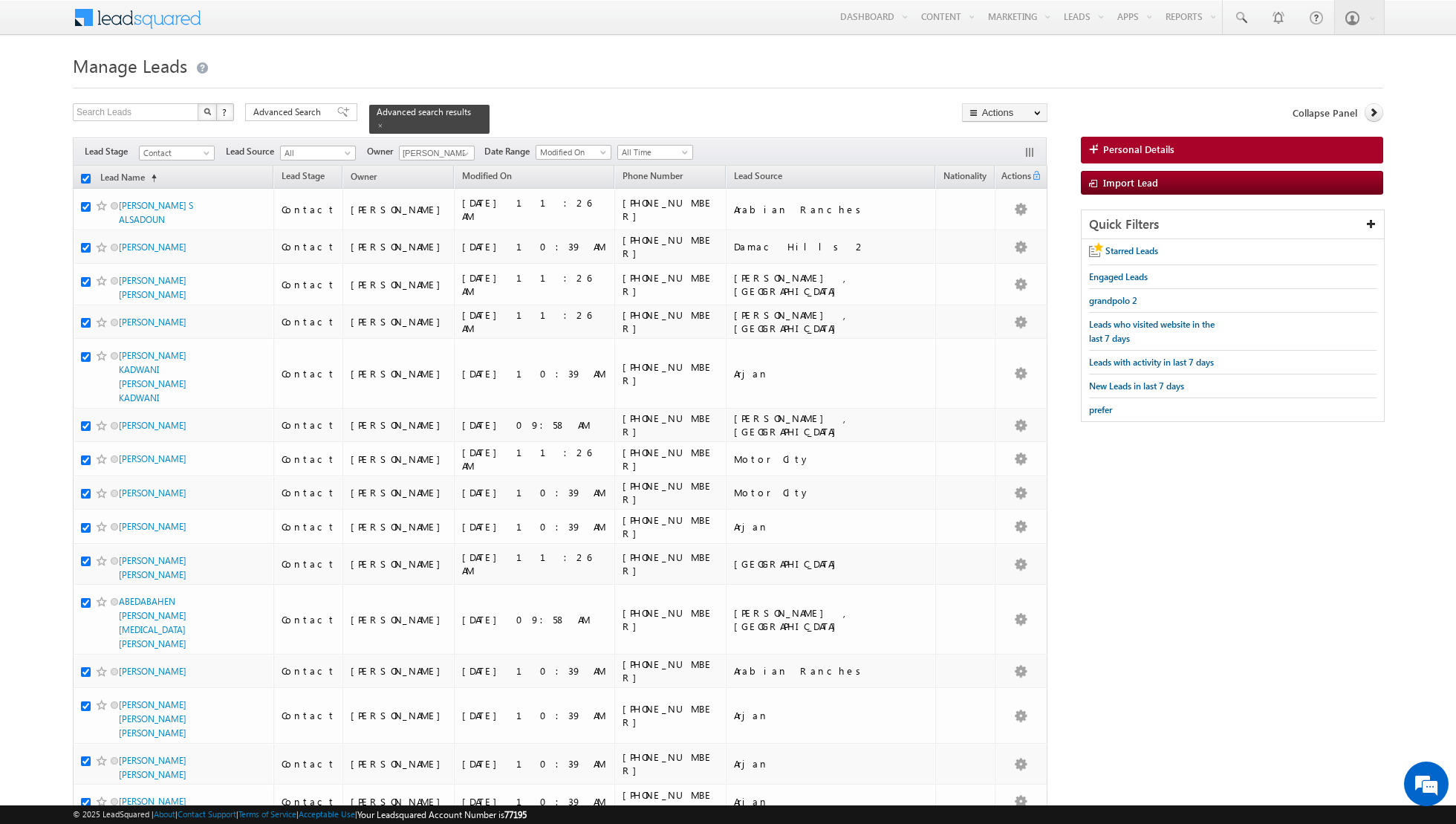
checkbox input "true"
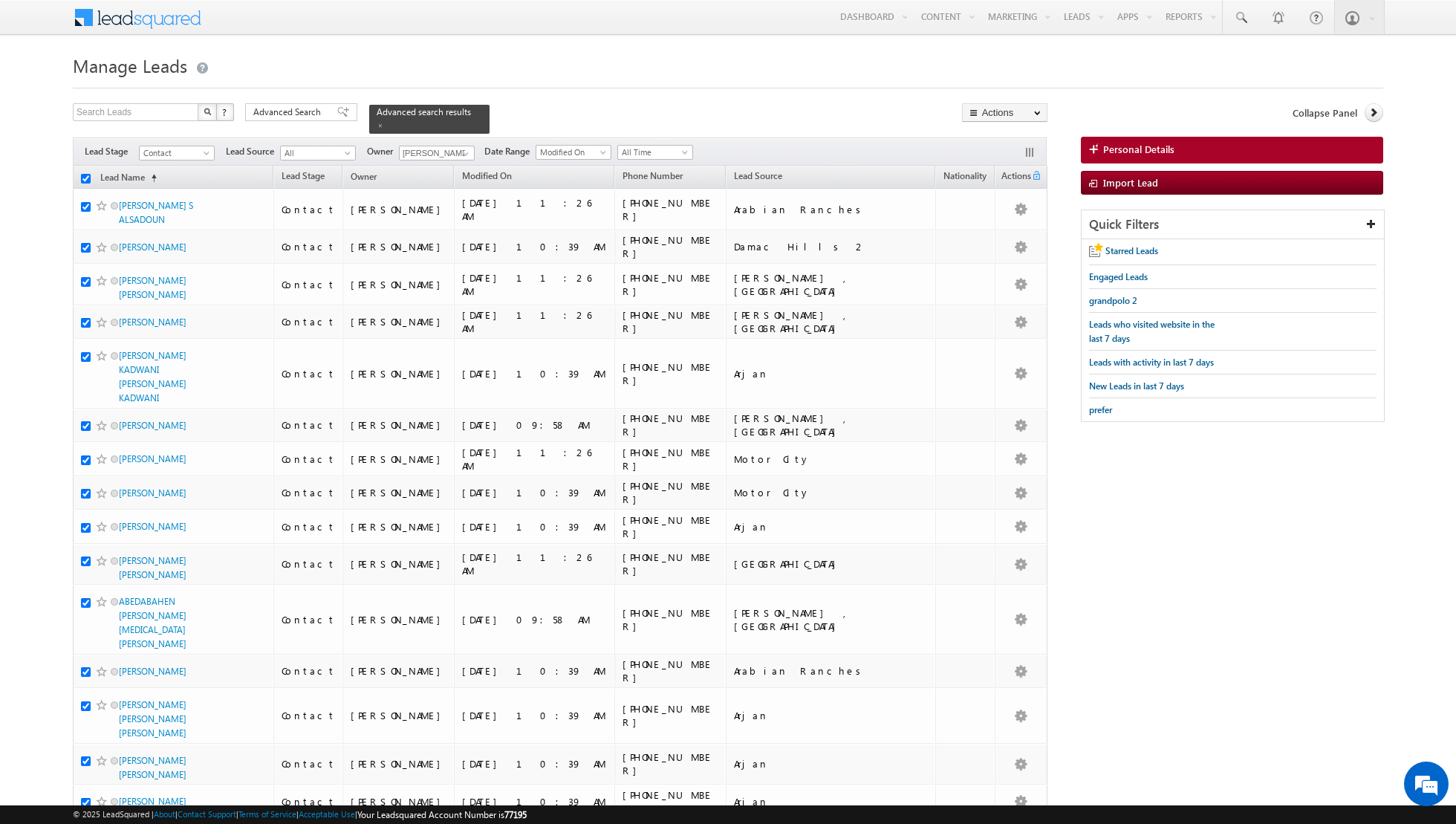
checkbox input "true"
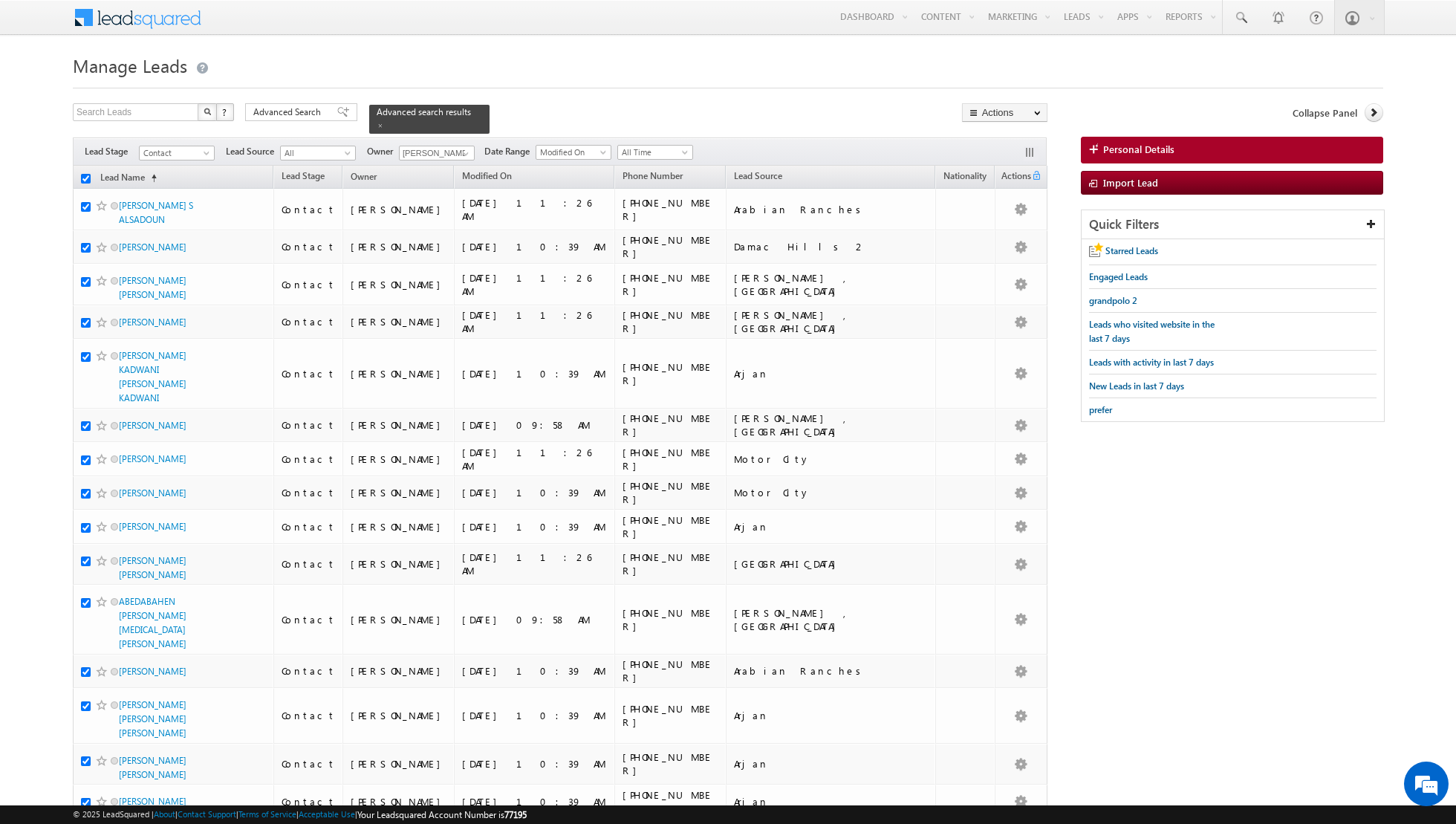
checkbox input "true"
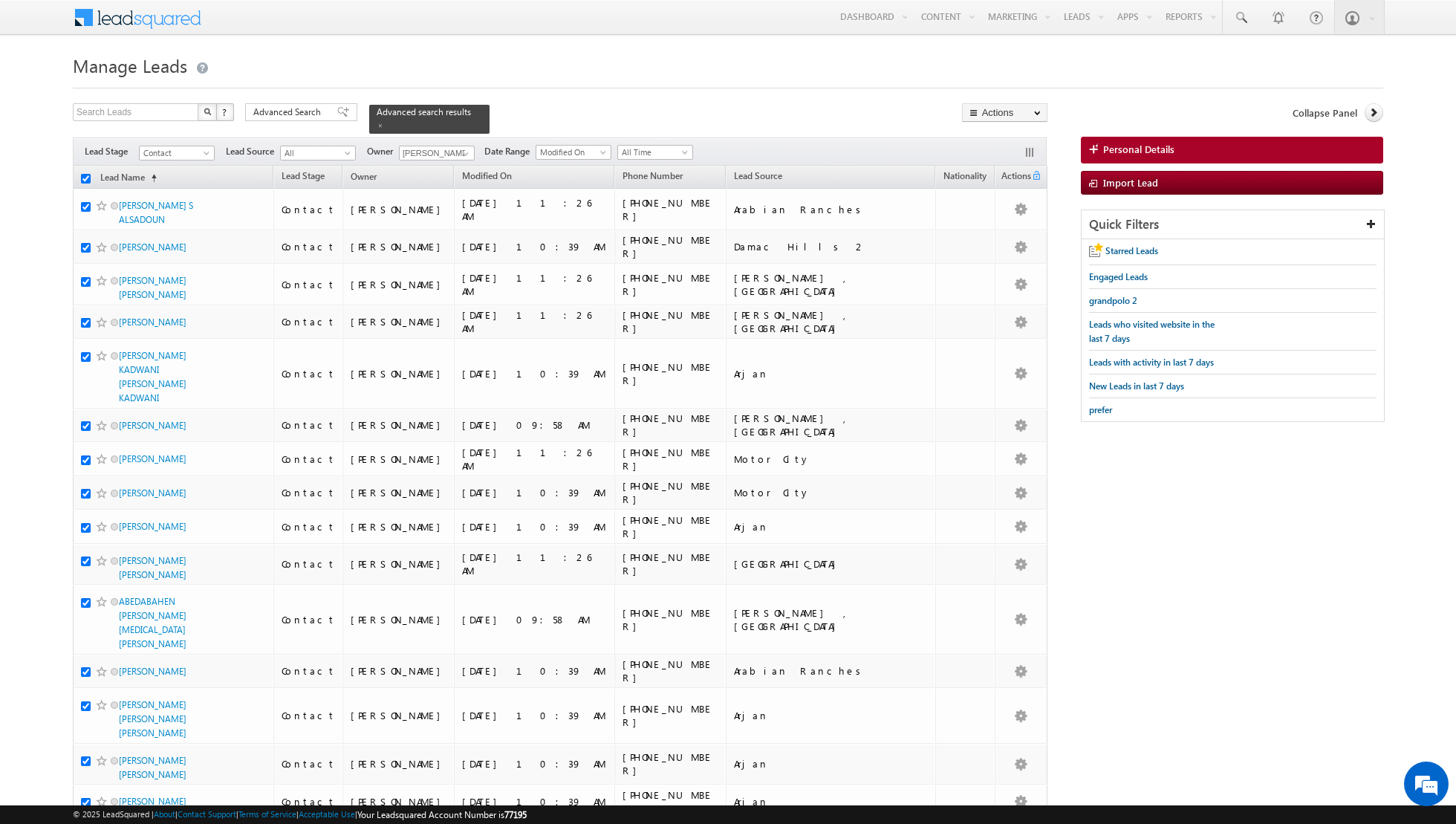
checkbox input "true"
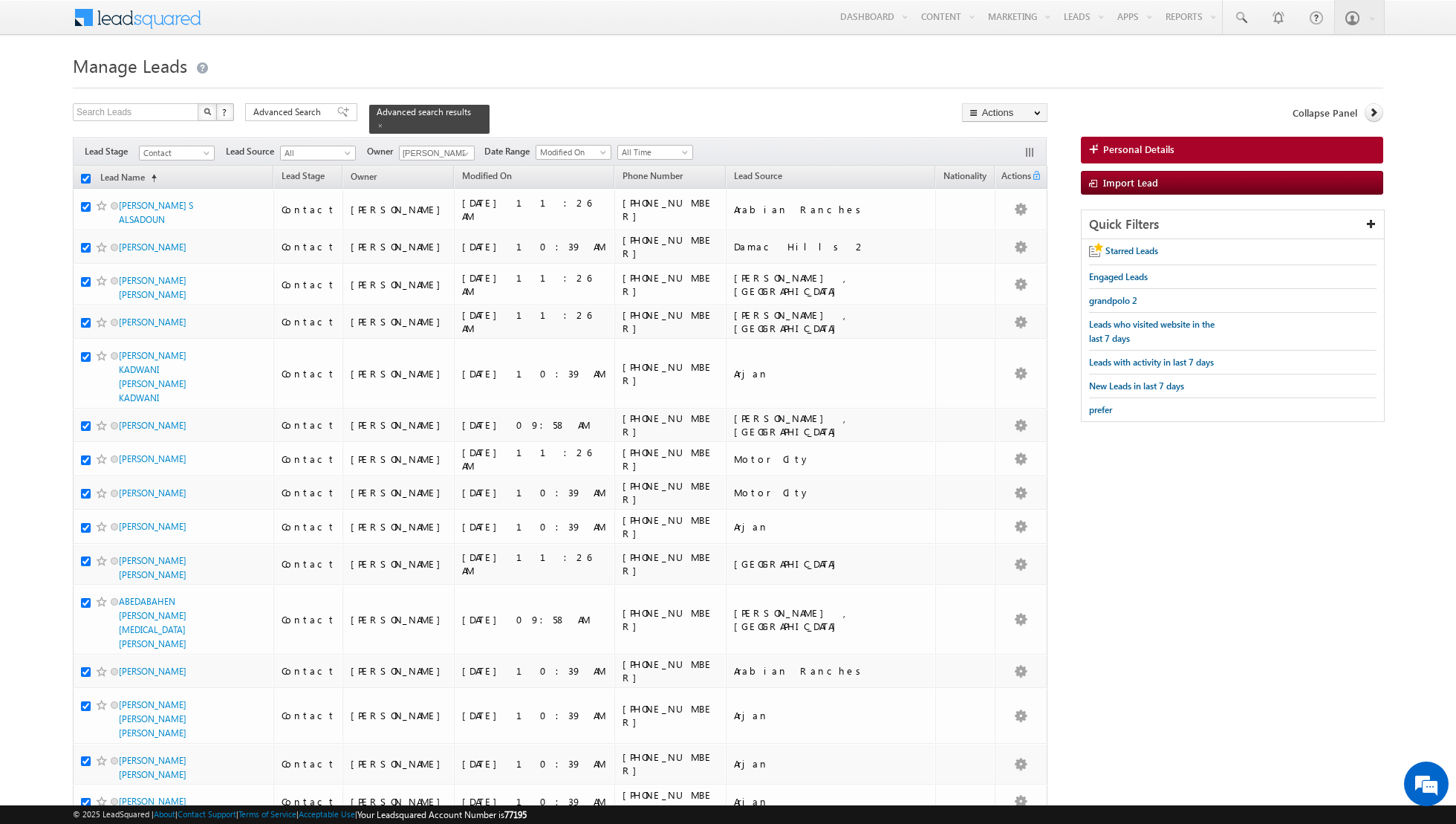
checkbox input "true"
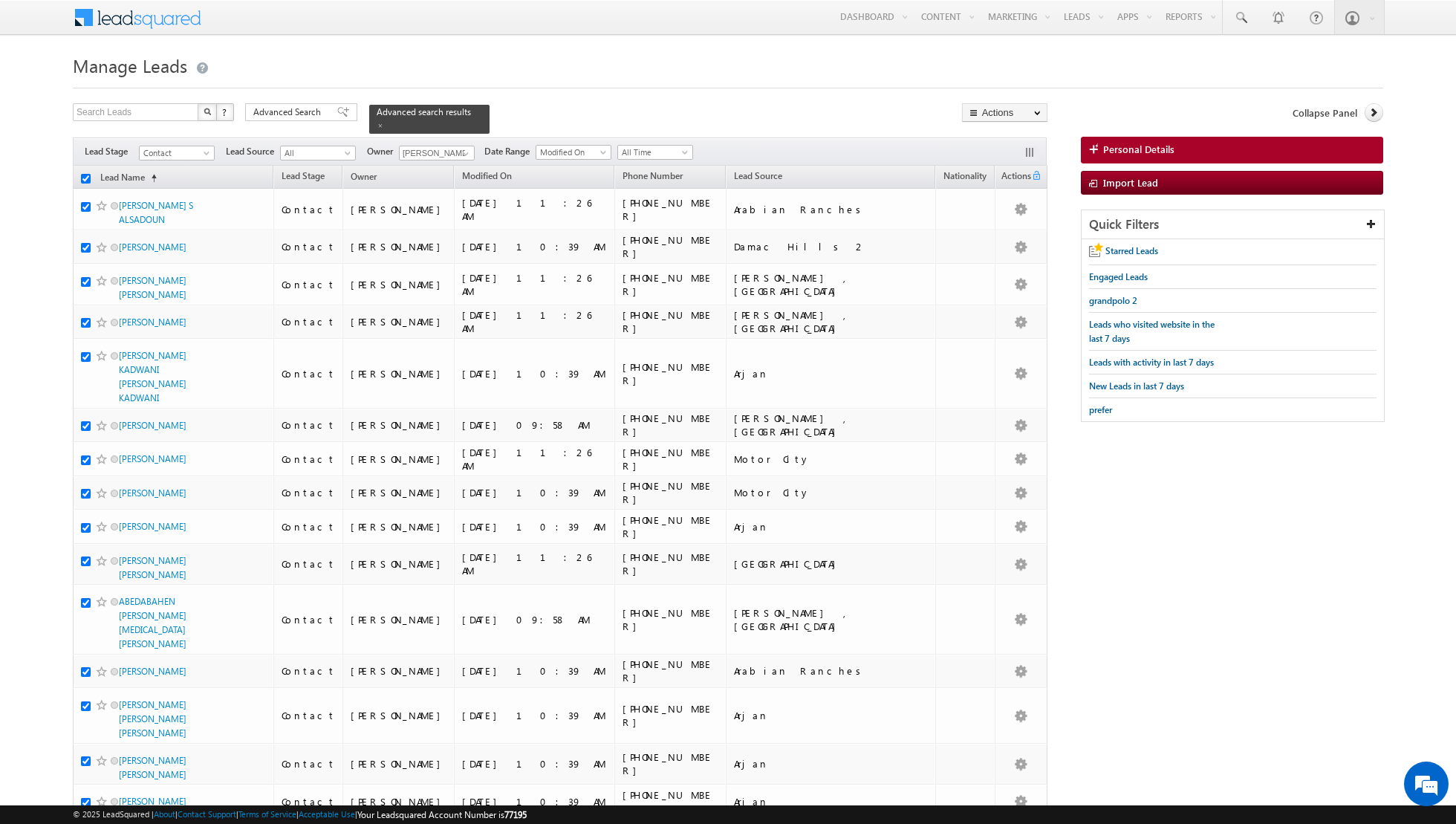
checkbox input "true"
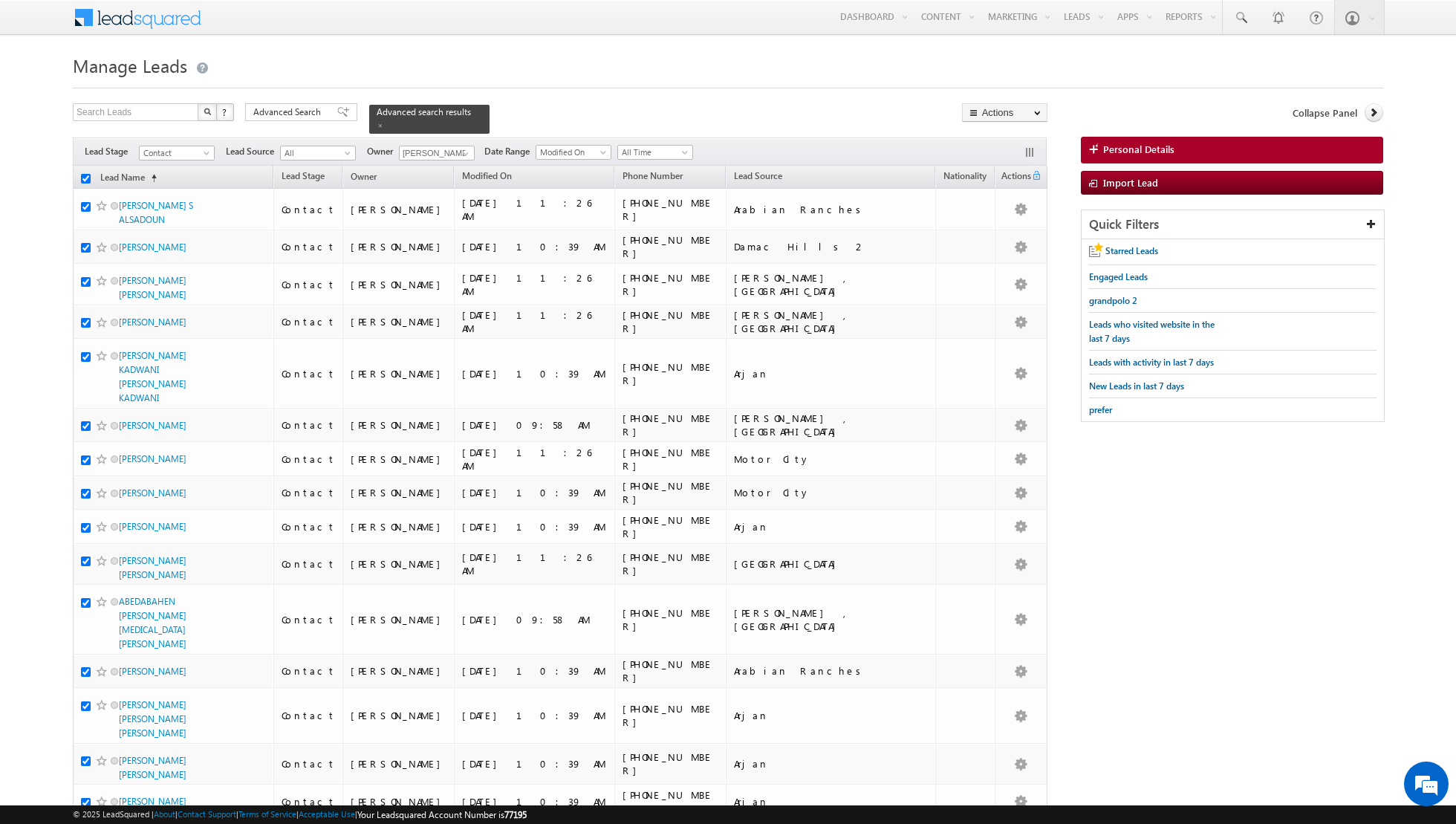
checkbox input "true"
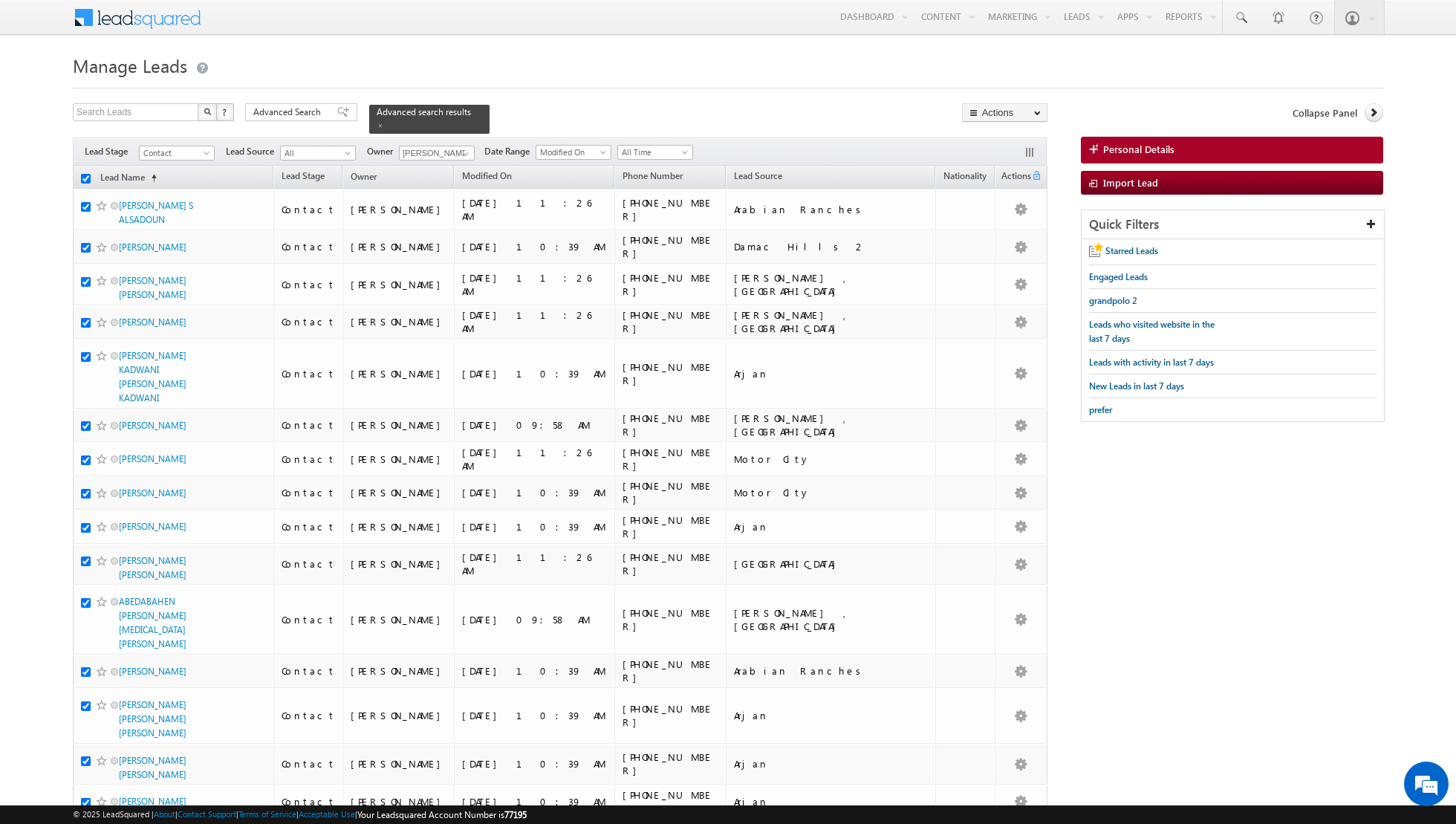
checkbox input "true"
click at [997, 242] on link "Change Owner" at bounding box center [1004, 241] width 84 height 18
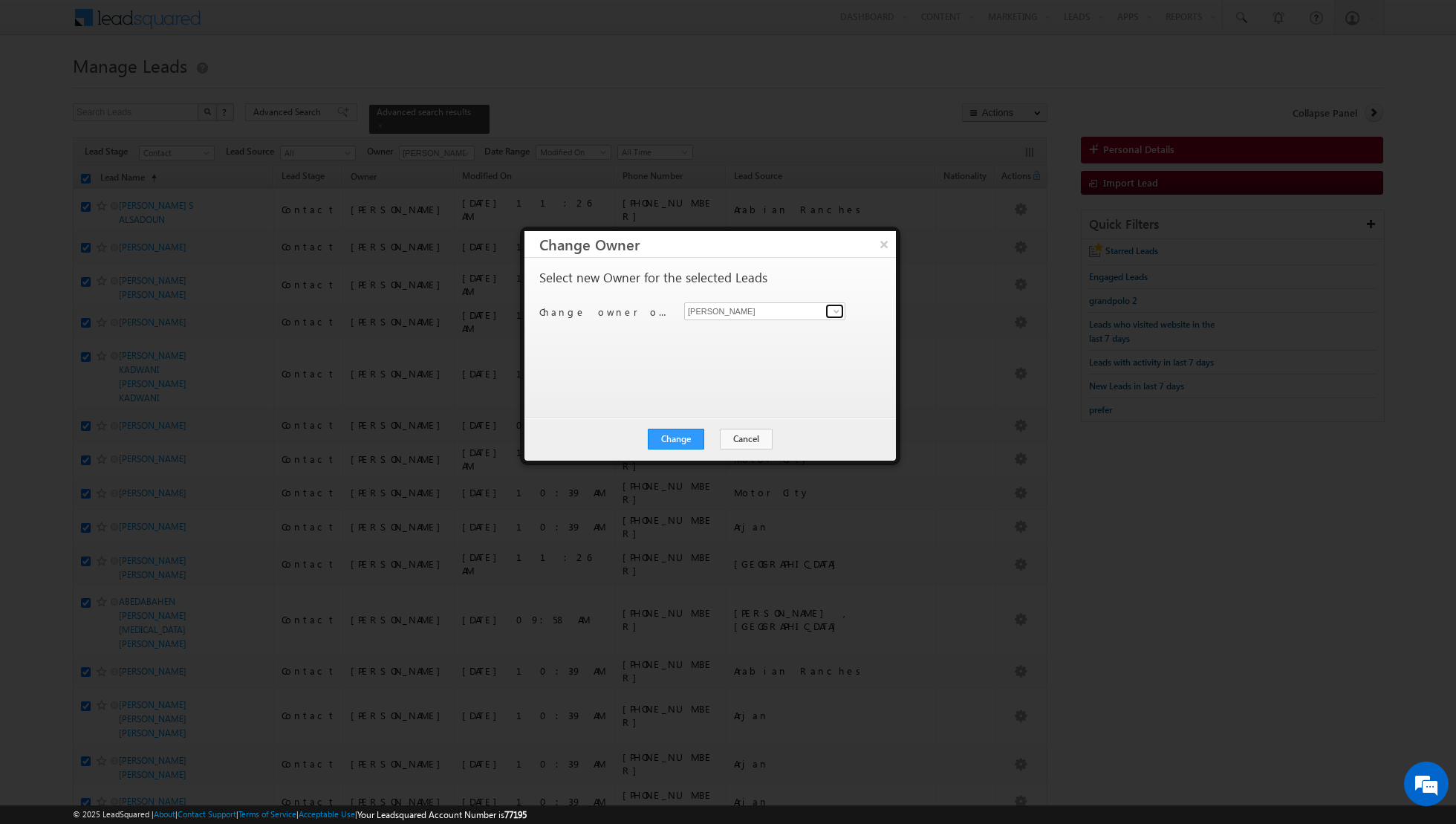
click at [838, 313] on span at bounding box center [836, 311] width 12 height 12
click at [738, 405] on link "[PERSON_NAME] [PERSON_NAME][EMAIL_ADDRESS][PERSON_NAME][DOMAIN_NAME]" at bounding box center [765, 413] width 161 height 28
click at [674, 433] on button "Change" at bounding box center [675, 438] width 56 height 21
click at [719, 436] on button "Close" at bounding box center [713, 438] width 48 height 21
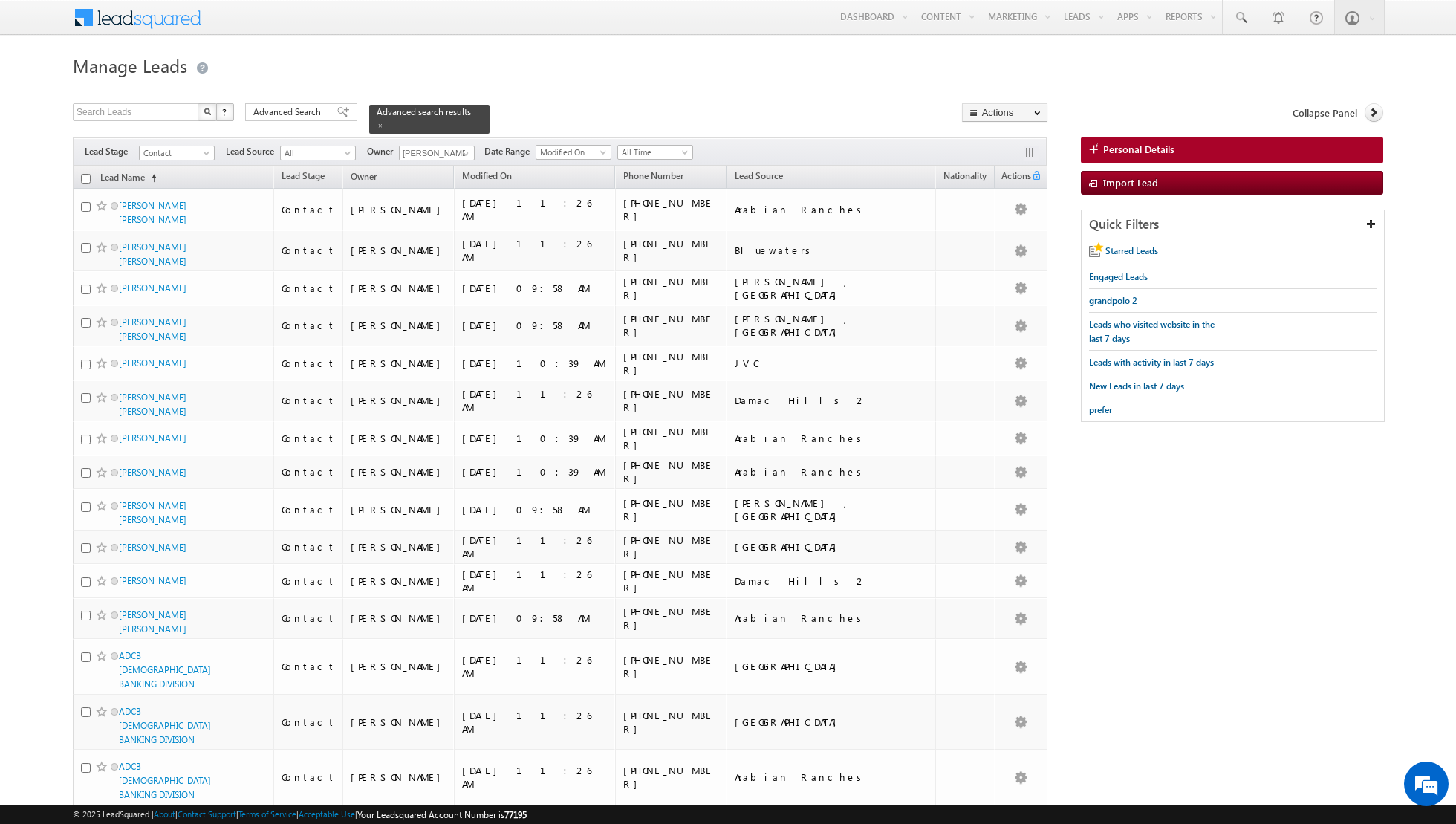
click at [85, 178] on input "checkbox" at bounding box center [85, 178] width 10 height 10
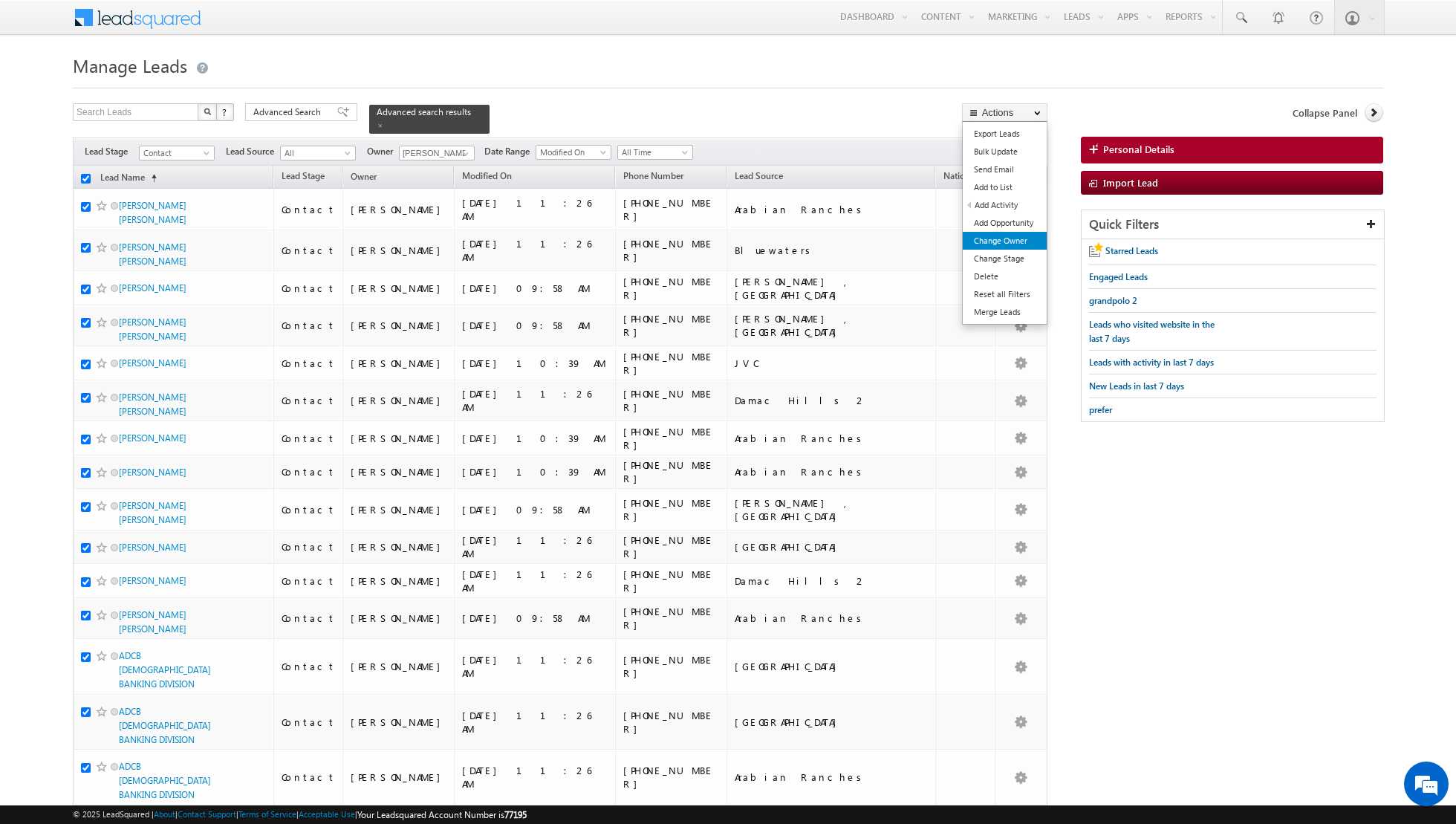
click at [994, 239] on link "Change Owner" at bounding box center [1004, 241] width 84 height 18
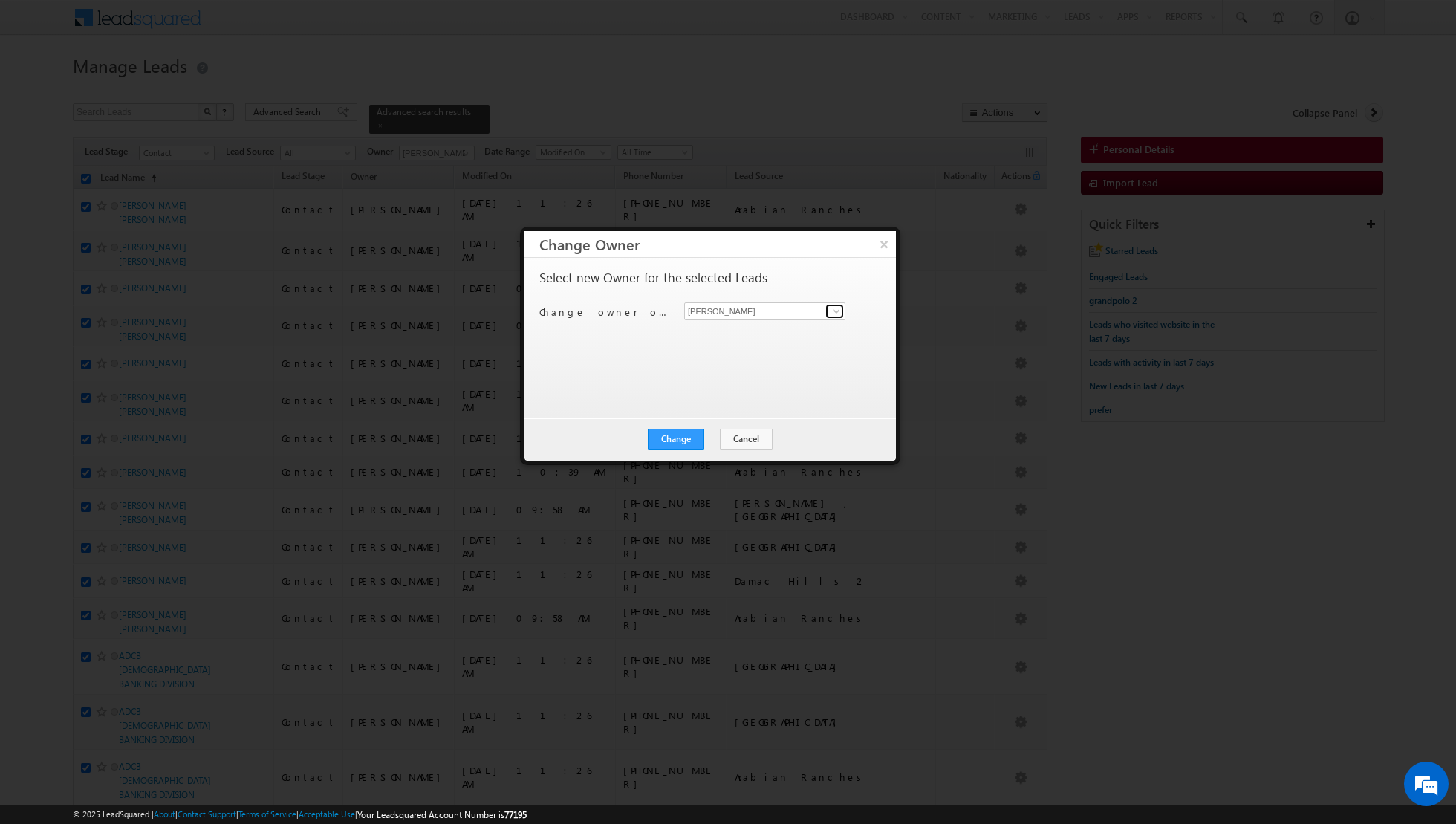
click at [838, 315] on span at bounding box center [836, 311] width 12 height 12
click at [746, 413] on span "[EMAIL_ADDRESS][PERSON_NAME][DOMAIN_NAME]" at bounding box center [757, 418] width 134 height 11
click at [675, 436] on button "Change" at bounding box center [675, 438] width 56 height 21
click at [723, 438] on button "Close" at bounding box center [713, 438] width 48 height 21
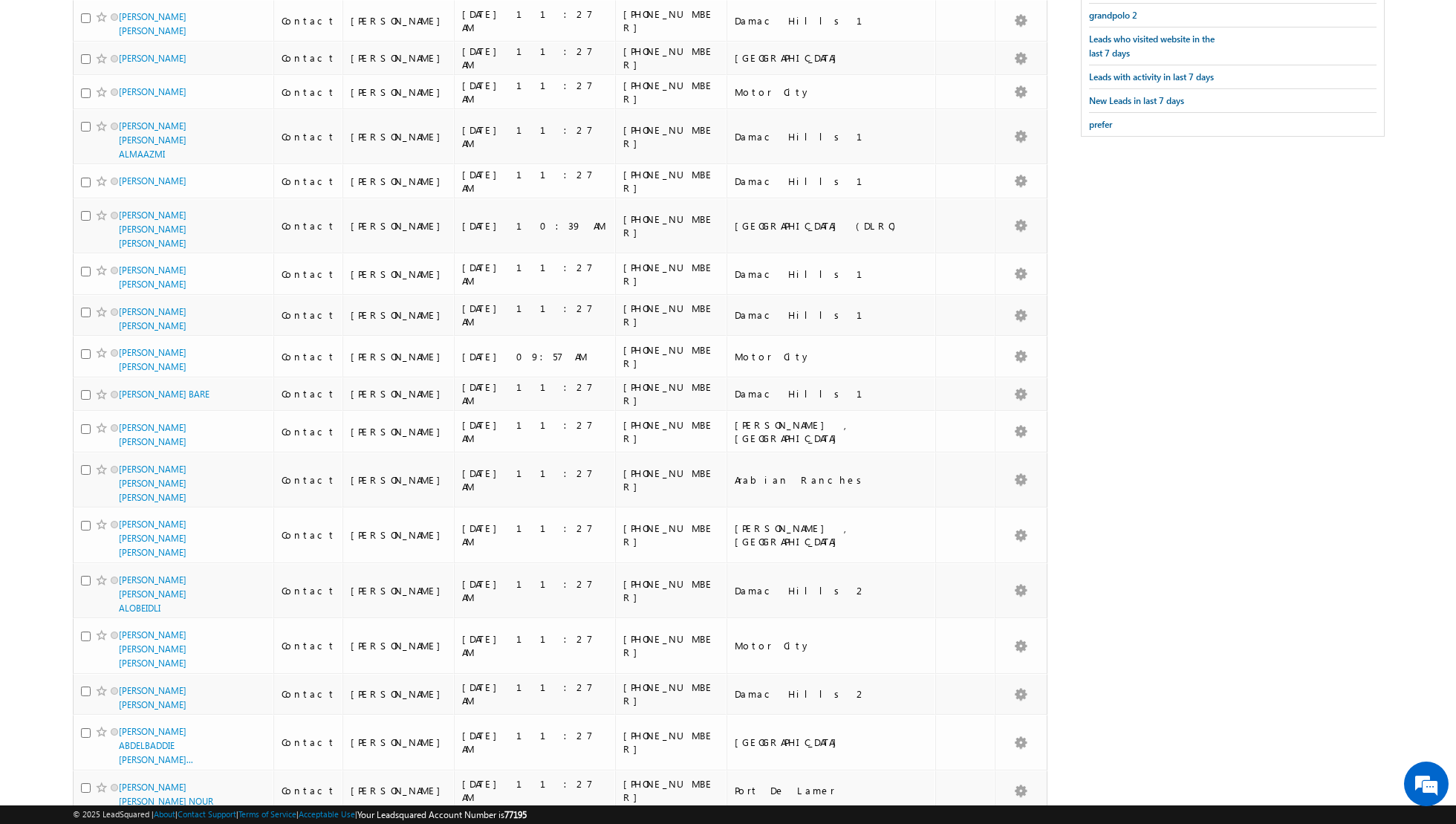
scroll to position [0, 0]
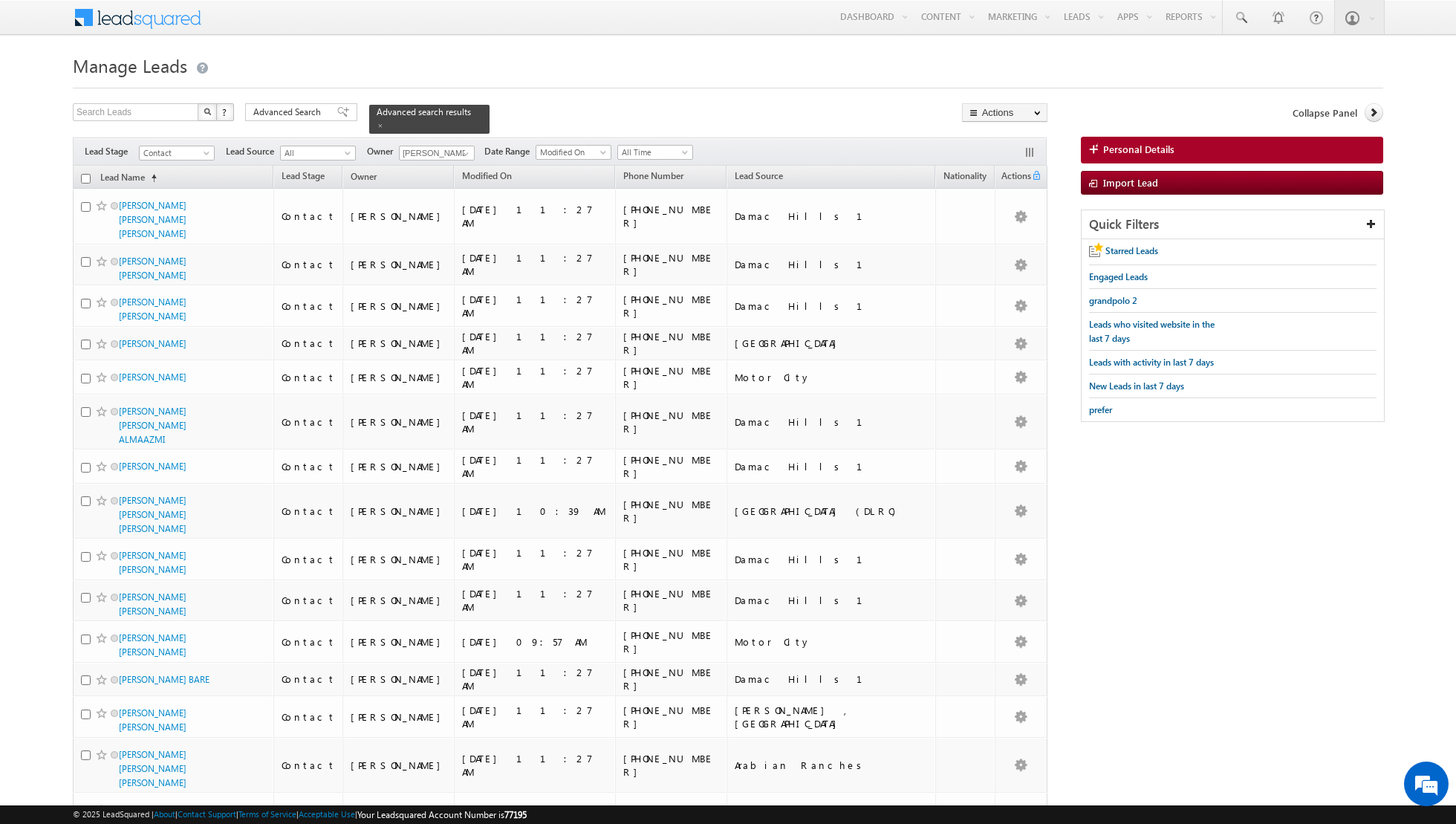
click at [85, 180] on input "checkbox" at bounding box center [85, 178] width 10 height 10
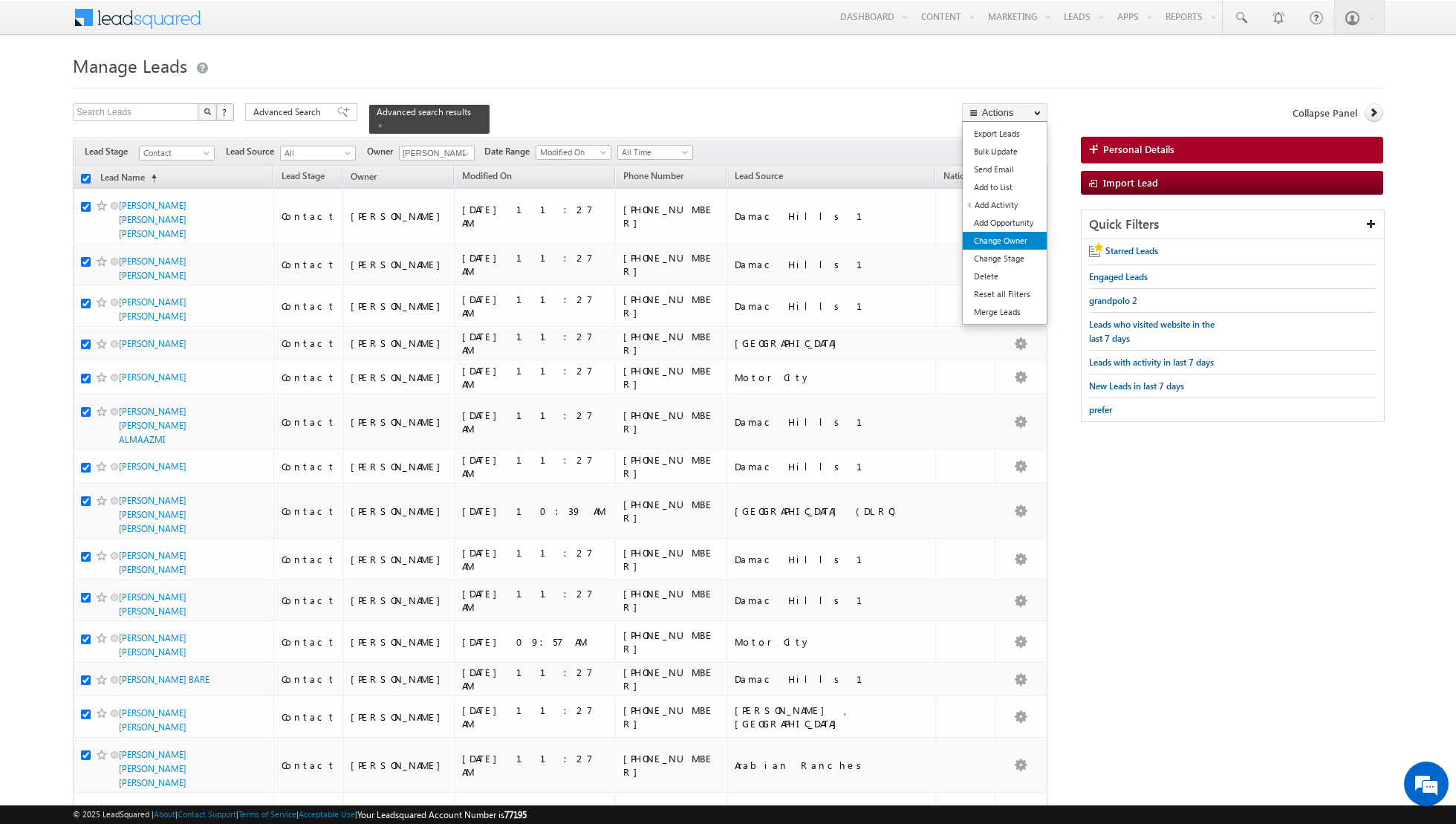
click at [974, 238] on link "Change Owner" at bounding box center [1004, 241] width 84 height 18
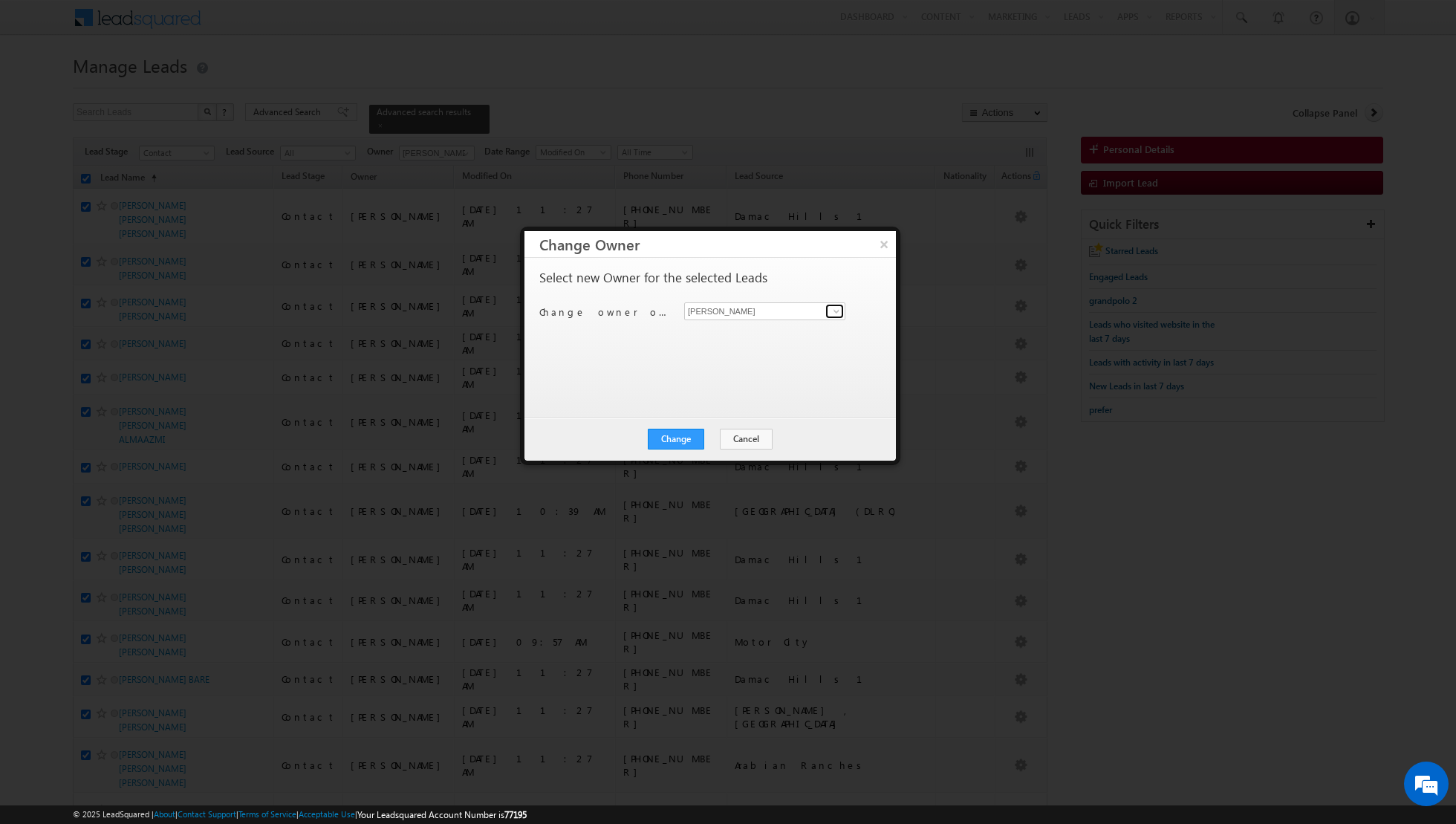
click at [840, 311] on span at bounding box center [836, 311] width 12 height 12
click at [754, 354] on link "[PERSON_NAME] [EMAIL_ADDRESS][DOMAIN_NAME]" at bounding box center [765, 359] width 161 height 28
click at [674, 436] on button "Change" at bounding box center [675, 438] width 56 height 21
click at [723, 438] on button "Close" at bounding box center [713, 438] width 48 height 21
